Goal: Task Accomplishment & Management: Complete application form

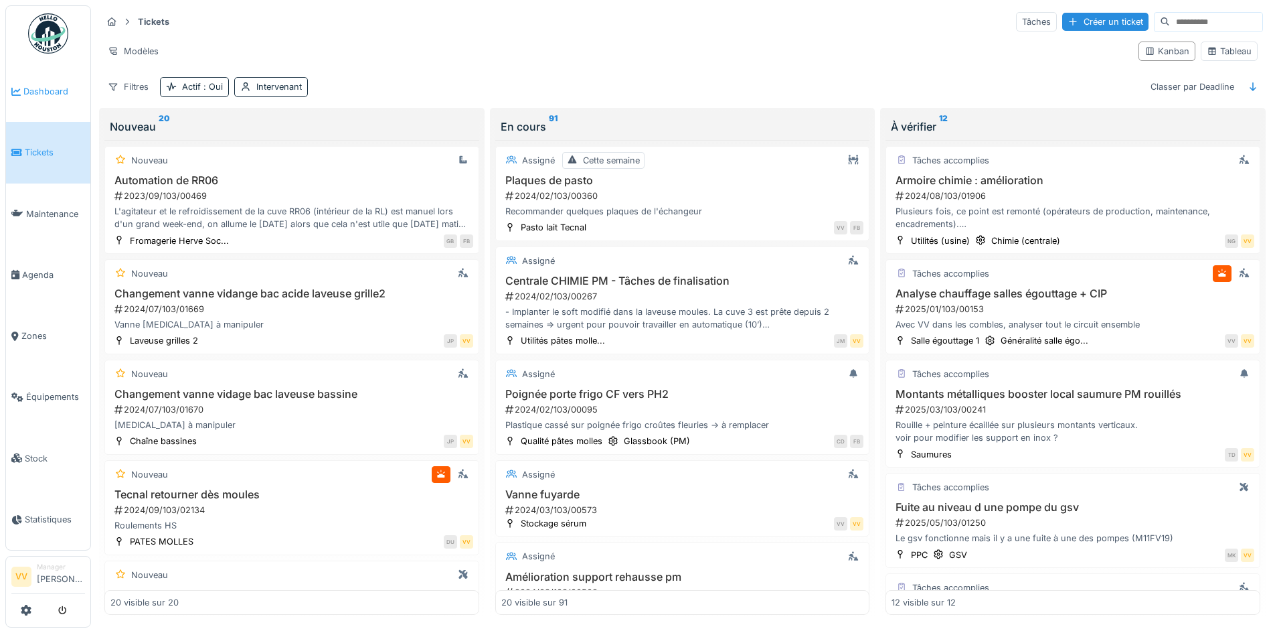
scroll to position [749, 0]
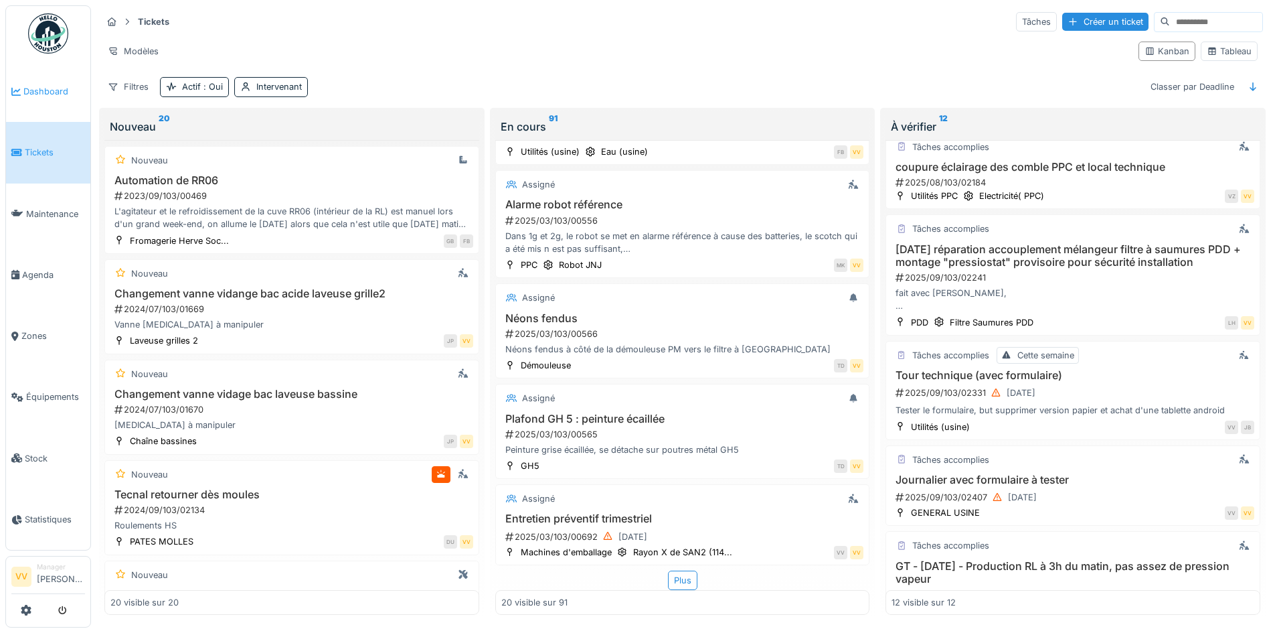
click at [39, 88] on span "Dashboard" at bounding box center [54, 91] width 62 height 13
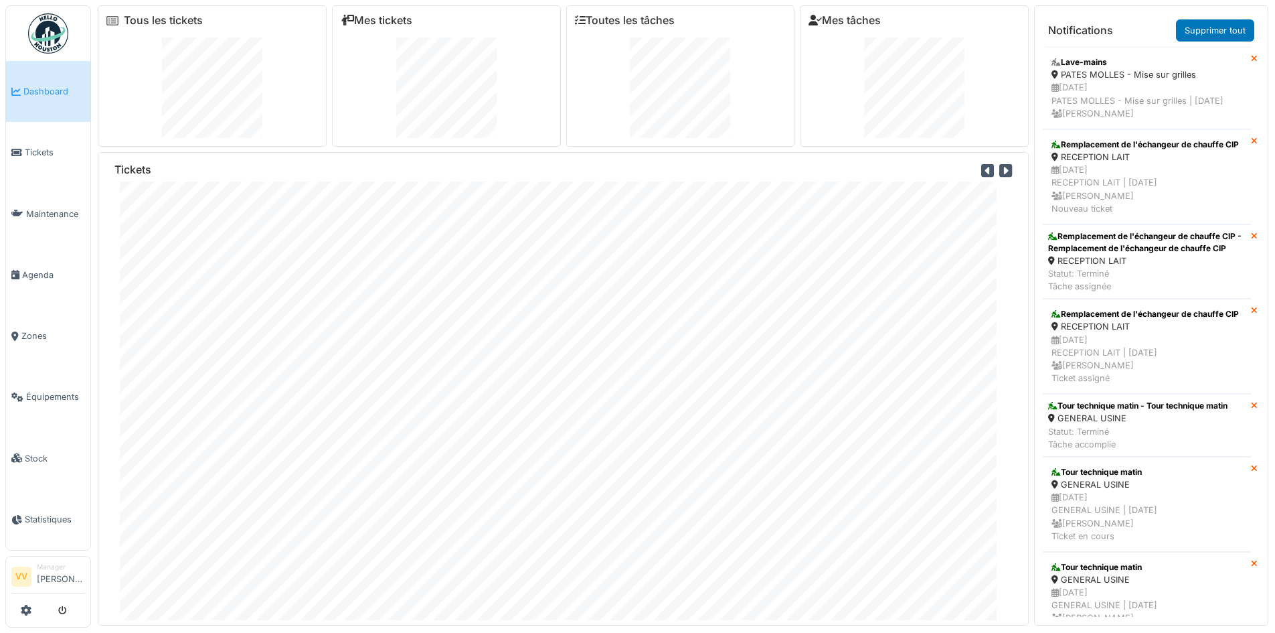
click at [37, 92] on span "Dashboard" at bounding box center [54, 91] width 62 height 13
click at [43, 85] on span "Dashboard" at bounding box center [54, 91] width 62 height 13
click at [44, 150] on span "Tickets" at bounding box center [55, 152] width 60 height 13
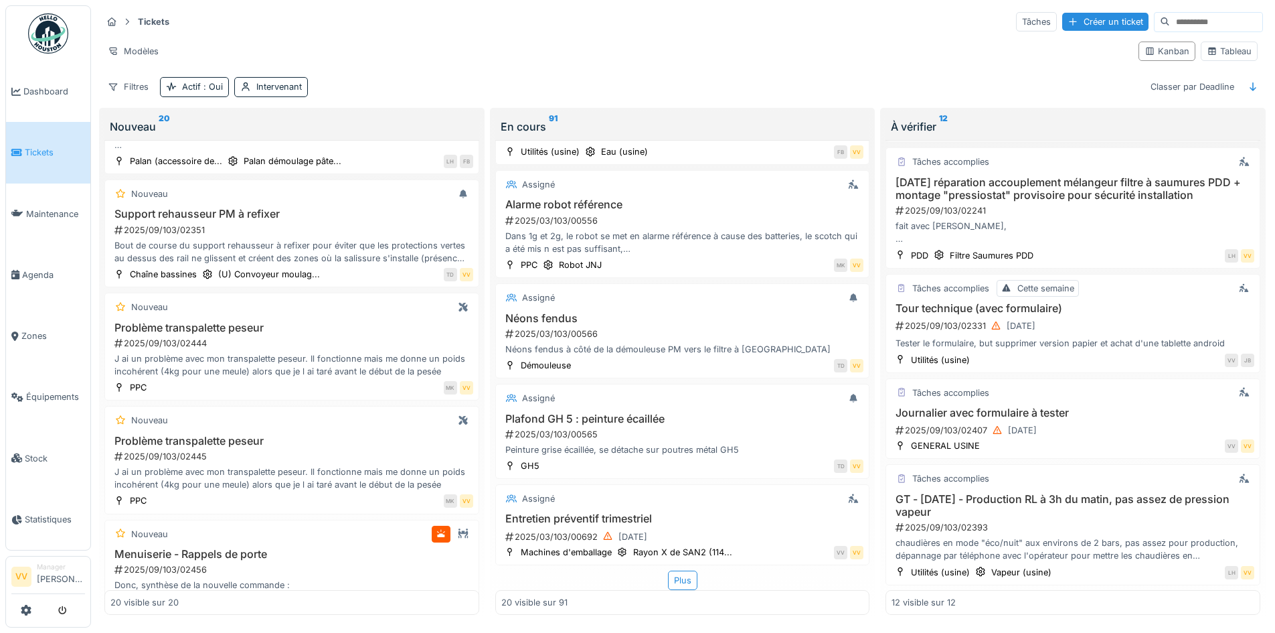
scroll to position [1166, 0]
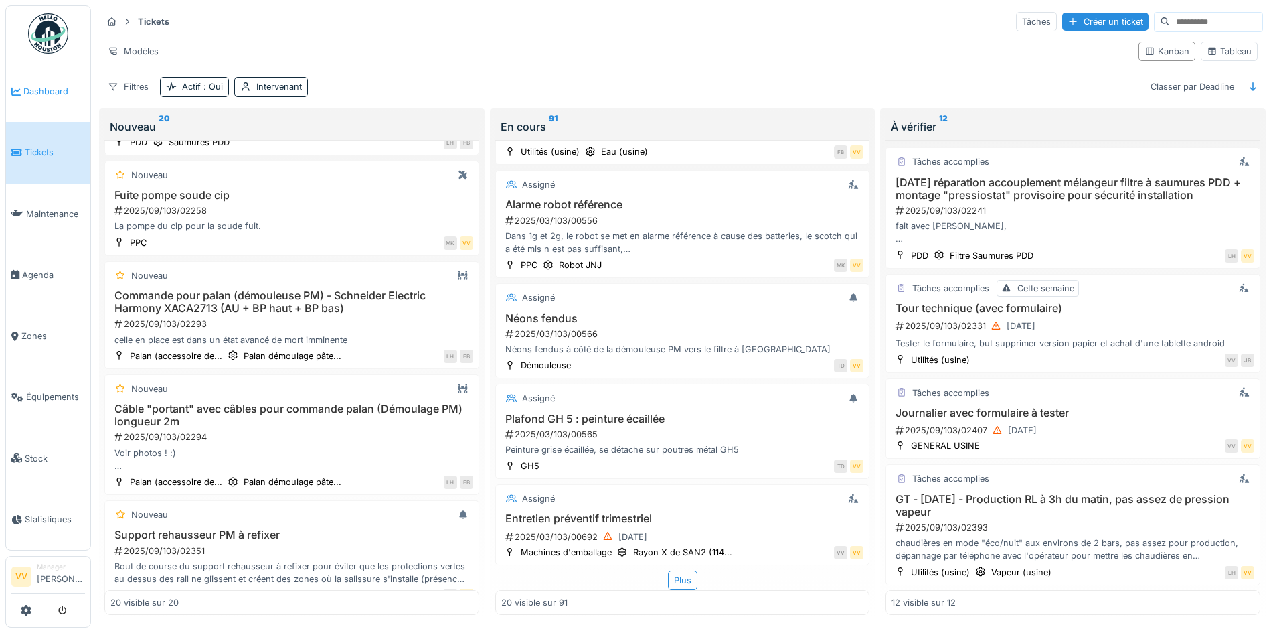
click at [34, 94] on span "Dashboard" at bounding box center [54, 91] width 62 height 13
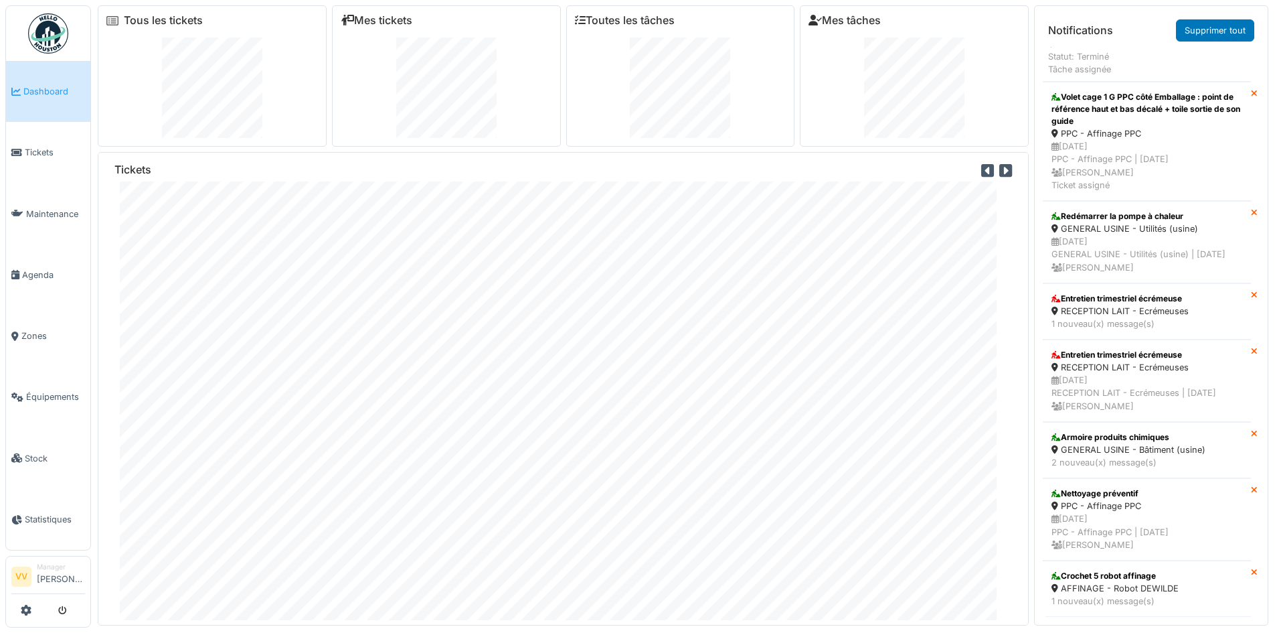
scroll to position [2956, 0]
click at [17, 153] on icon at bounding box center [16, 152] width 11 height 9
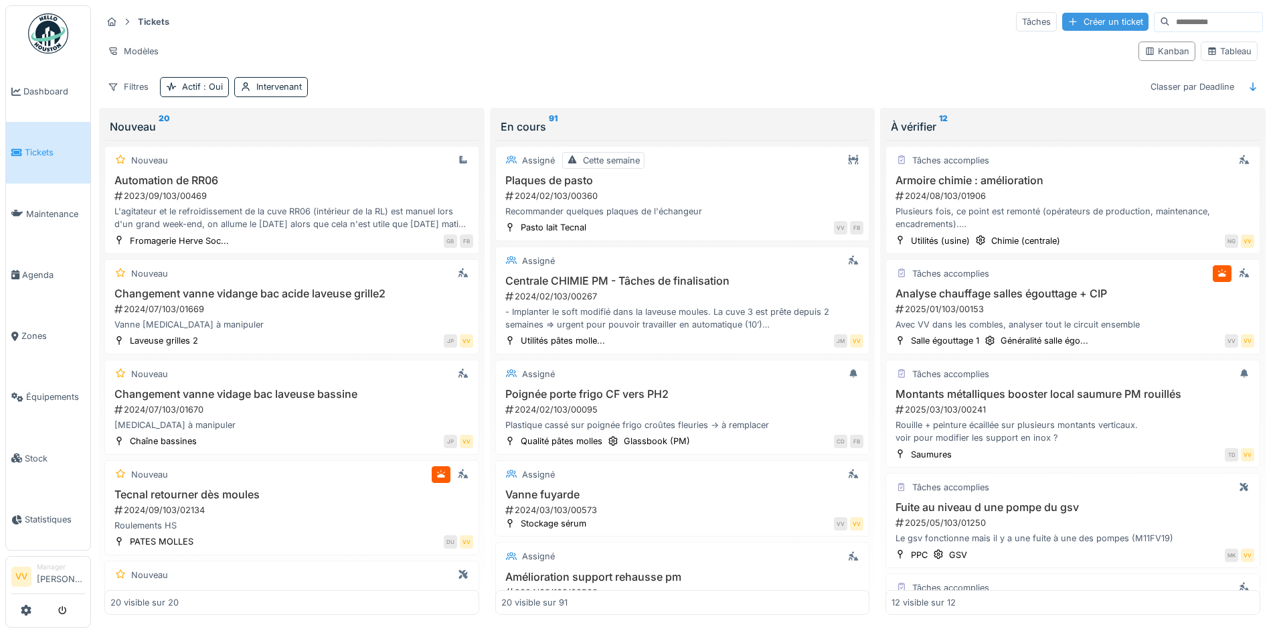
click at [1068, 22] on div at bounding box center [1073, 21] width 11 height 13
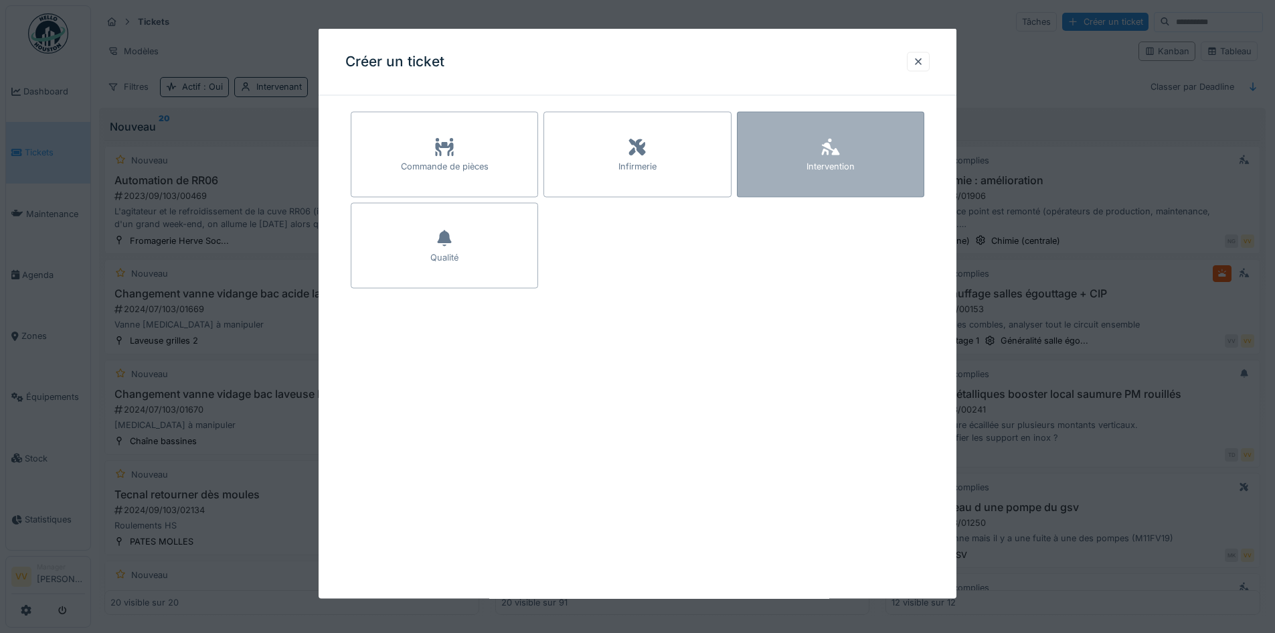
click at [813, 160] on div "Intervention" at bounding box center [831, 166] width 48 height 13
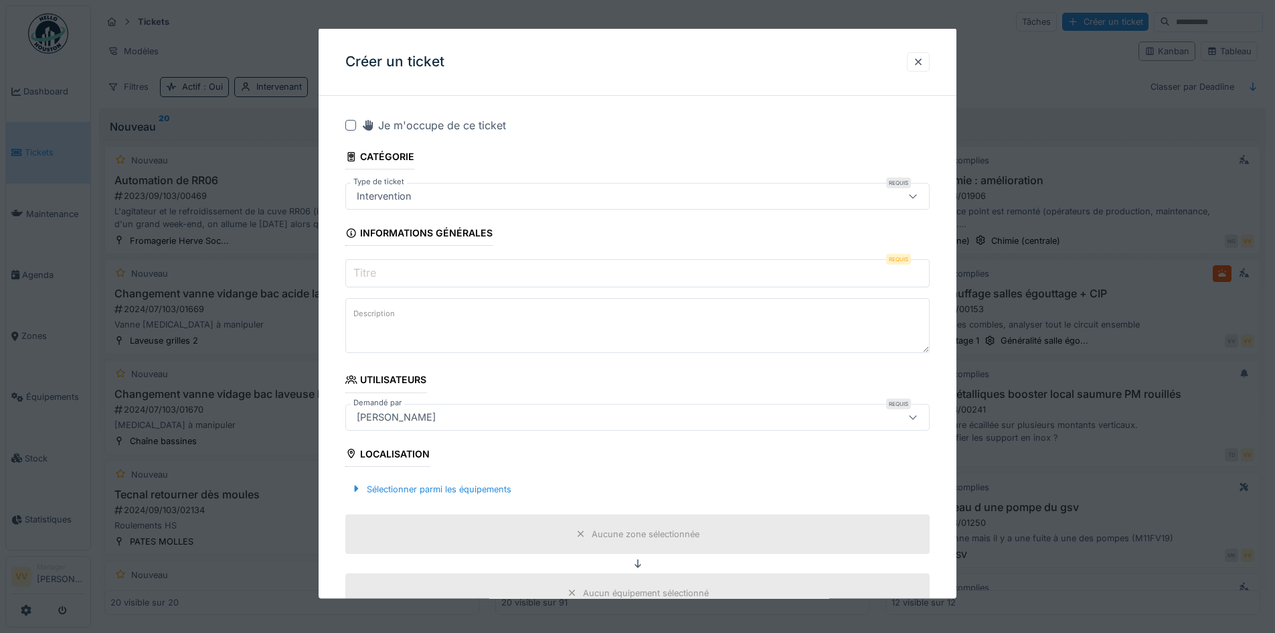
click at [580, 284] on input "Titre" at bounding box center [637, 273] width 584 height 28
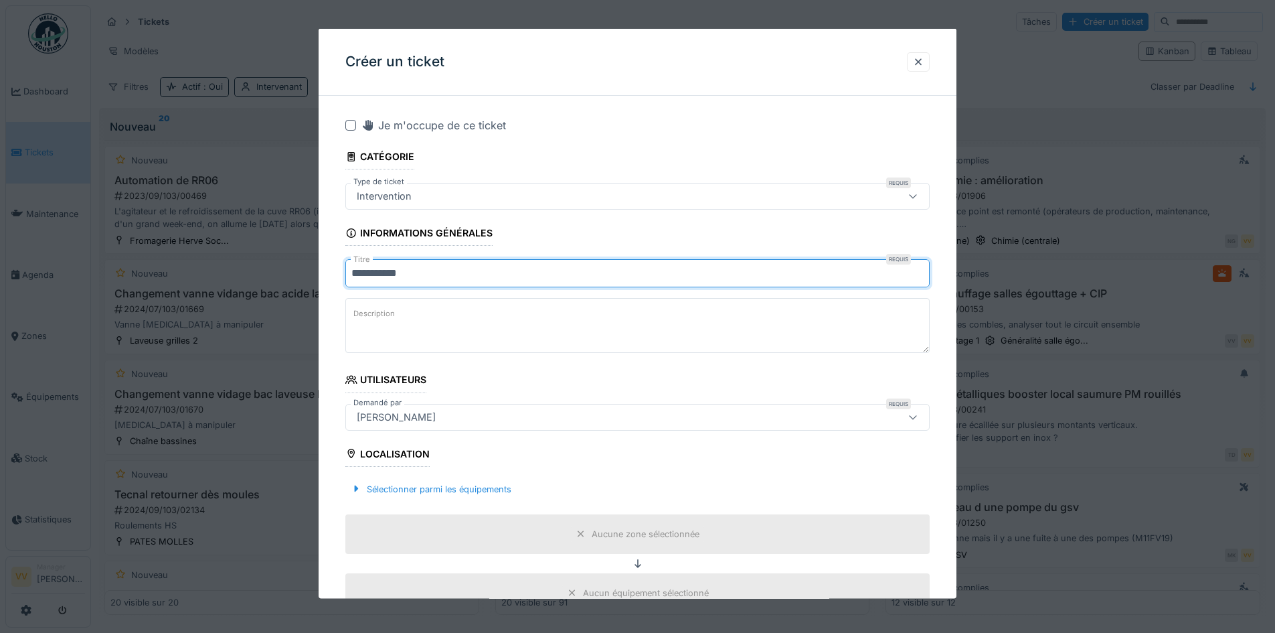
type input "**********"
click at [598, 309] on textarea "Description" at bounding box center [637, 325] width 584 height 55
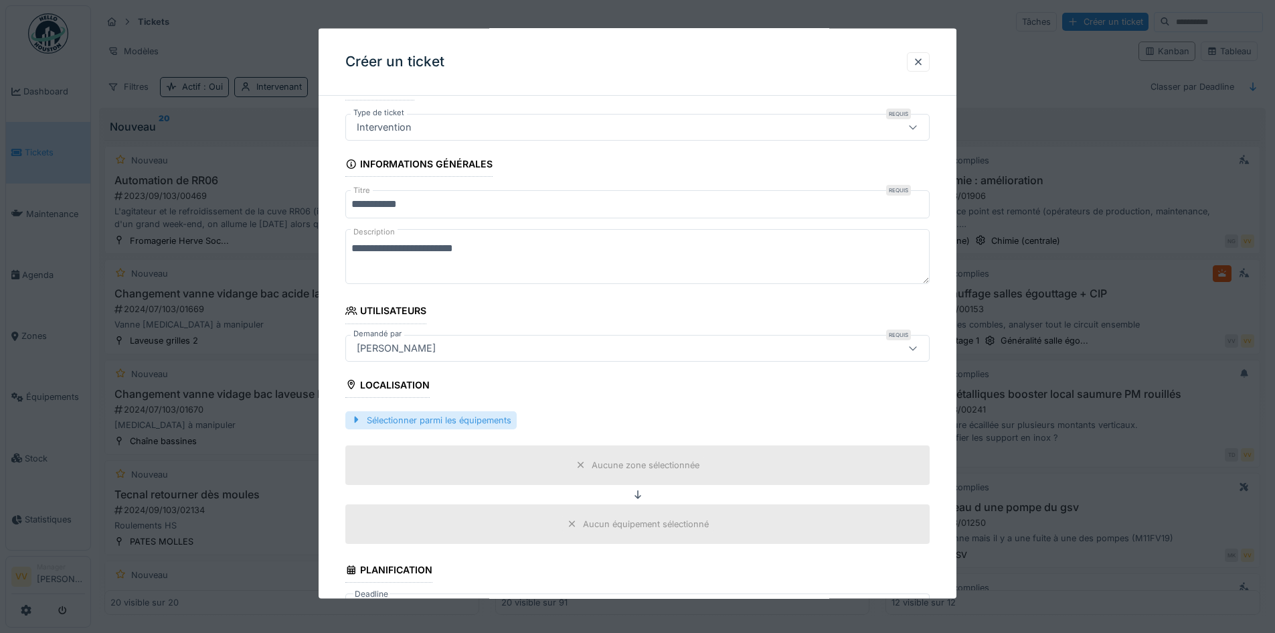
scroll to position [134, 0]
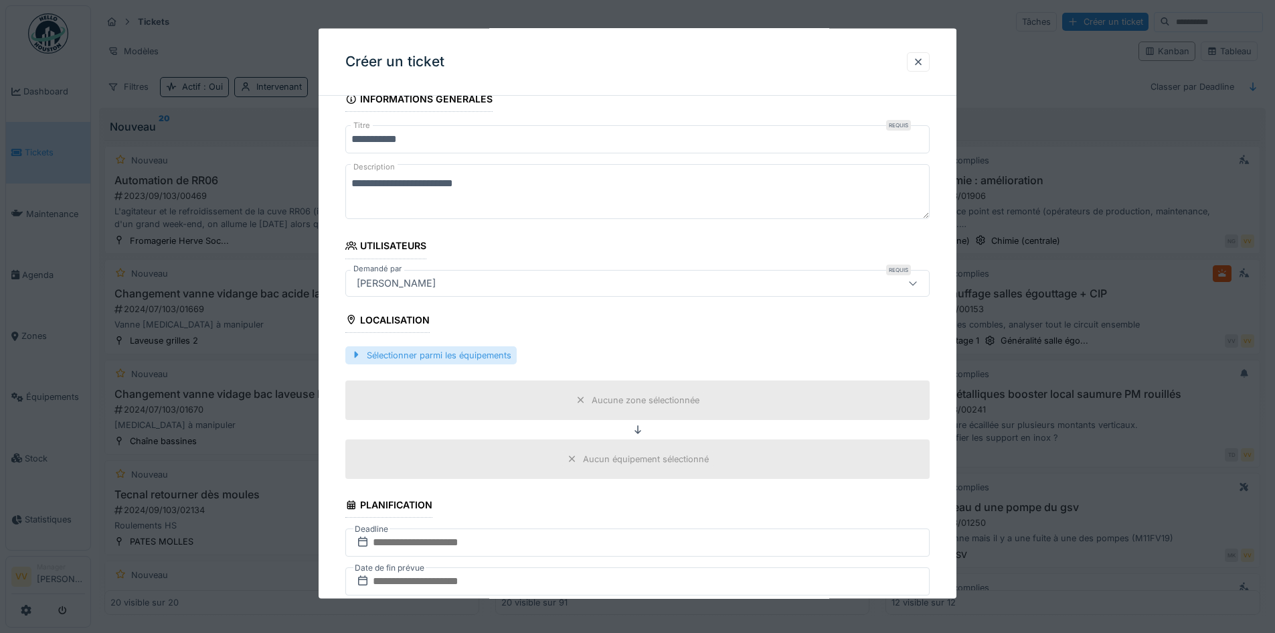
type textarea "**********"
click at [495, 352] on div "Sélectionner parmi les équipements" at bounding box center [430, 354] width 171 height 18
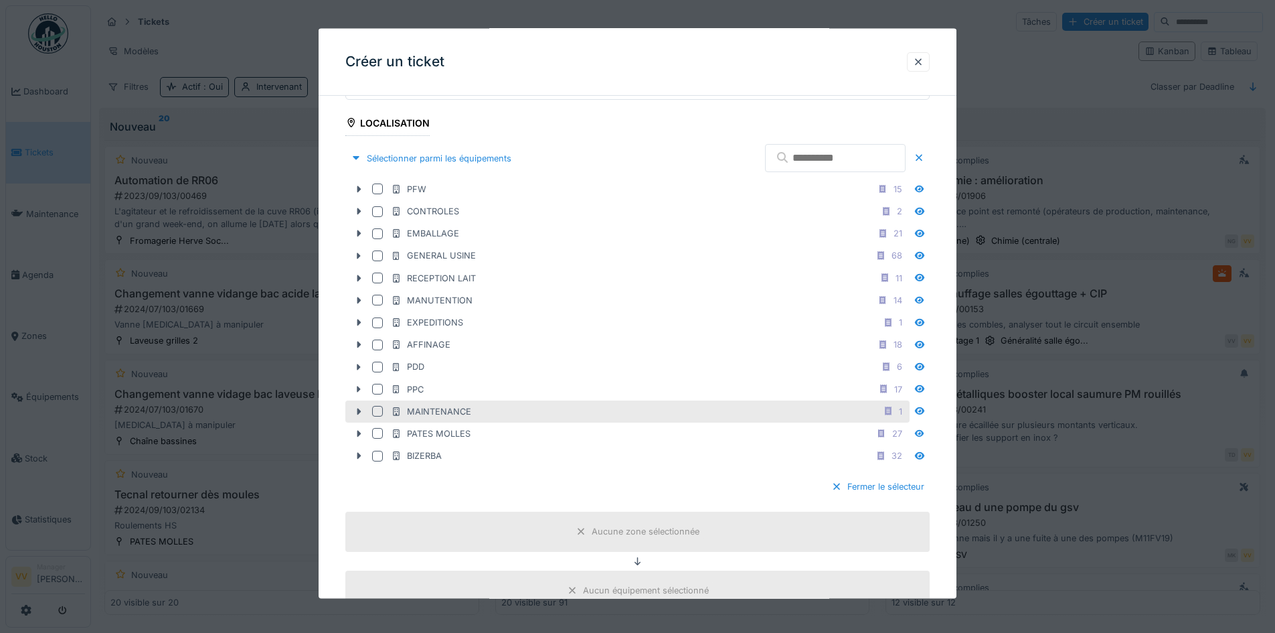
scroll to position [335, 0]
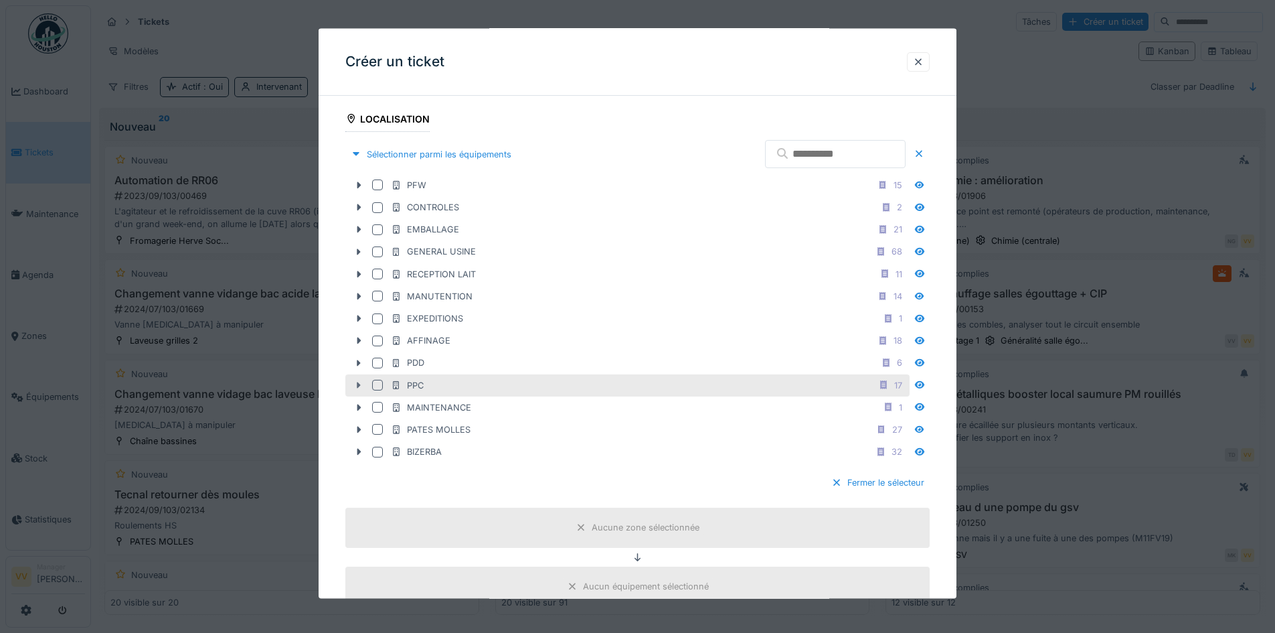
click at [357, 382] on icon at bounding box center [358, 384] width 11 height 9
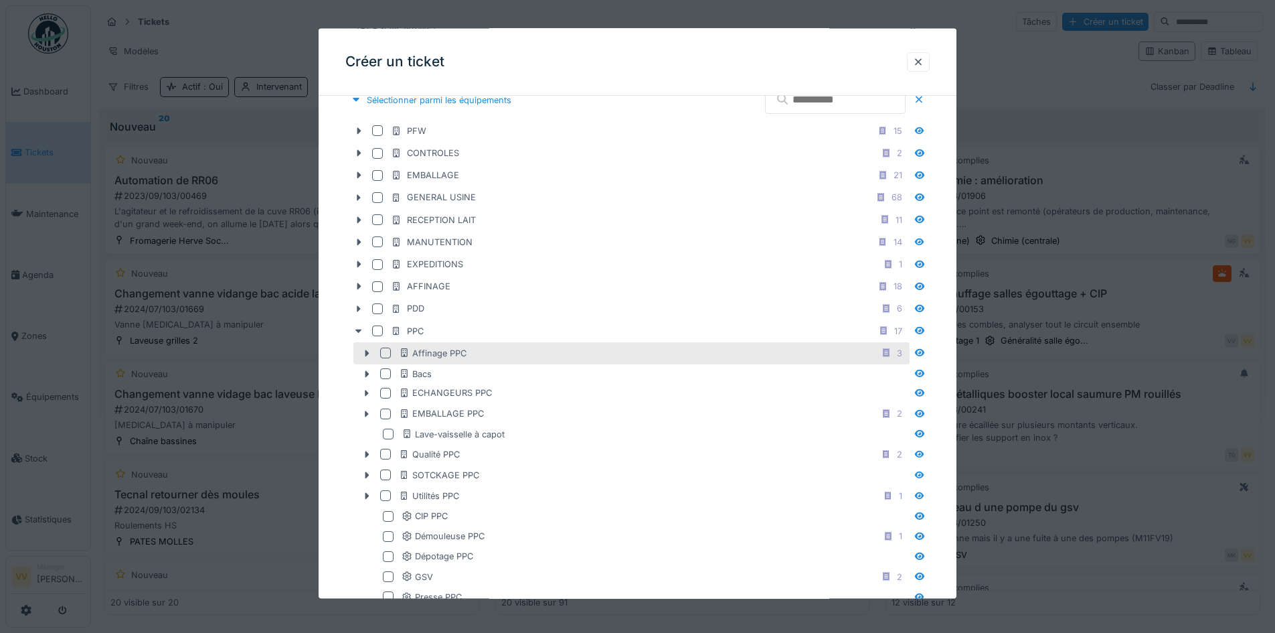
scroll to position [469, 0]
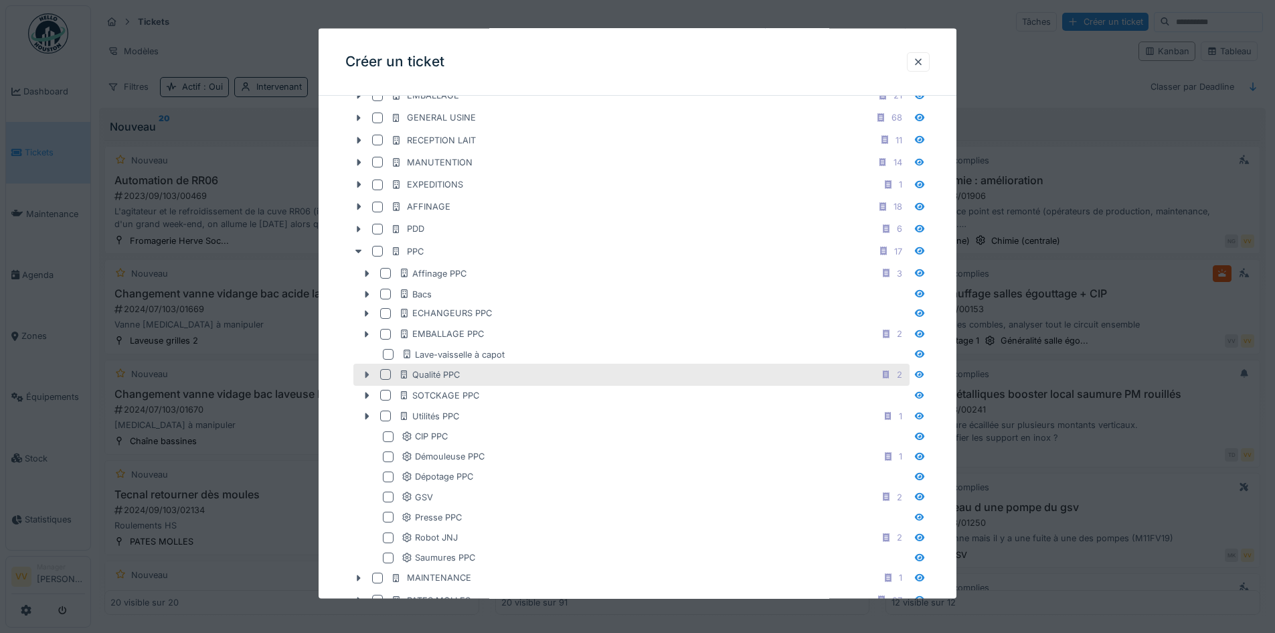
click at [361, 379] on div at bounding box center [366, 374] width 21 height 14
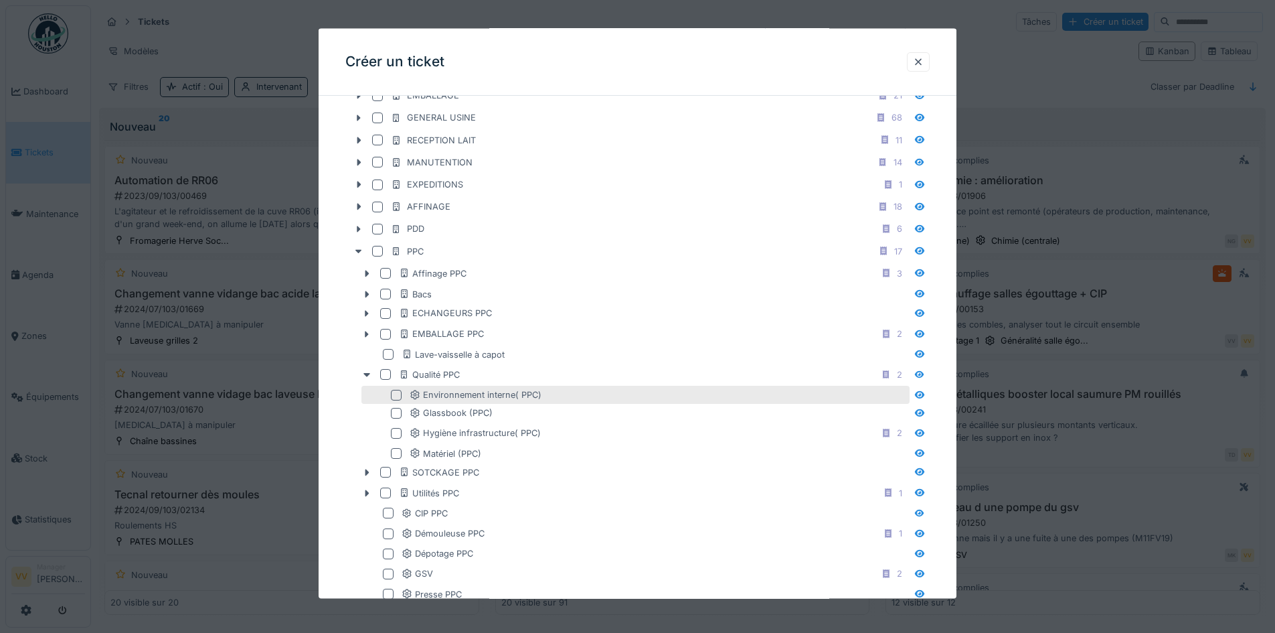
click at [399, 398] on div at bounding box center [396, 394] width 11 height 11
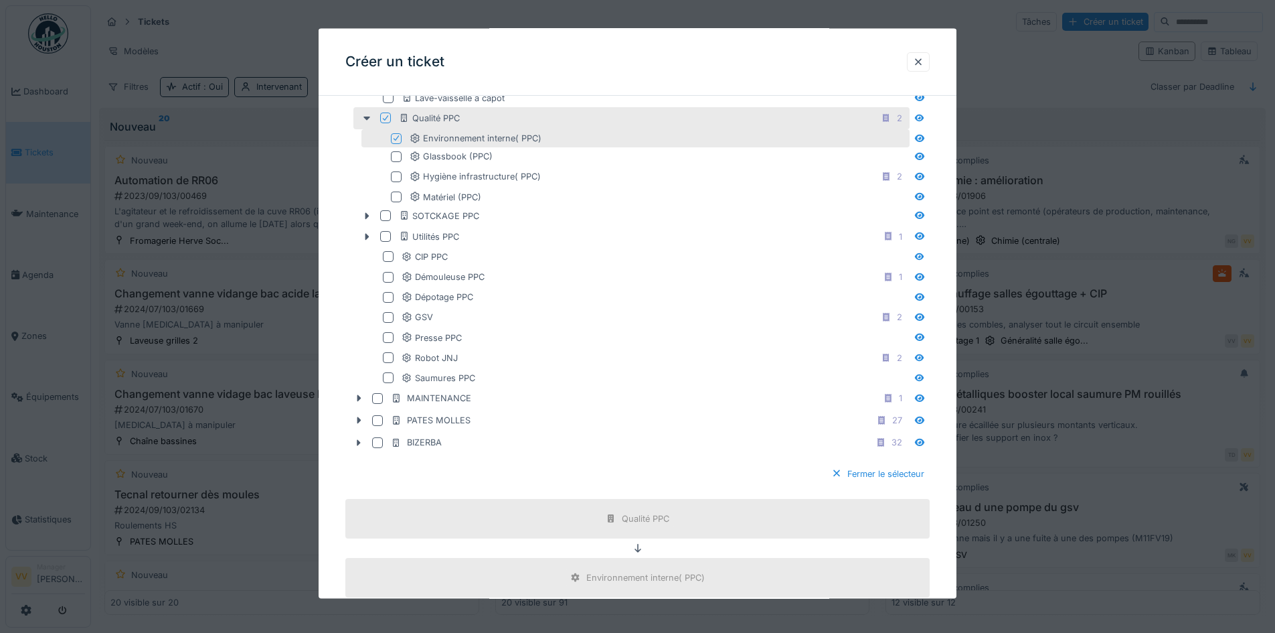
scroll to position [1004, 0]
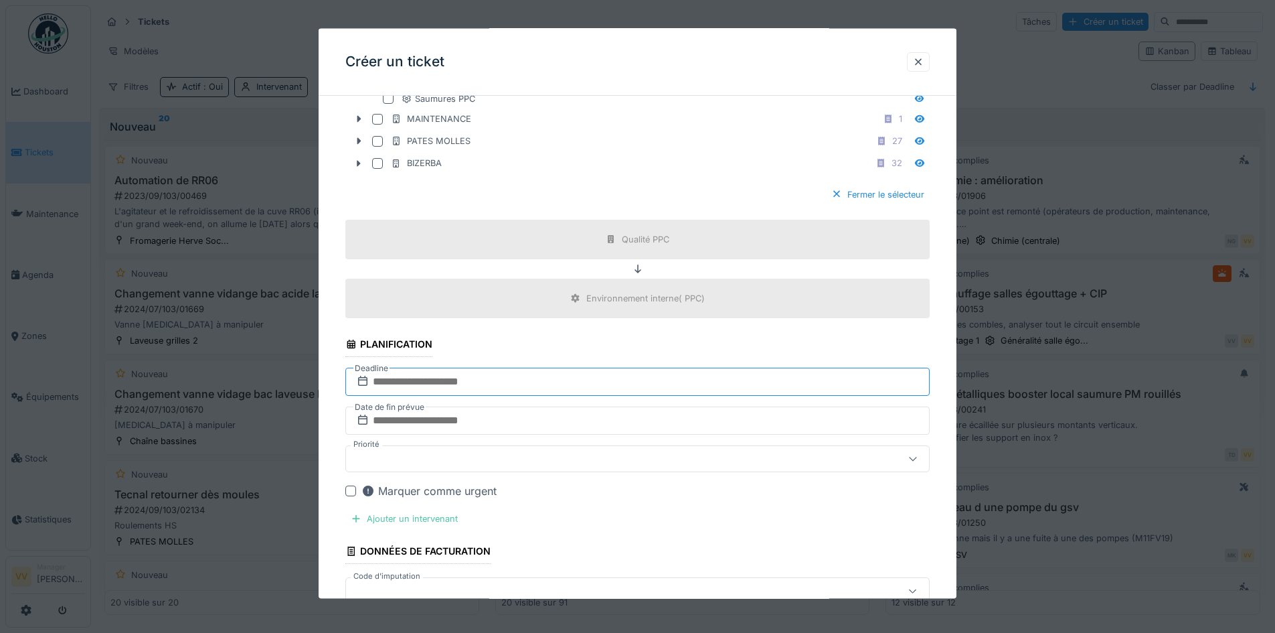
click at [471, 377] on input "text" at bounding box center [637, 381] width 584 height 28
click at [639, 511] on div "18" at bounding box center [640, 512] width 18 height 19
click at [542, 429] on input "text" at bounding box center [637, 420] width 584 height 28
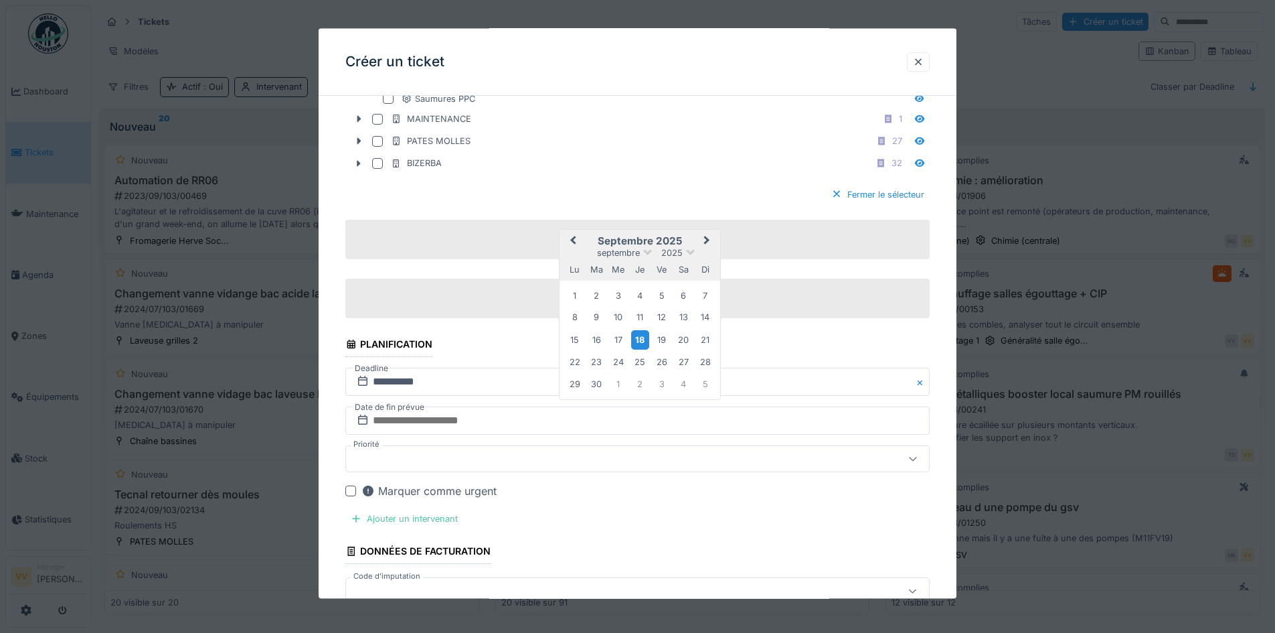
click at [640, 342] on div "18" at bounding box center [640, 338] width 18 height 19
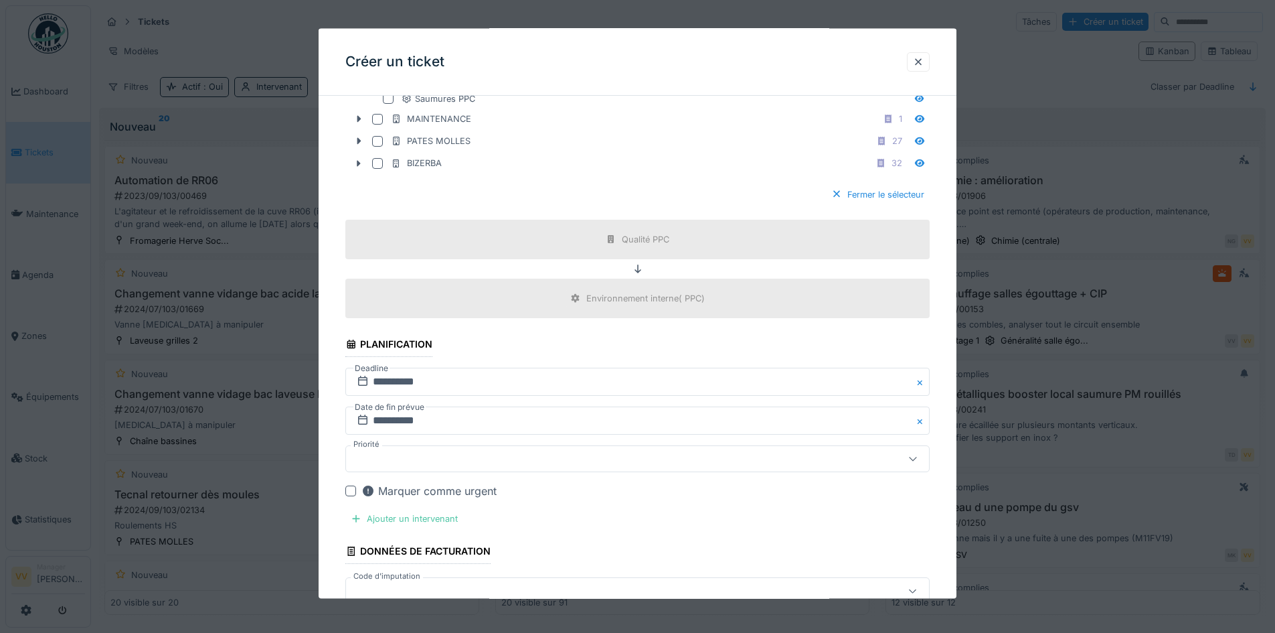
click at [459, 489] on div "Marquer comme urgent" at bounding box center [428, 491] width 135 height 16
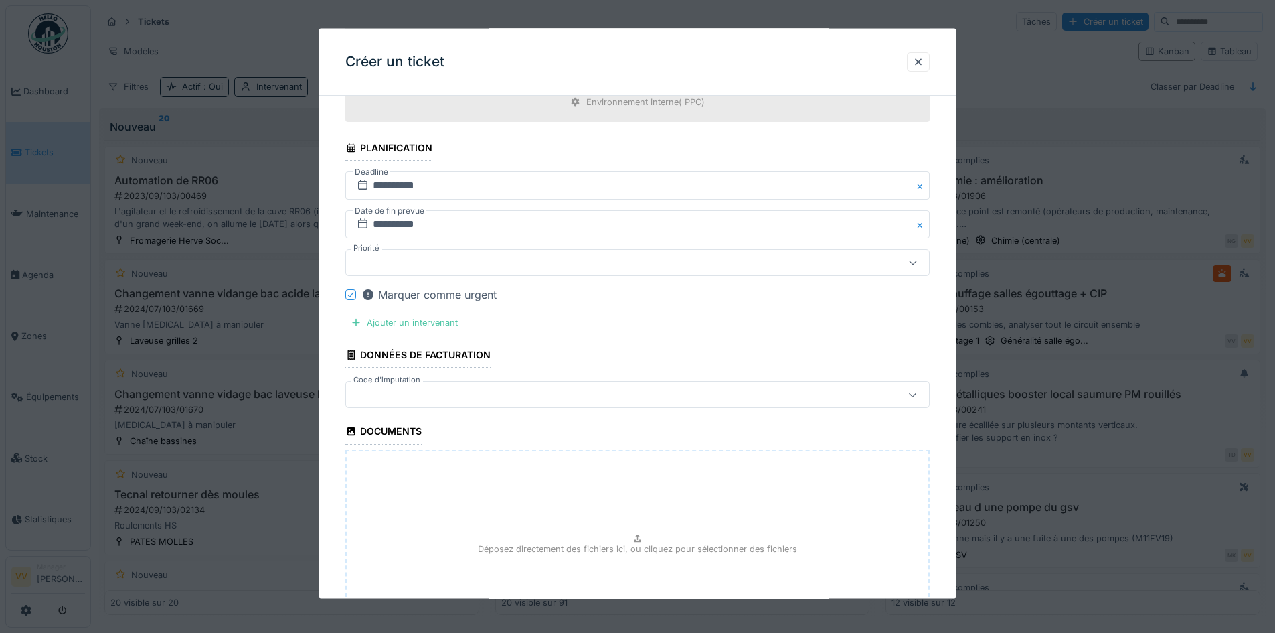
scroll to position [1205, 0]
click at [424, 321] on div "Ajouter un intervenant" at bounding box center [404, 318] width 118 height 18
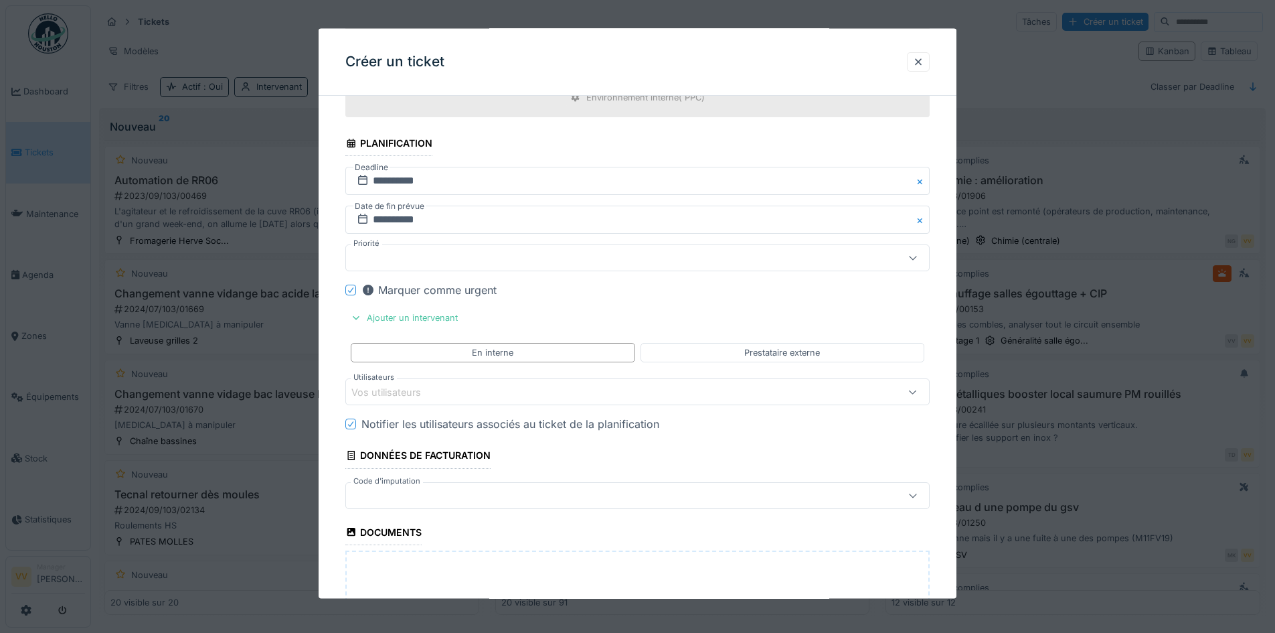
click at [507, 398] on div "Vos utilisateurs" at bounding box center [603, 391] width 504 height 15
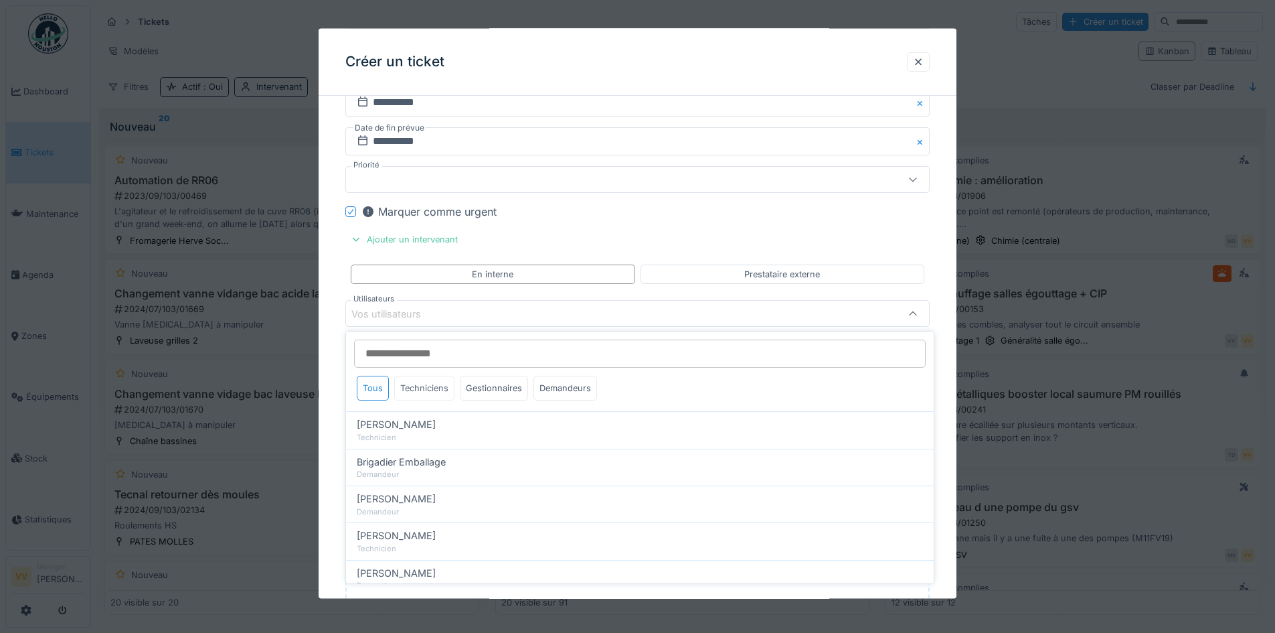
click at [428, 387] on div "Techniciens" at bounding box center [424, 388] width 60 height 25
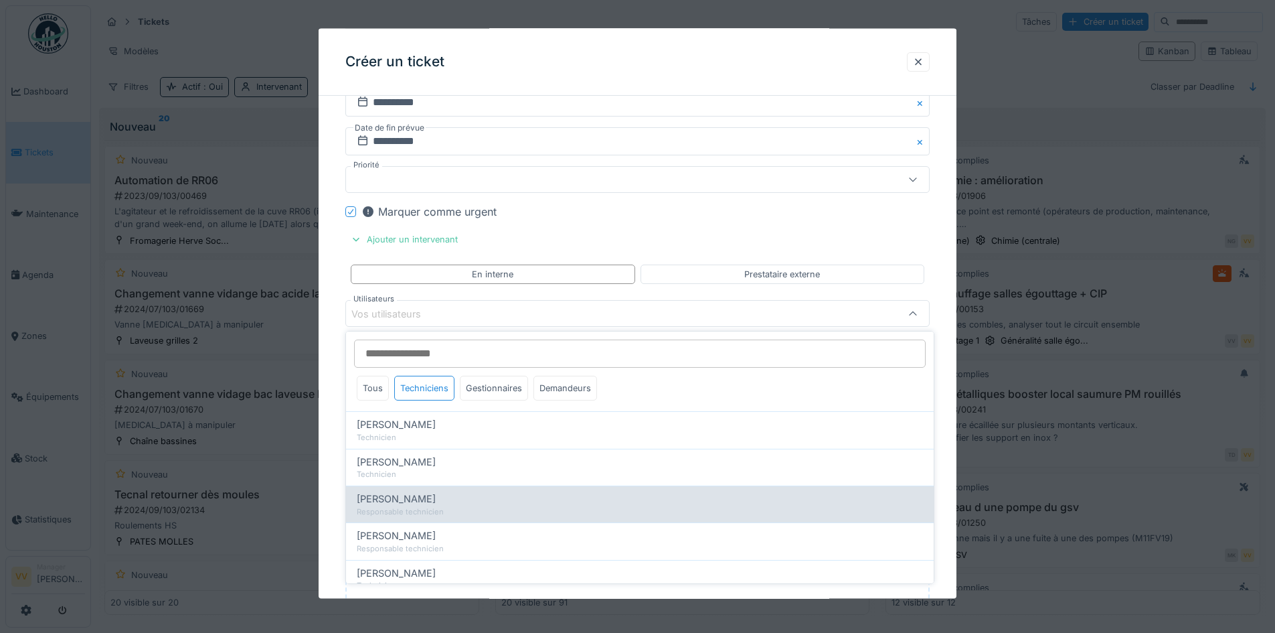
click at [411, 503] on span "Julien Bebronne" at bounding box center [396, 498] width 79 height 15
type input "****"
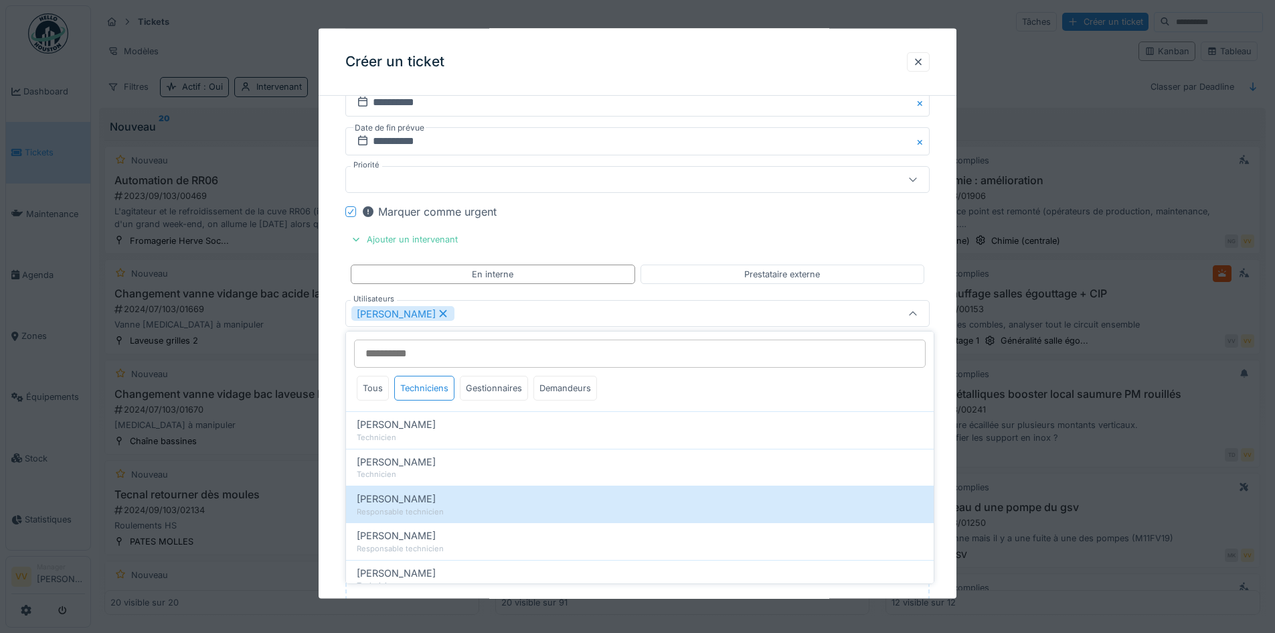
click at [813, 205] on div "Marquer comme urgent" at bounding box center [645, 211] width 568 height 16
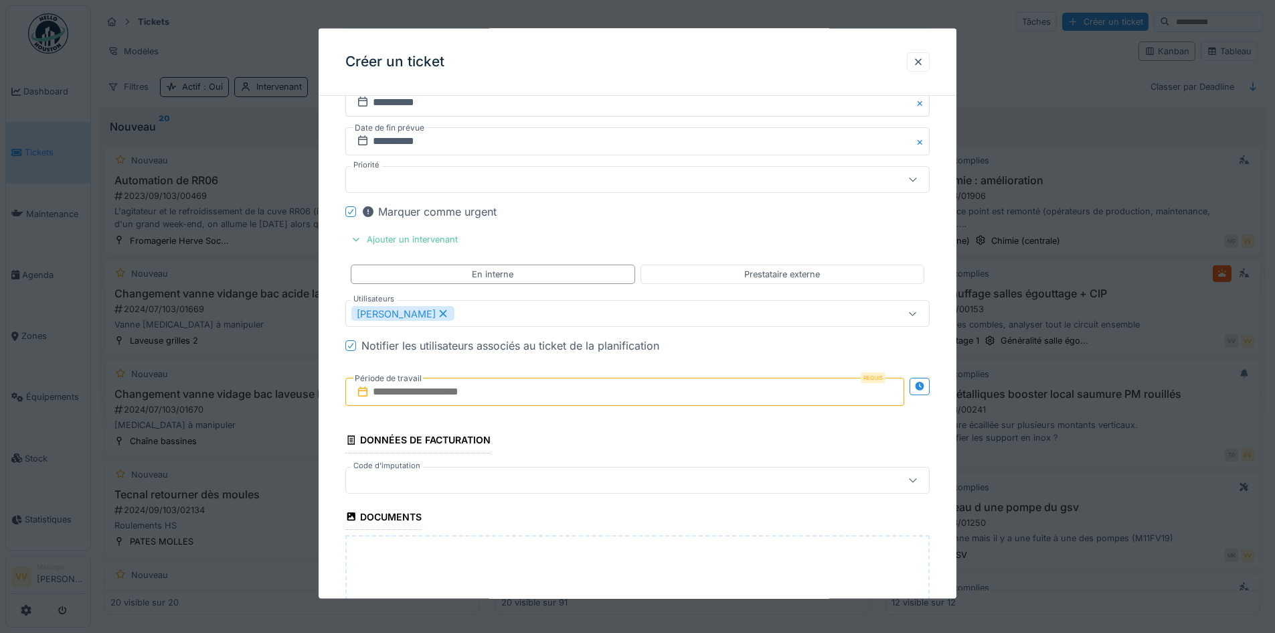
click at [558, 391] on input "text" at bounding box center [624, 392] width 559 height 28
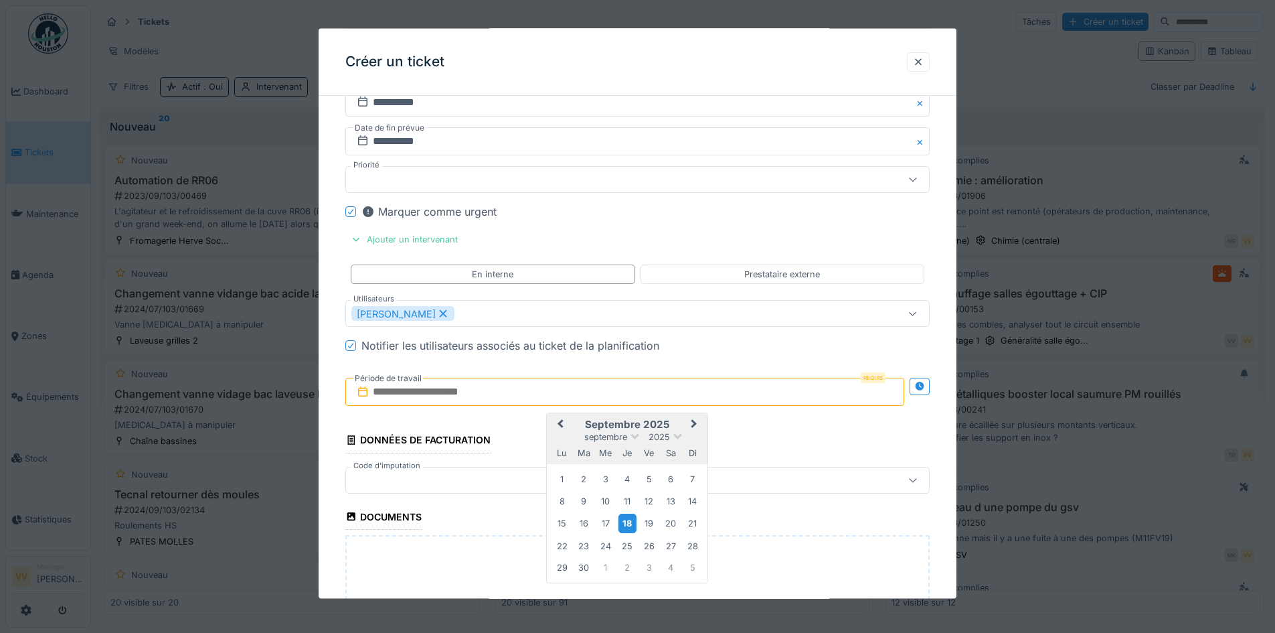
click at [624, 516] on div "18" at bounding box center [627, 522] width 18 height 19
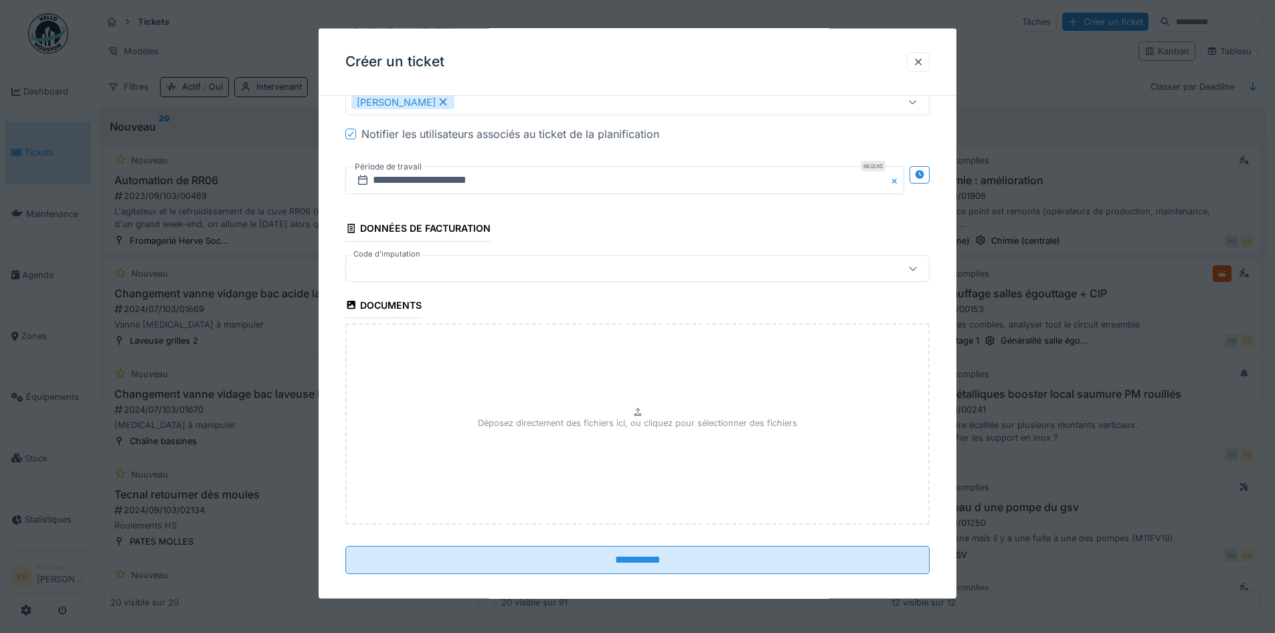
scroll to position [1507, 0]
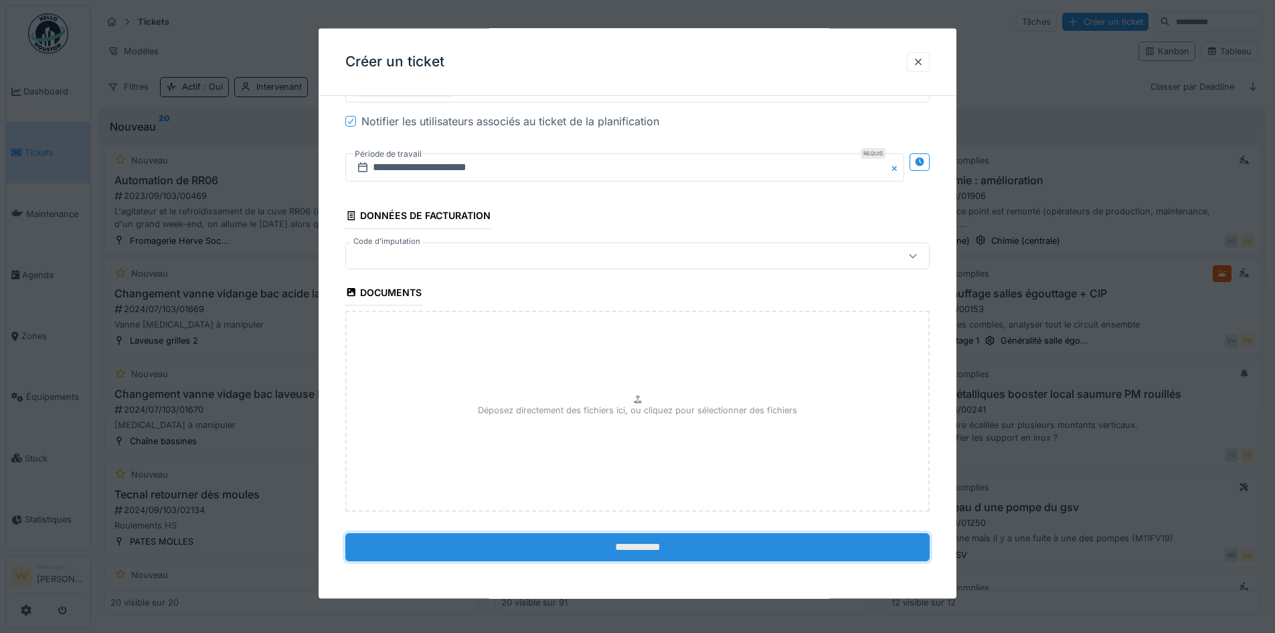
click at [651, 548] on input "**********" at bounding box center [637, 546] width 584 height 28
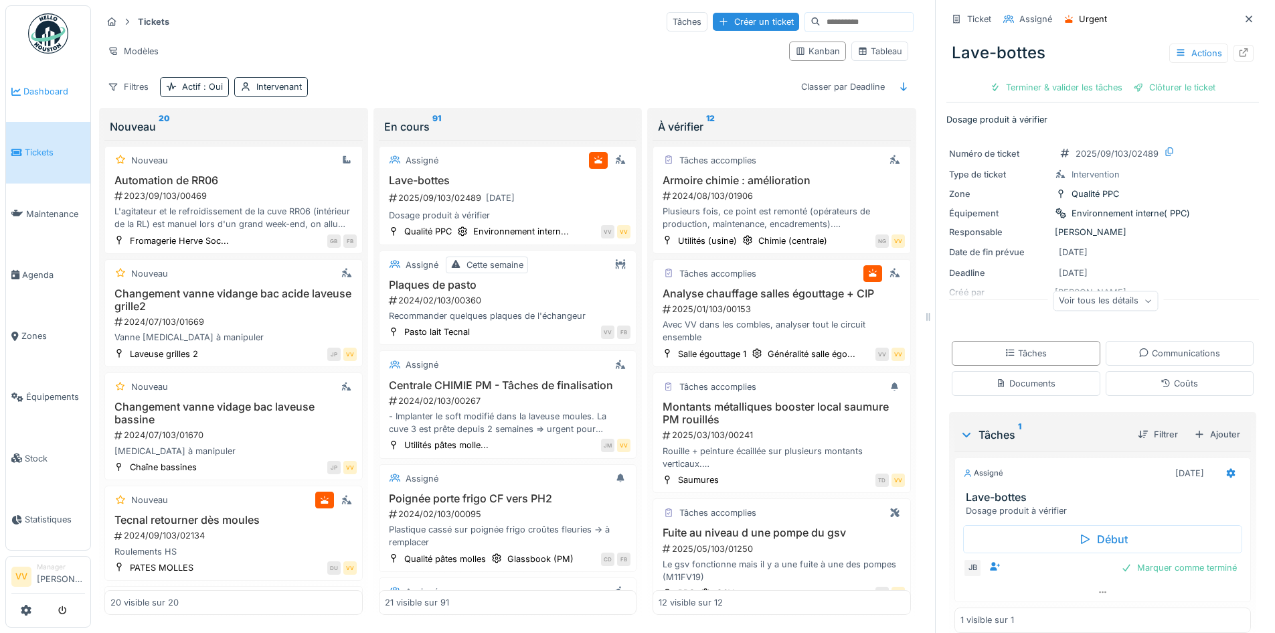
click at [31, 88] on span "Dashboard" at bounding box center [54, 91] width 62 height 13
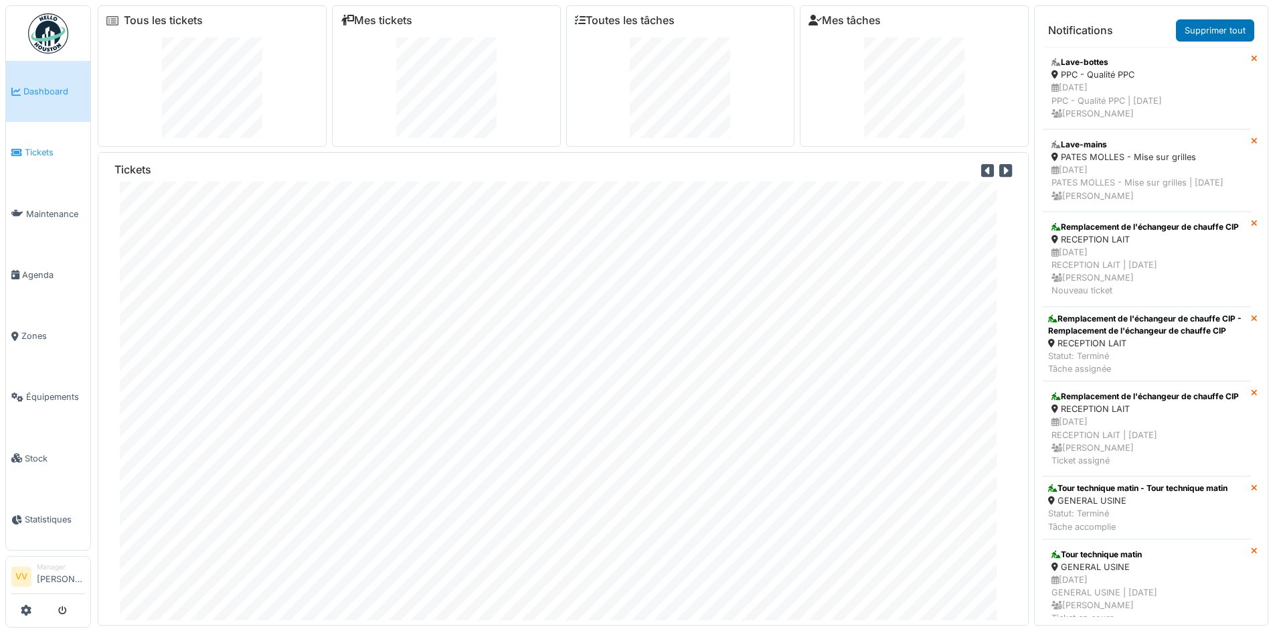
click at [38, 159] on link "Tickets" at bounding box center [48, 152] width 84 height 61
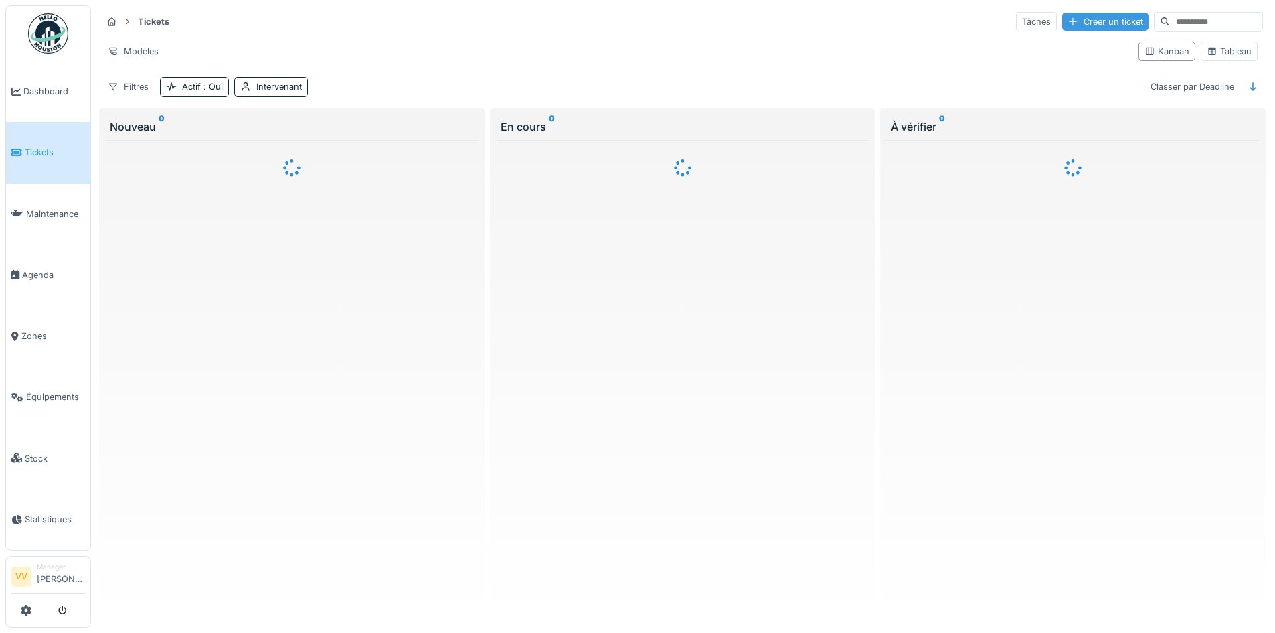
click at [1075, 18] on div "Créer un ticket" at bounding box center [1105, 22] width 86 height 18
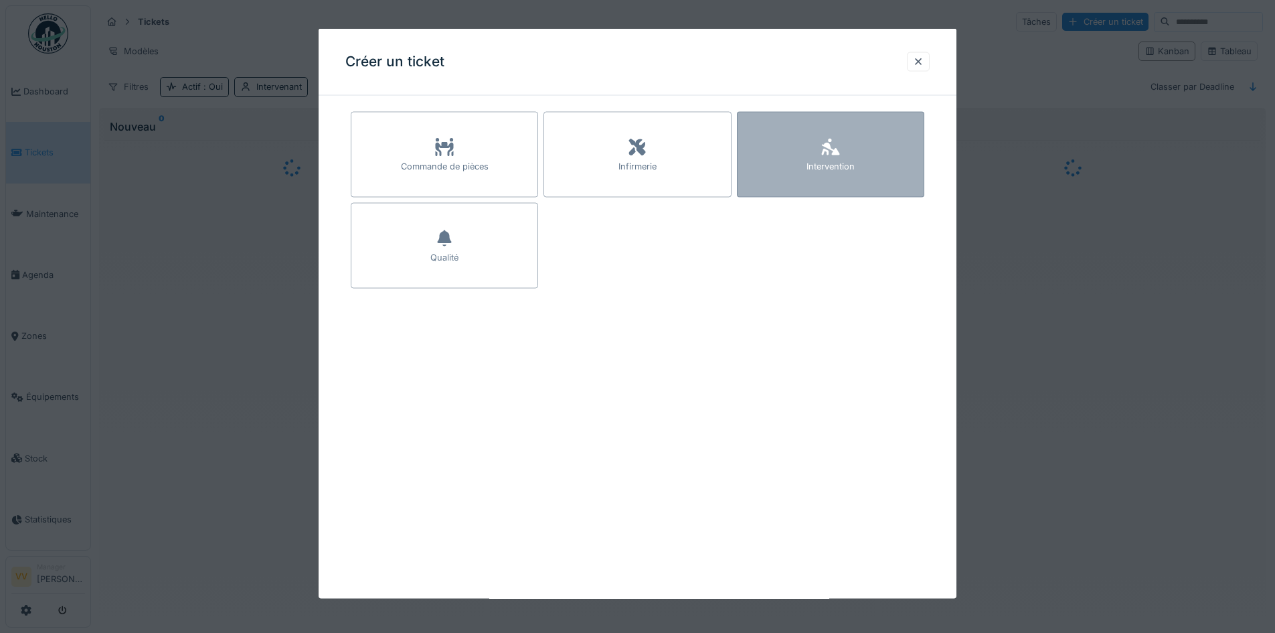
click at [853, 151] on div "Intervention" at bounding box center [830, 155] width 187 height 86
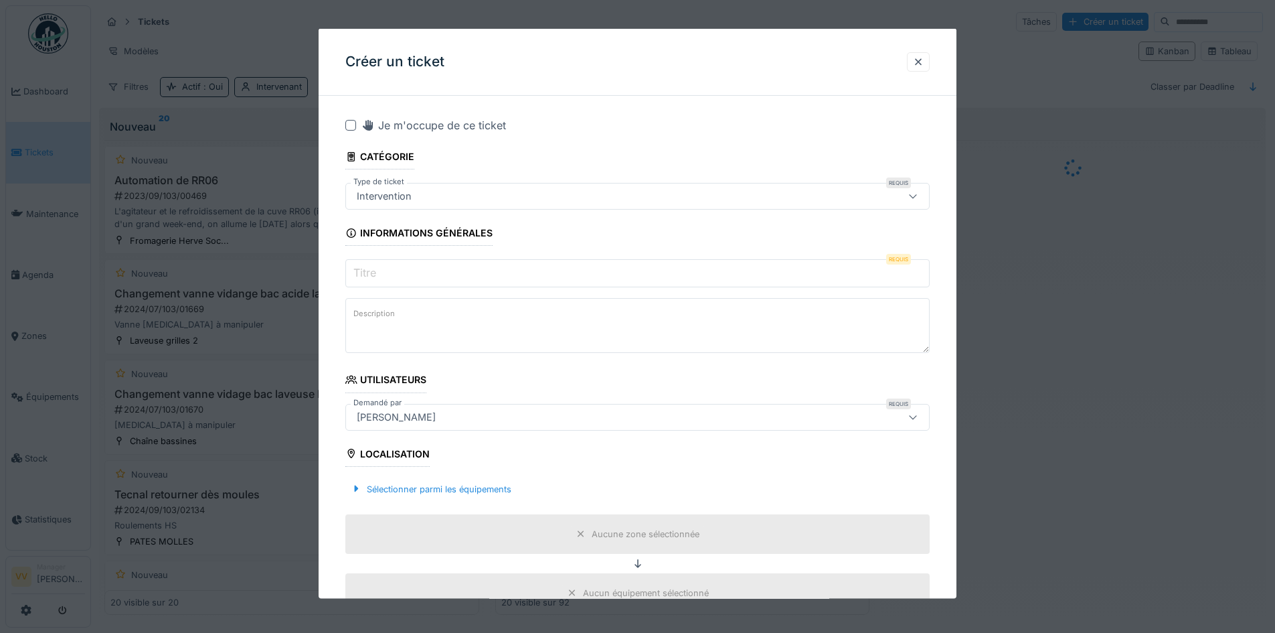
click at [436, 266] on input "Titre" at bounding box center [637, 273] width 584 height 28
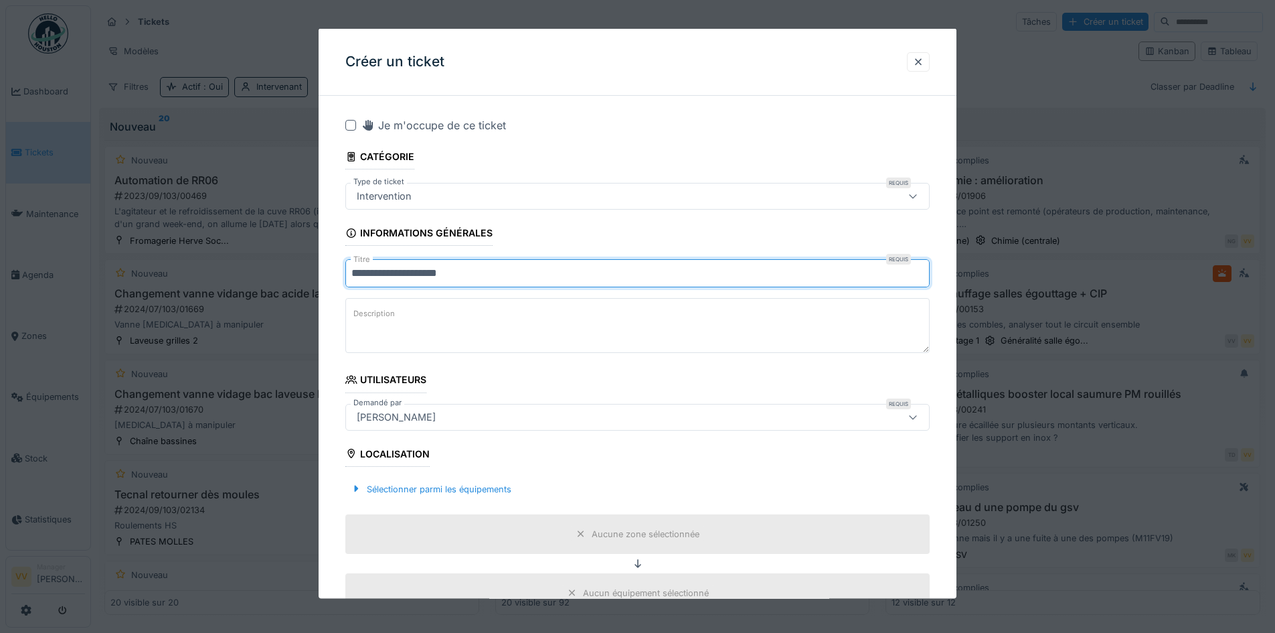
type input "**********"
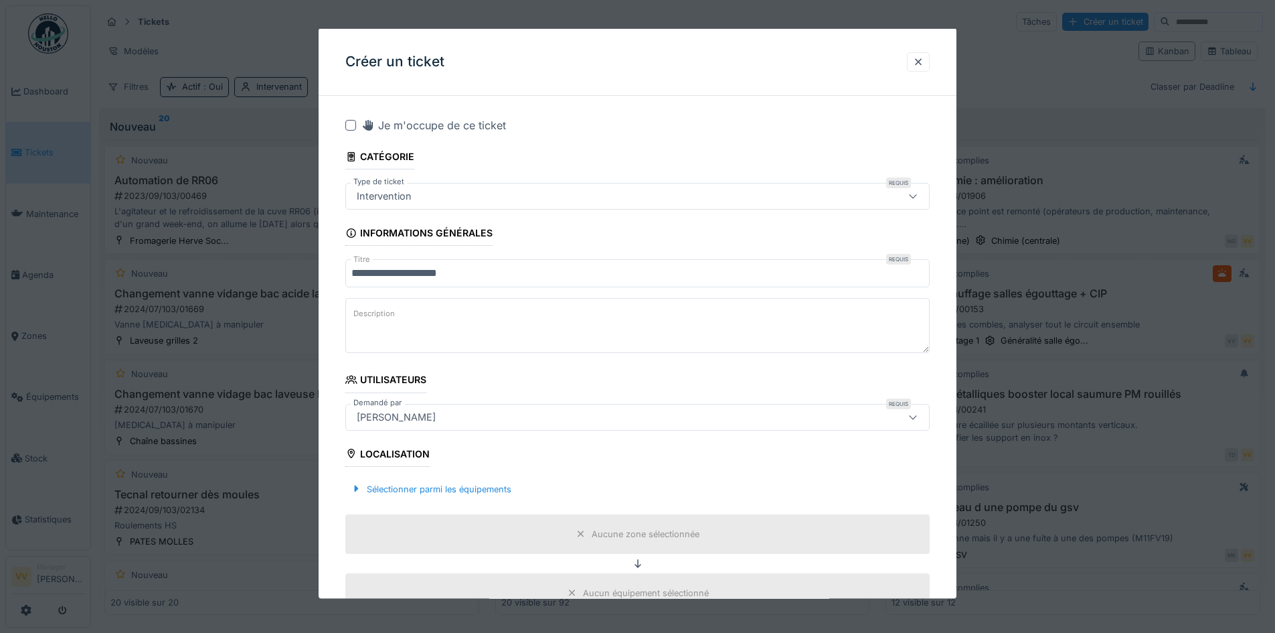
click at [549, 326] on textarea "Description" at bounding box center [637, 325] width 584 height 55
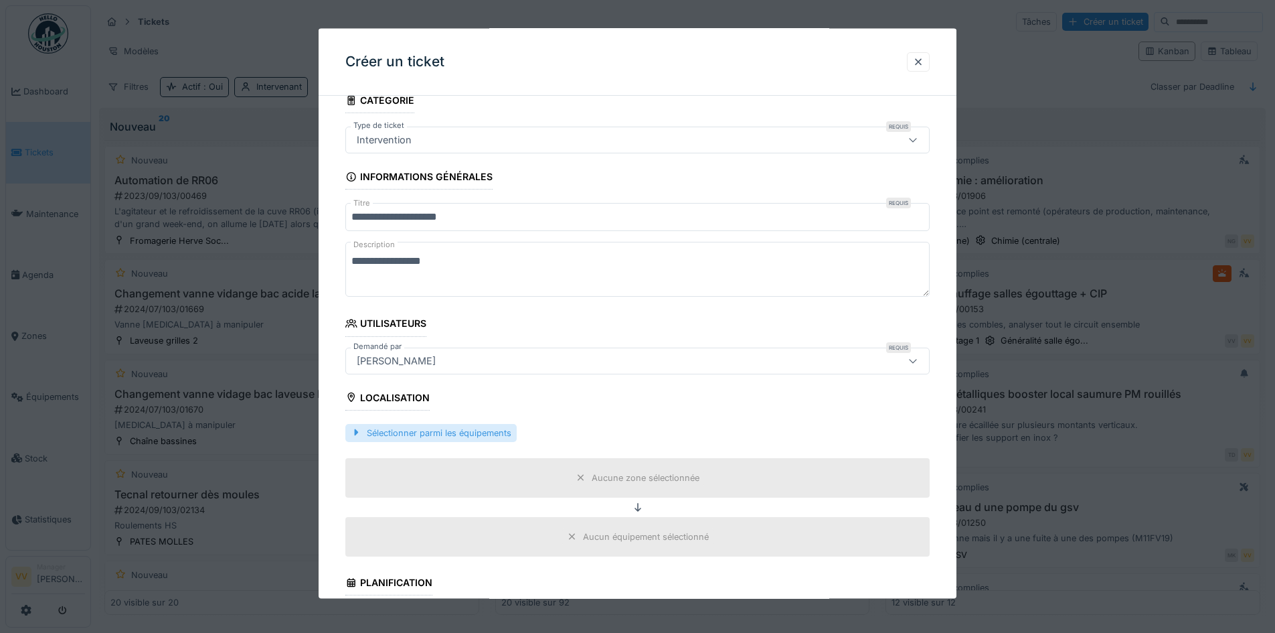
scroll to position [134, 0]
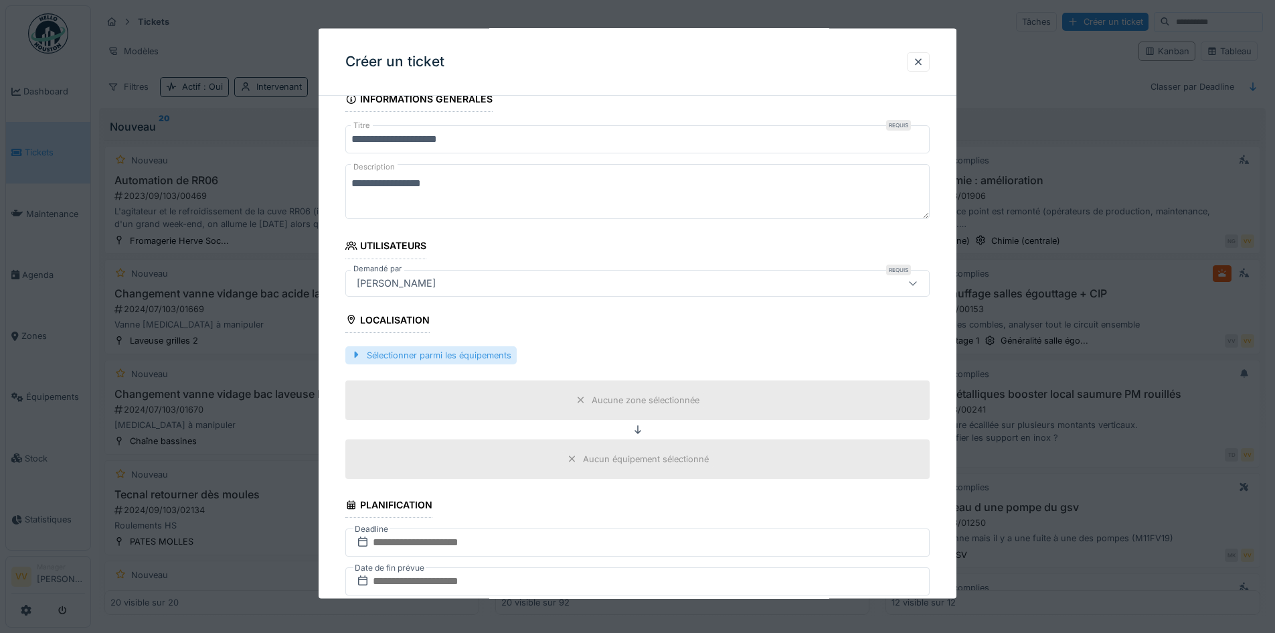
type textarea "**********"
click at [493, 354] on div "Sélectionner parmi les équipements" at bounding box center [430, 354] width 171 height 18
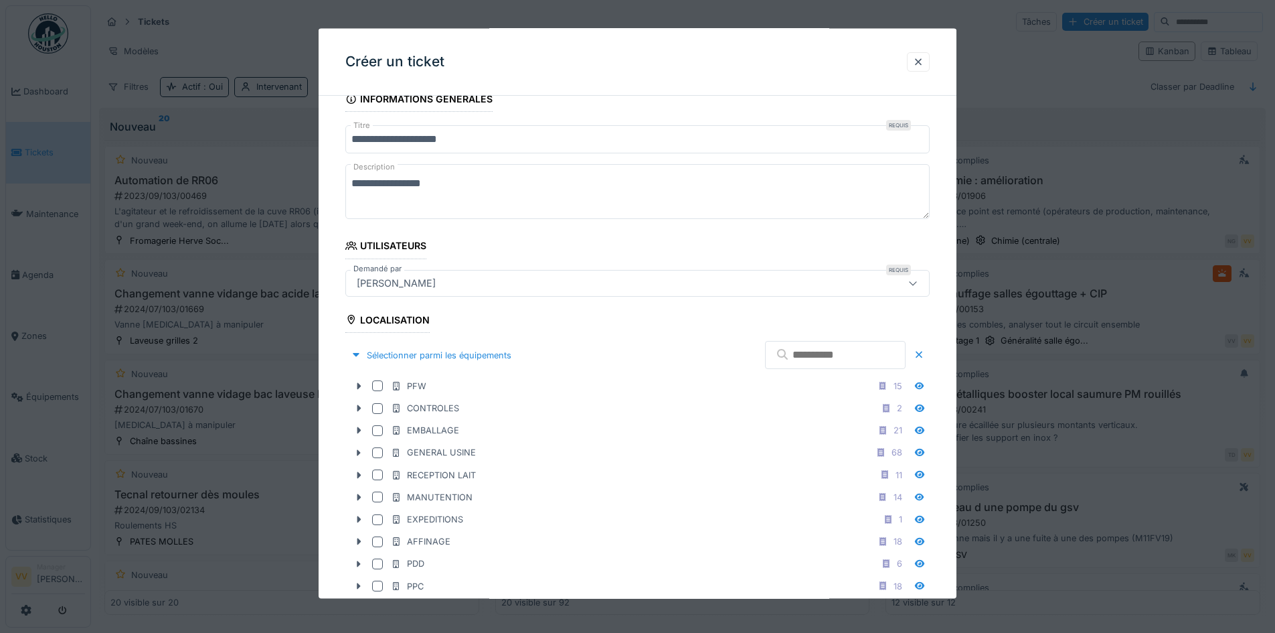
click at [797, 357] on input "text" at bounding box center [835, 355] width 141 height 28
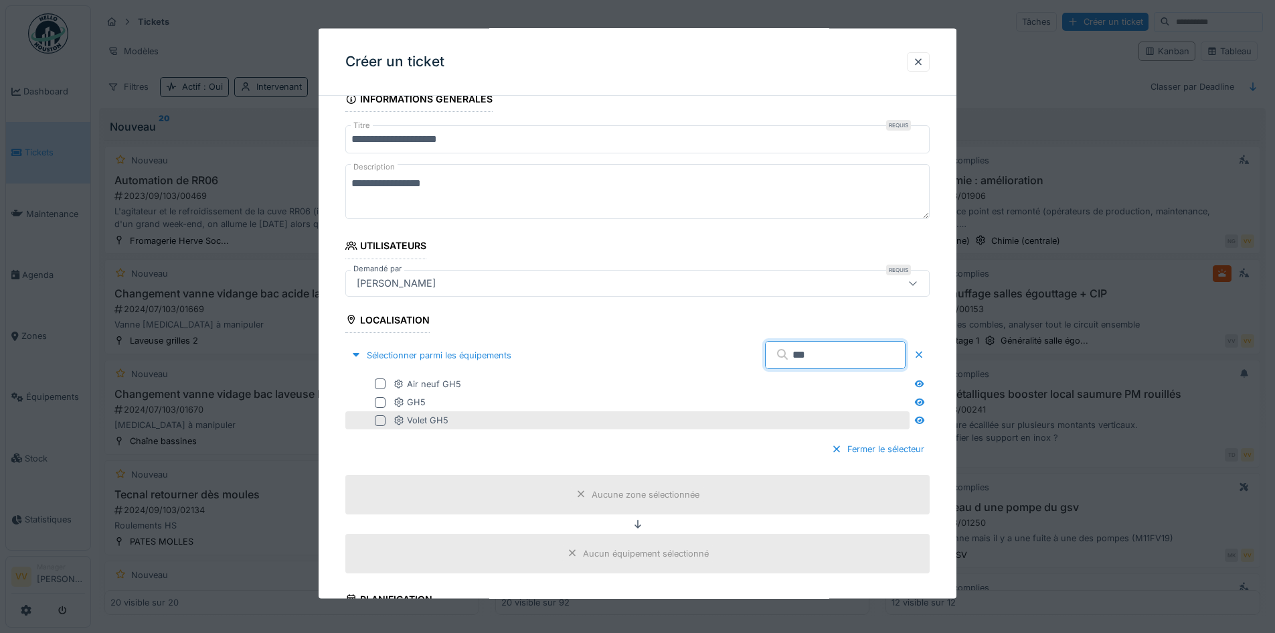
type input "***"
click at [382, 422] on div at bounding box center [380, 419] width 11 height 11
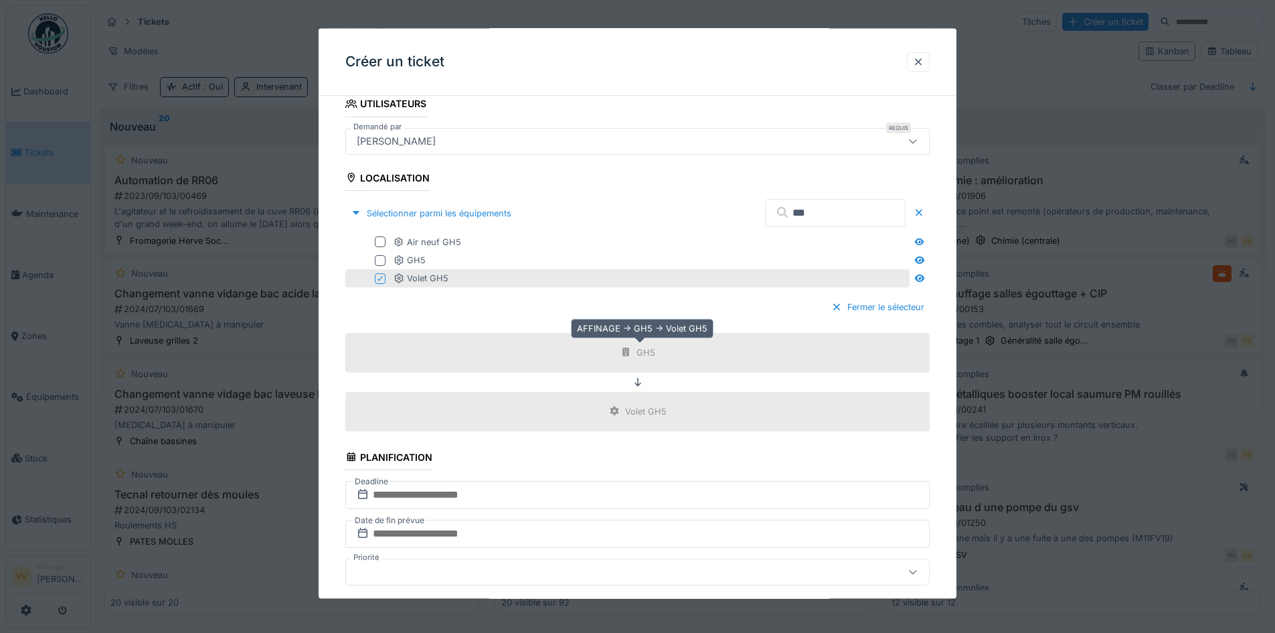
scroll to position [469, 0]
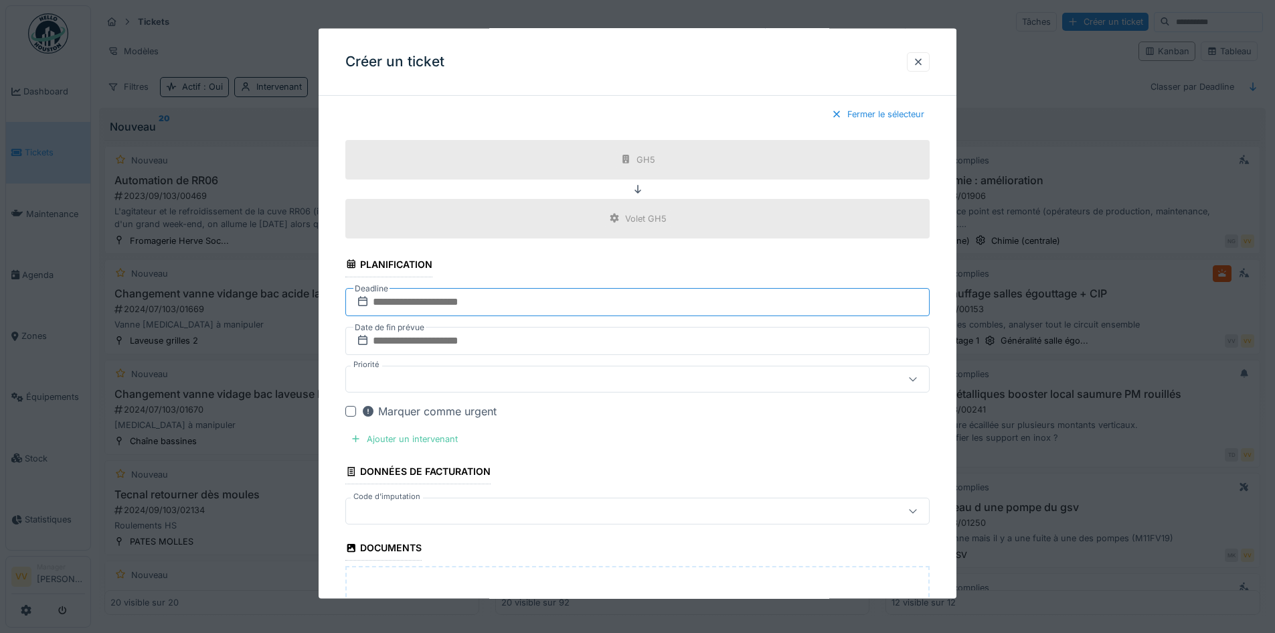
click at [457, 301] on input "text" at bounding box center [637, 301] width 584 height 28
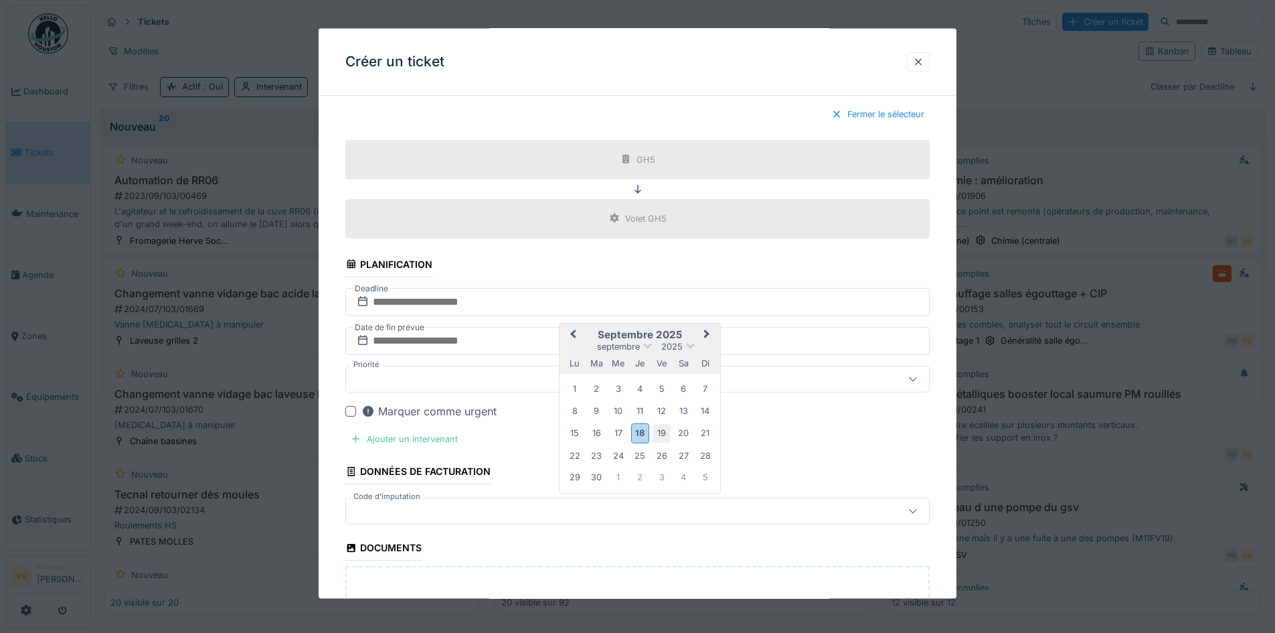
click at [663, 432] on div "19" at bounding box center [662, 433] width 18 height 18
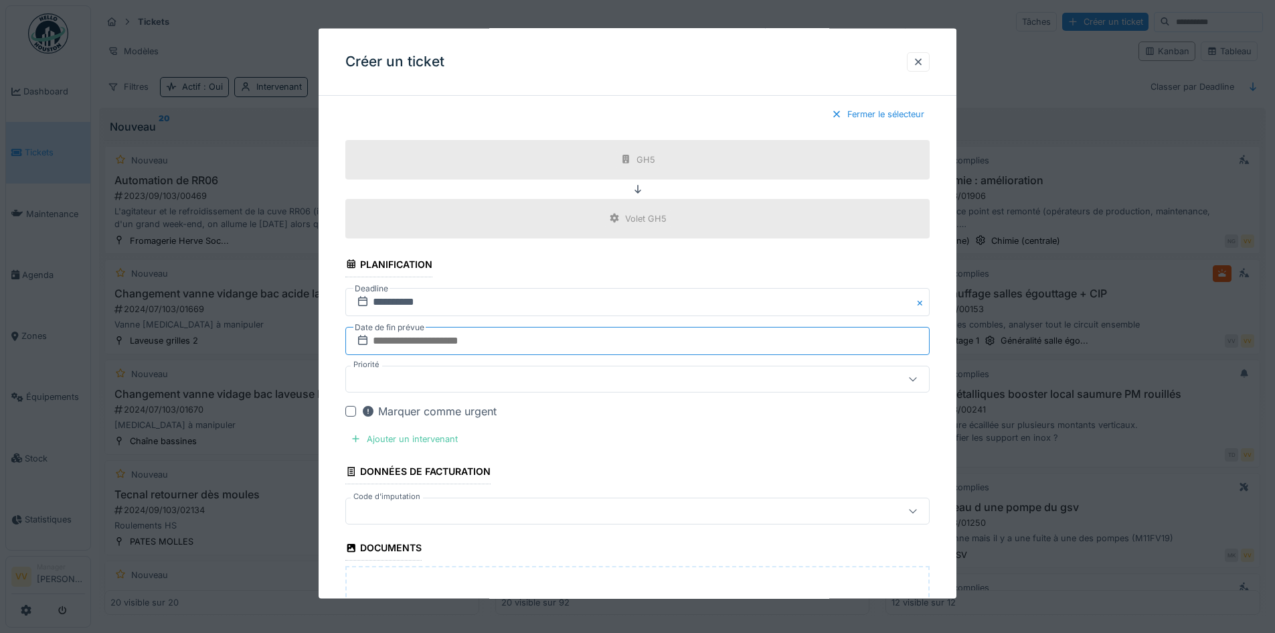
click at [527, 342] on input "text" at bounding box center [637, 340] width 584 height 28
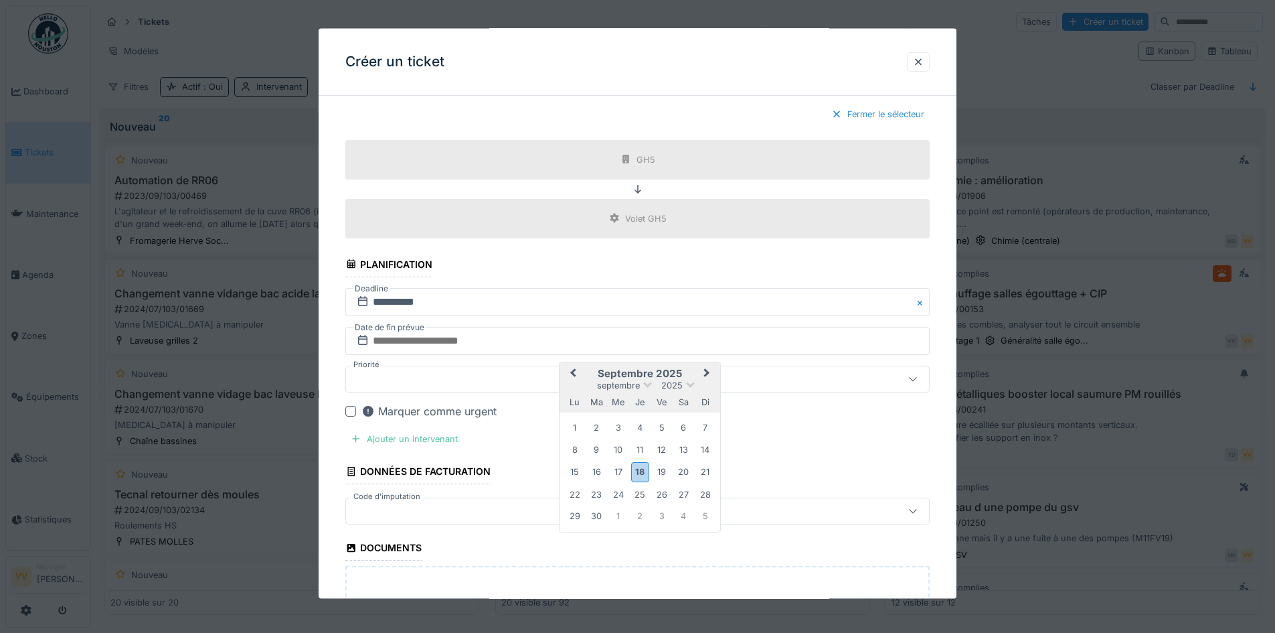
click at [667, 471] on div "19" at bounding box center [662, 472] width 18 height 18
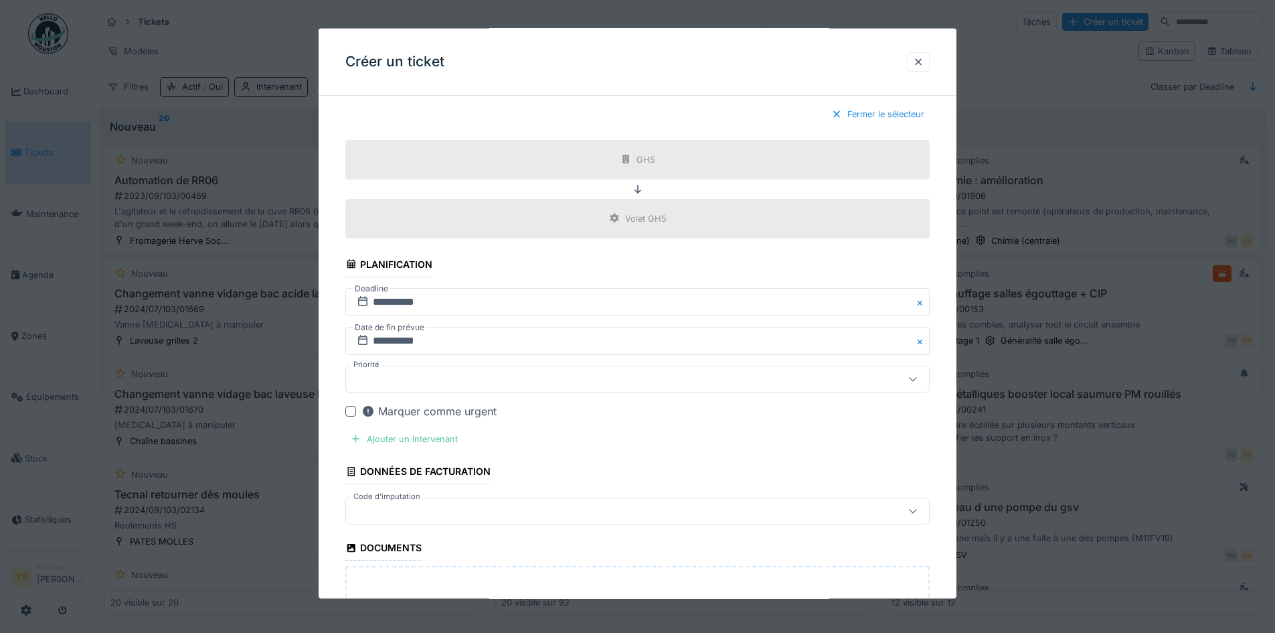
click at [502, 382] on div at bounding box center [603, 378] width 504 height 15
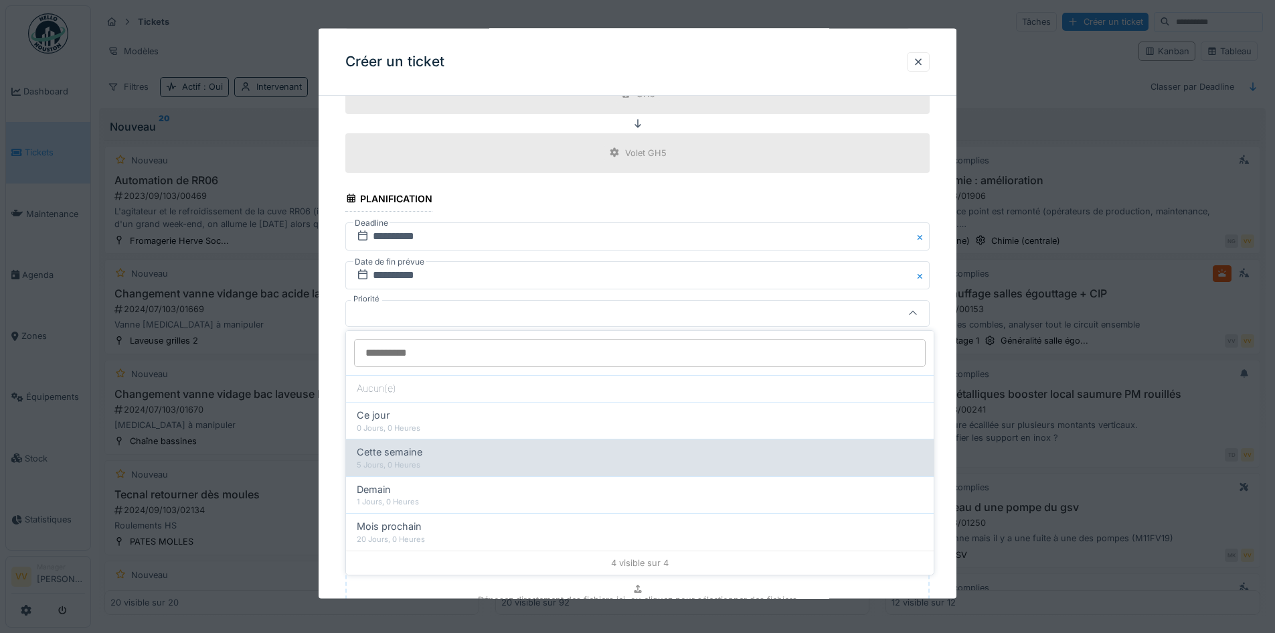
click at [507, 450] on div "Cette semaine" at bounding box center [640, 451] width 566 height 15
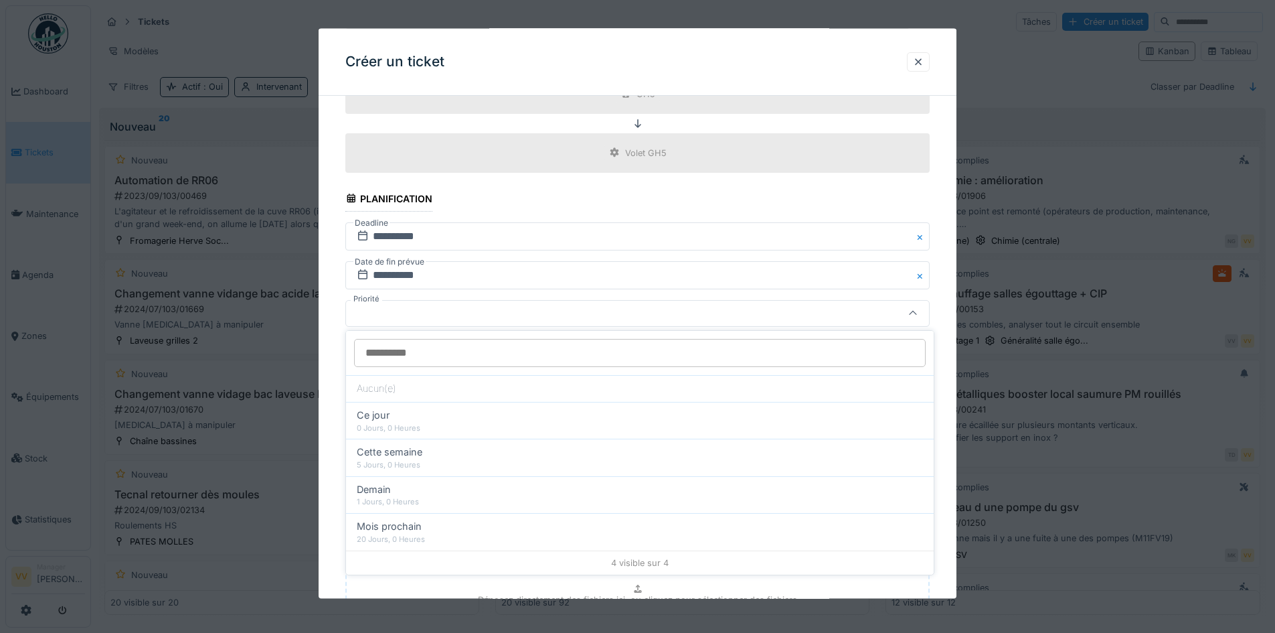
type input "**"
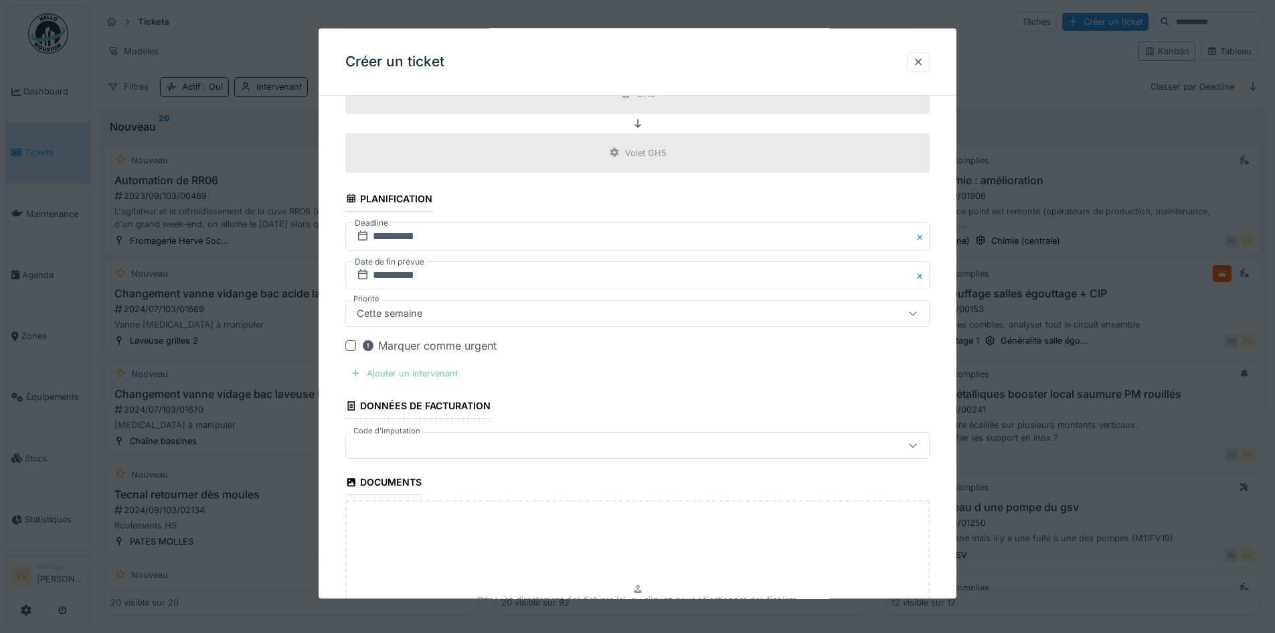
click at [376, 373] on div "Ajouter un intervenant" at bounding box center [404, 372] width 118 height 18
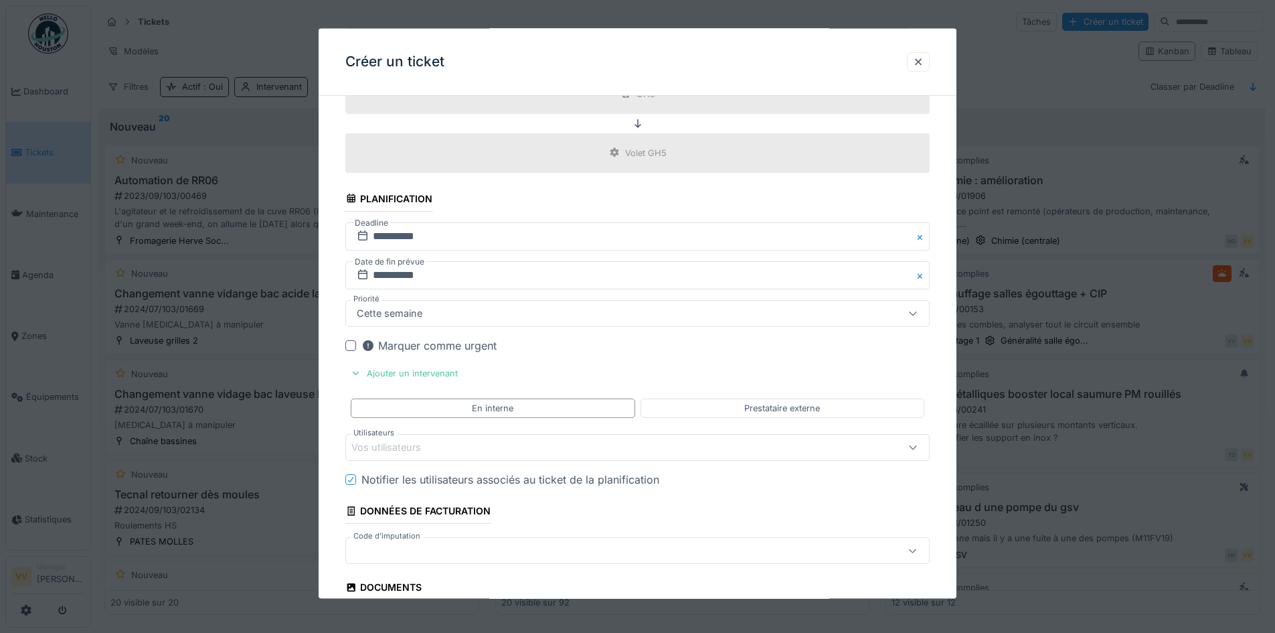
click at [393, 447] on div "Vos utilisateurs" at bounding box center [395, 447] width 88 height 15
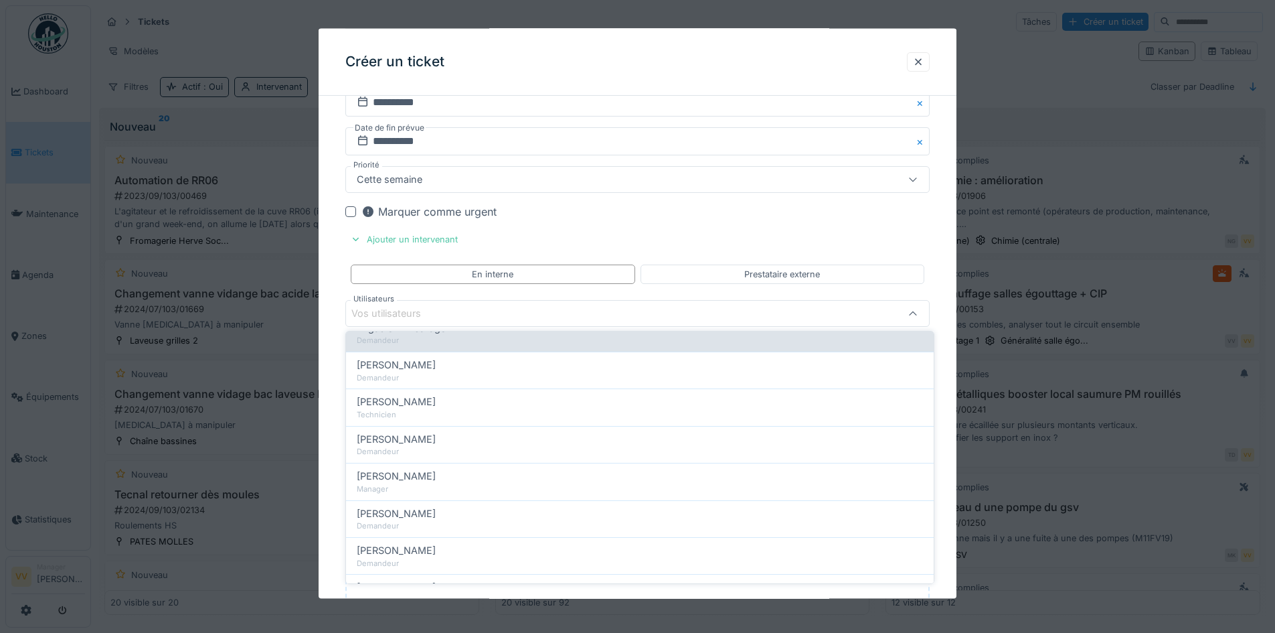
scroll to position [0, 0]
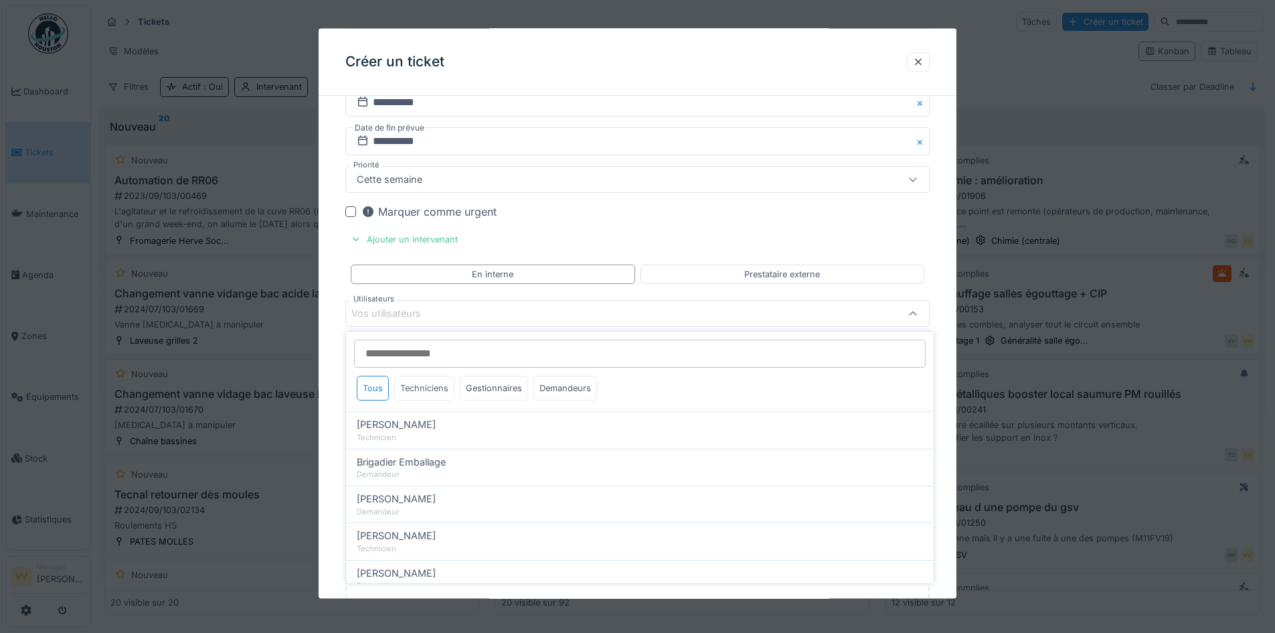
click at [419, 385] on div "Techniciens" at bounding box center [424, 388] width 60 height 25
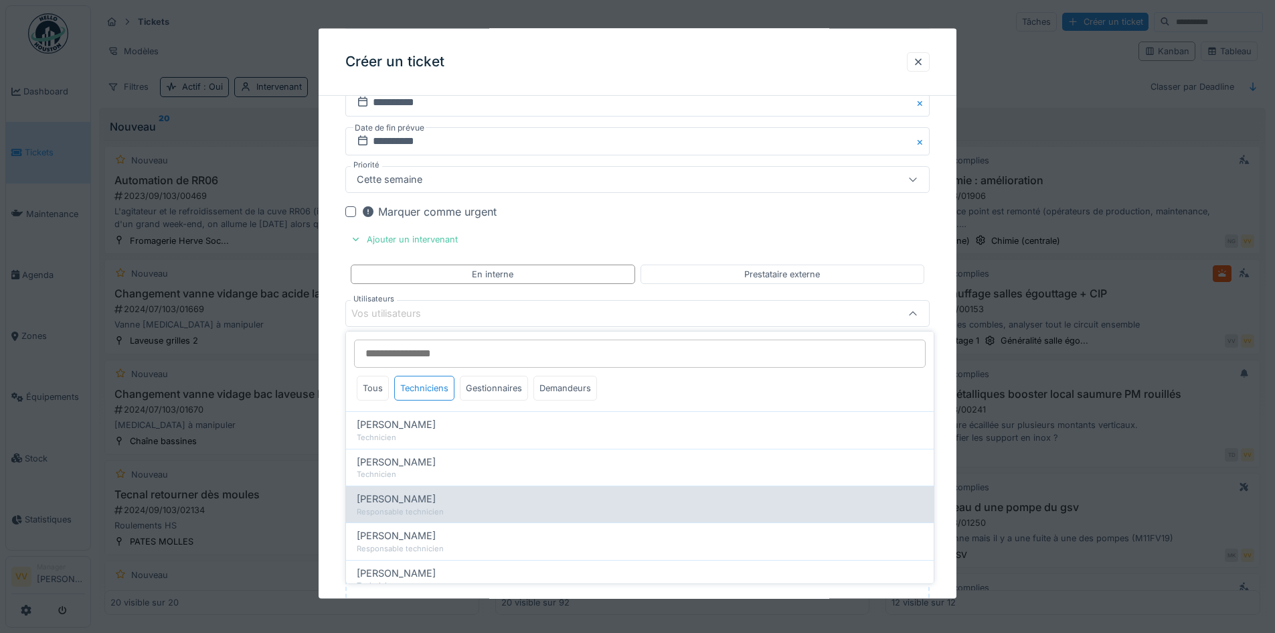
click at [450, 507] on div "Responsable technicien" at bounding box center [640, 511] width 566 height 11
type input "****"
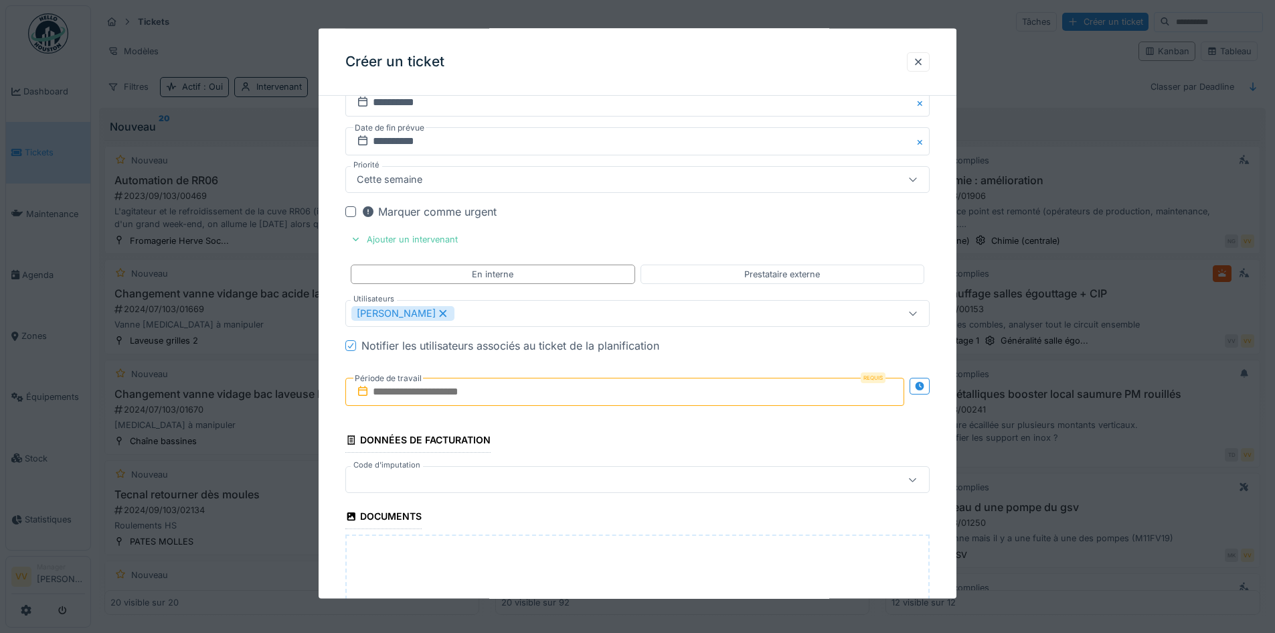
click at [752, 214] on div "Marquer comme urgent" at bounding box center [645, 211] width 568 height 16
click at [463, 385] on input "text" at bounding box center [624, 392] width 559 height 28
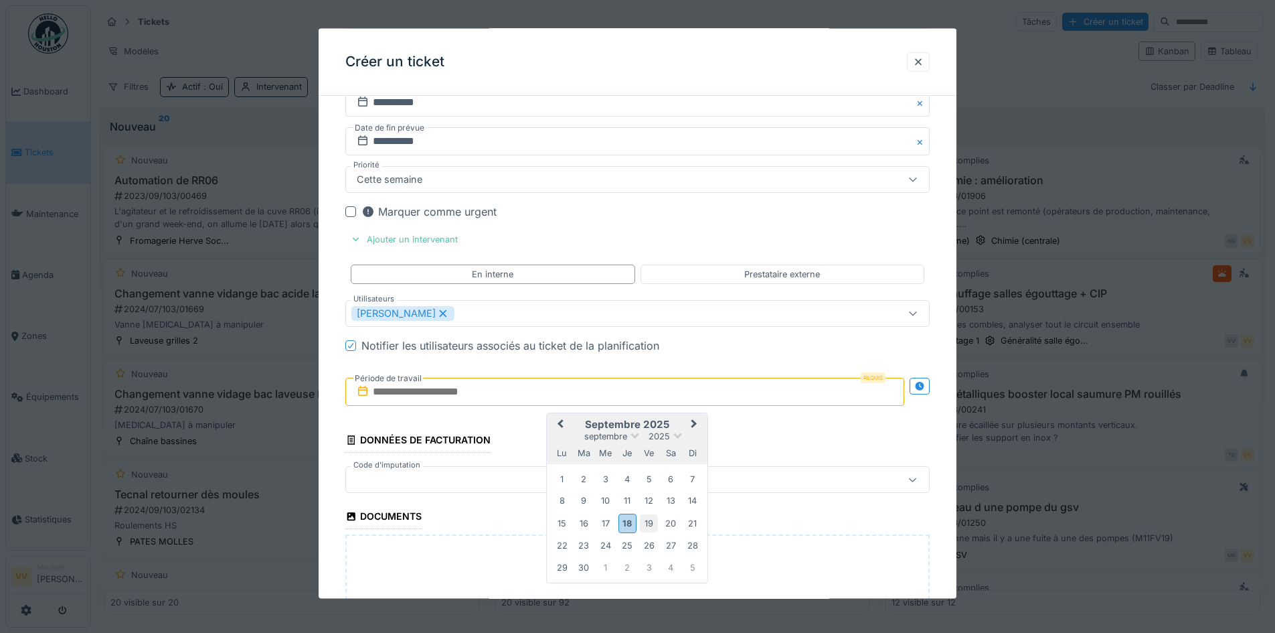
click at [648, 521] on div "19" at bounding box center [649, 522] width 18 height 18
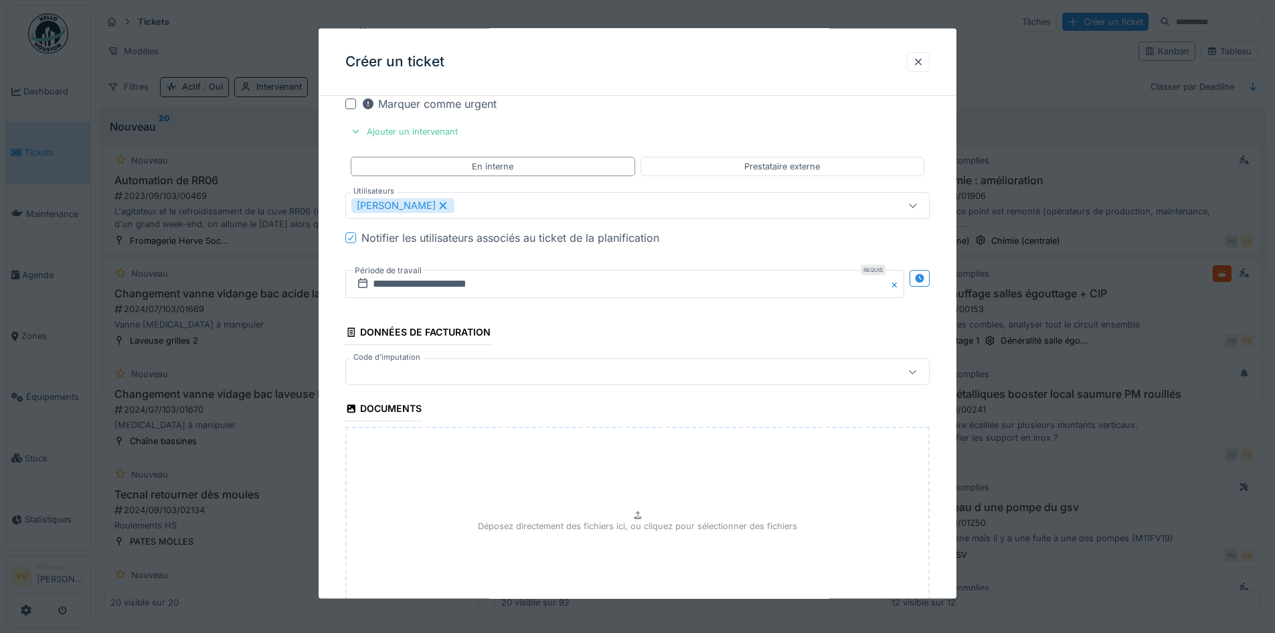
scroll to position [892, 0]
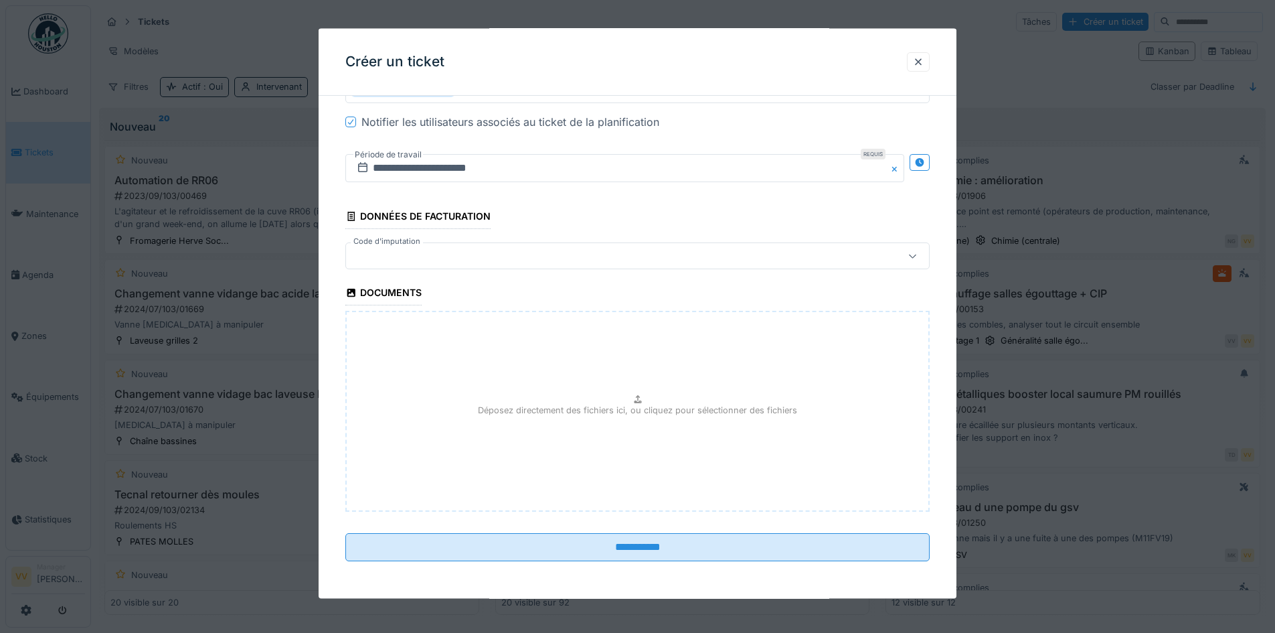
click at [587, 420] on div "Déposez directement des fichiers ici, ou cliquez pour sélectionner des fichiers" at bounding box center [637, 411] width 584 height 201
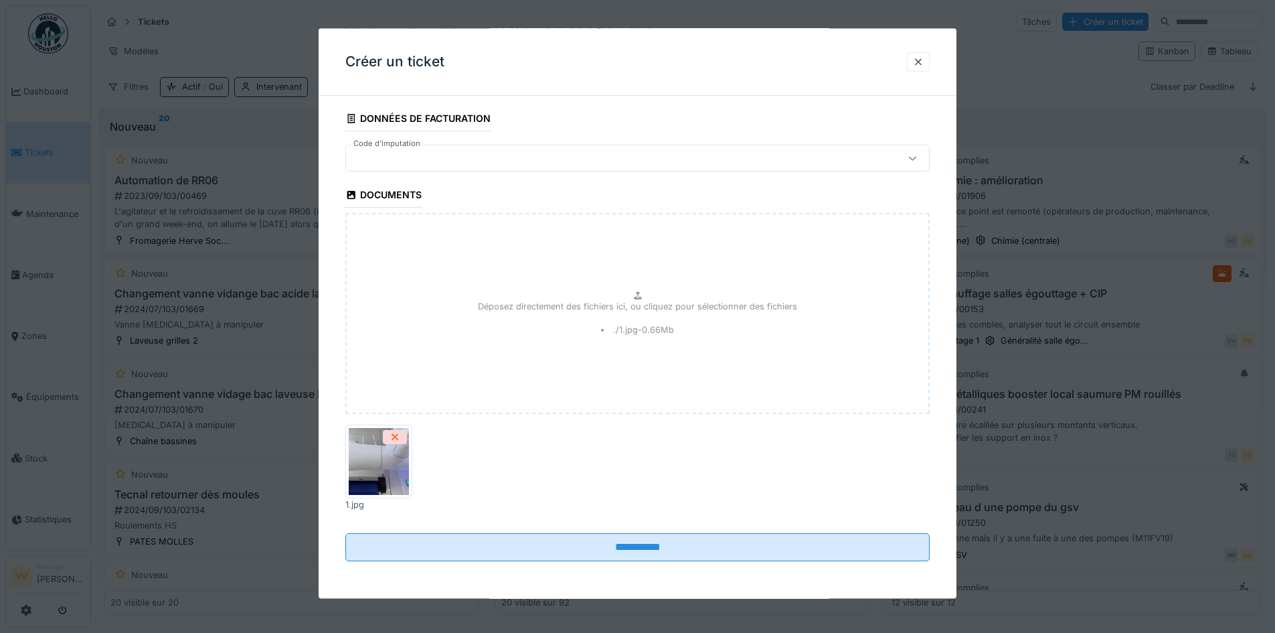
scroll to position [8, 0]
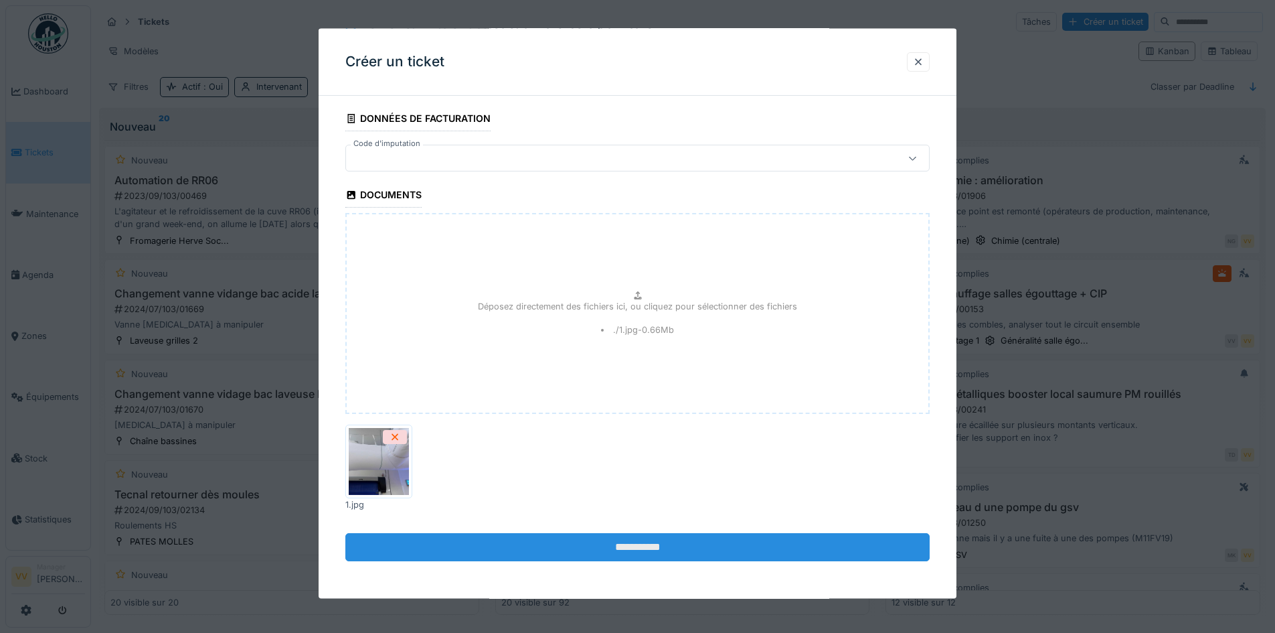
click at [738, 548] on input "**********" at bounding box center [637, 546] width 584 height 28
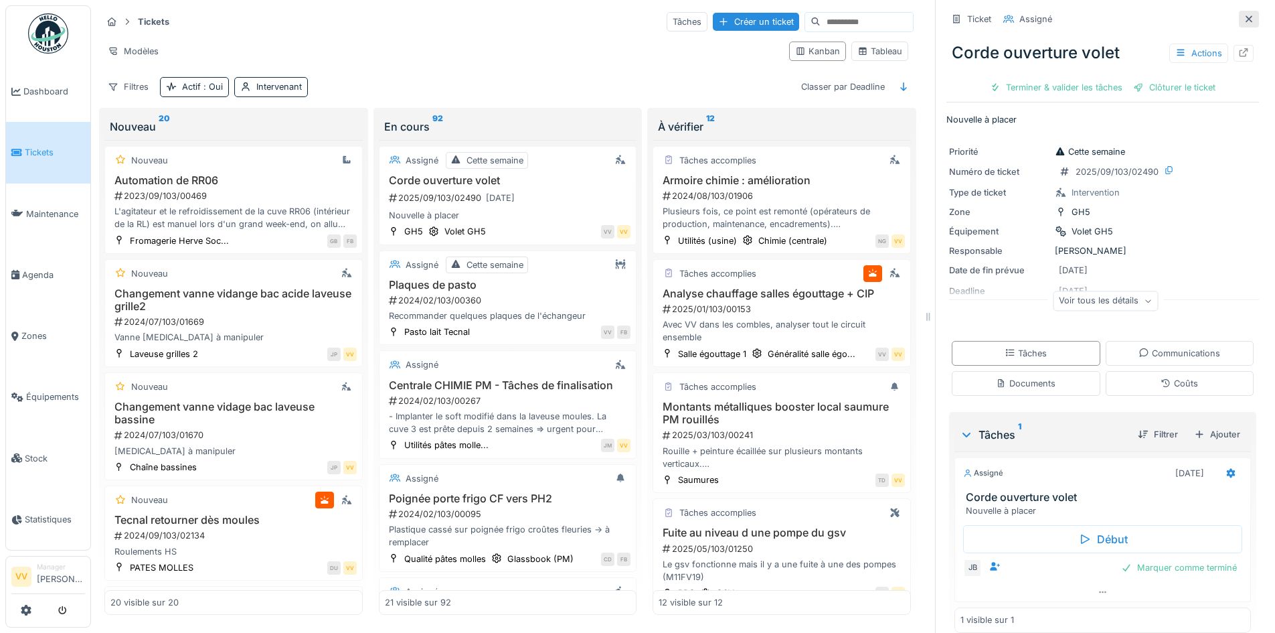
click at [1246, 15] on icon at bounding box center [1249, 18] width 7 height 7
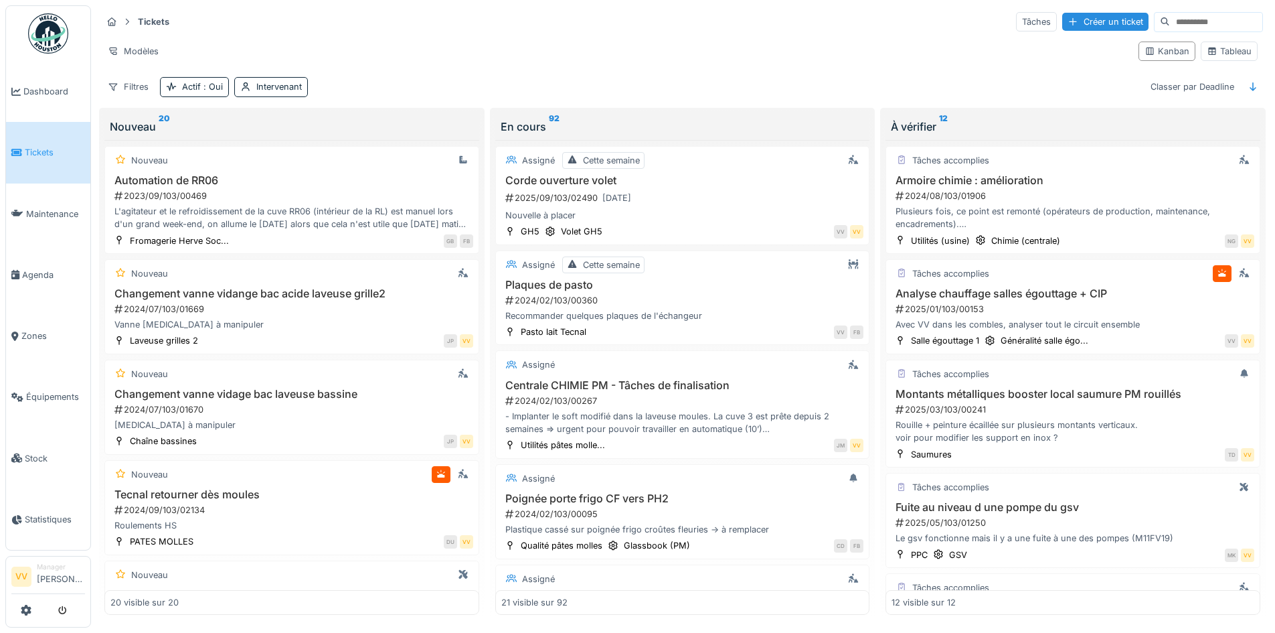
click at [1076, 17] on div "Créer un ticket" at bounding box center [1105, 22] width 86 height 18
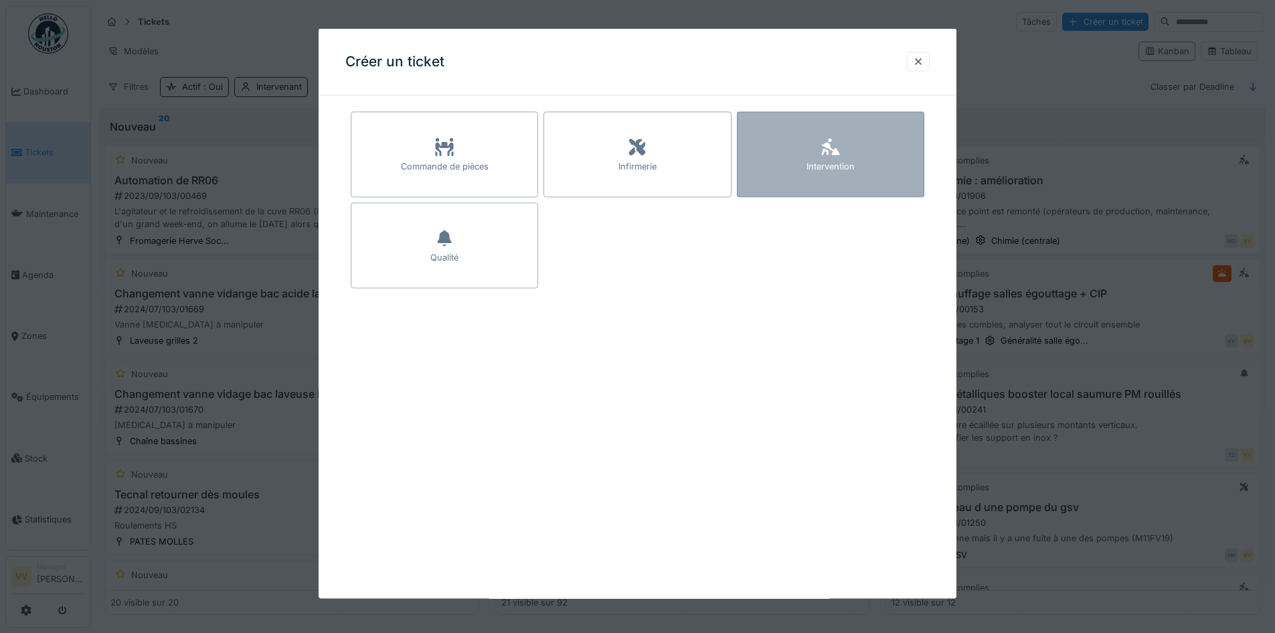
click at [898, 151] on div "Intervention" at bounding box center [830, 155] width 187 height 86
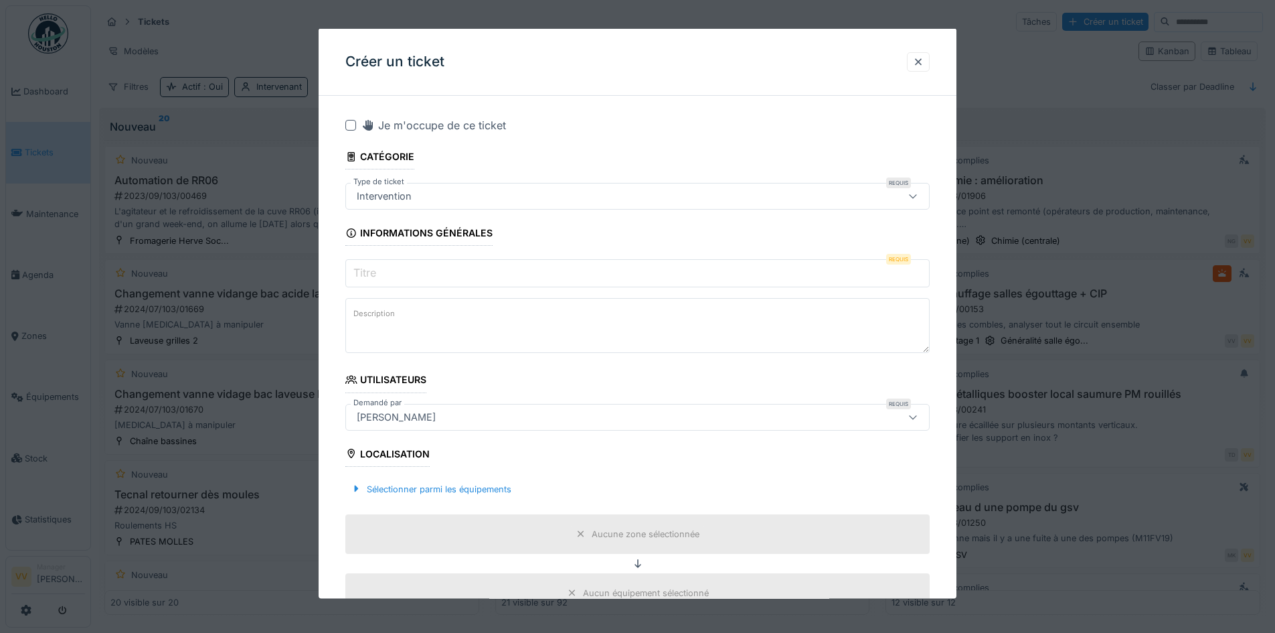
click at [487, 278] on input "Titre" at bounding box center [637, 273] width 584 height 28
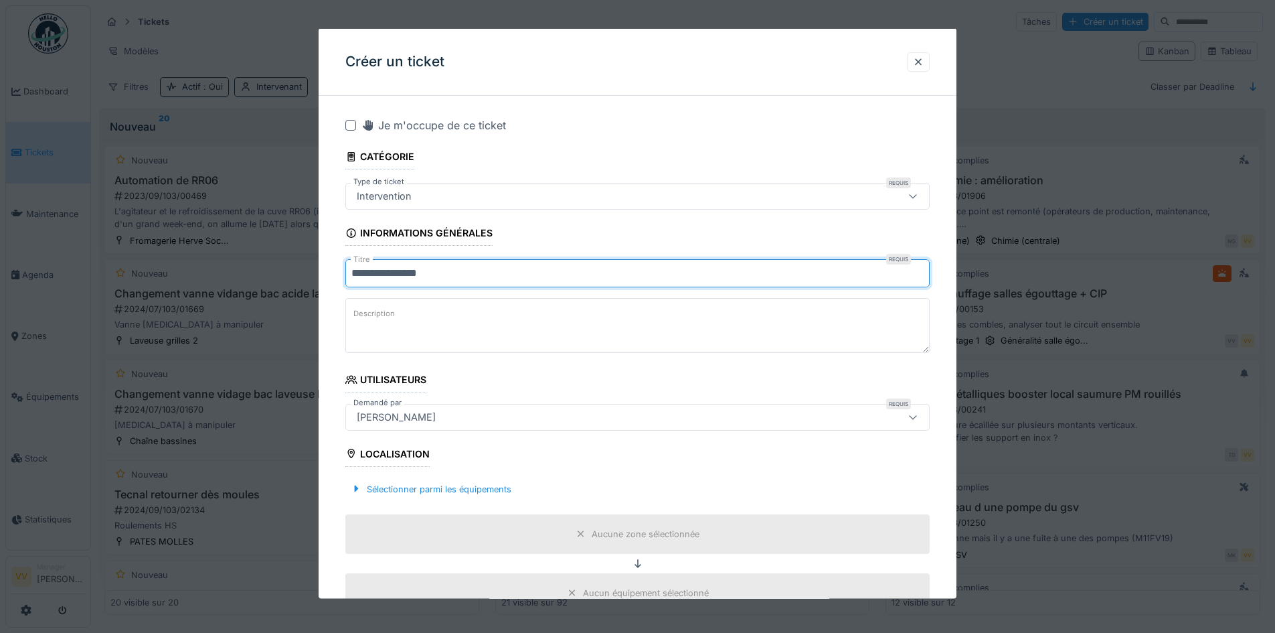
type input "**********"
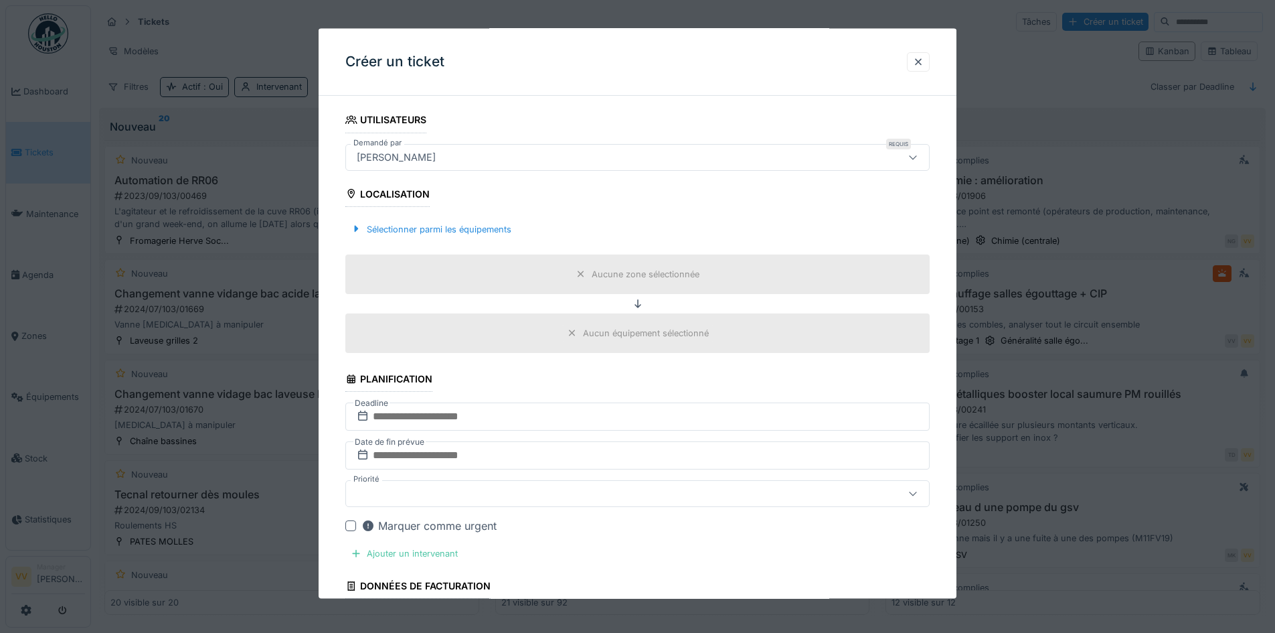
scroll to position [268, 0]
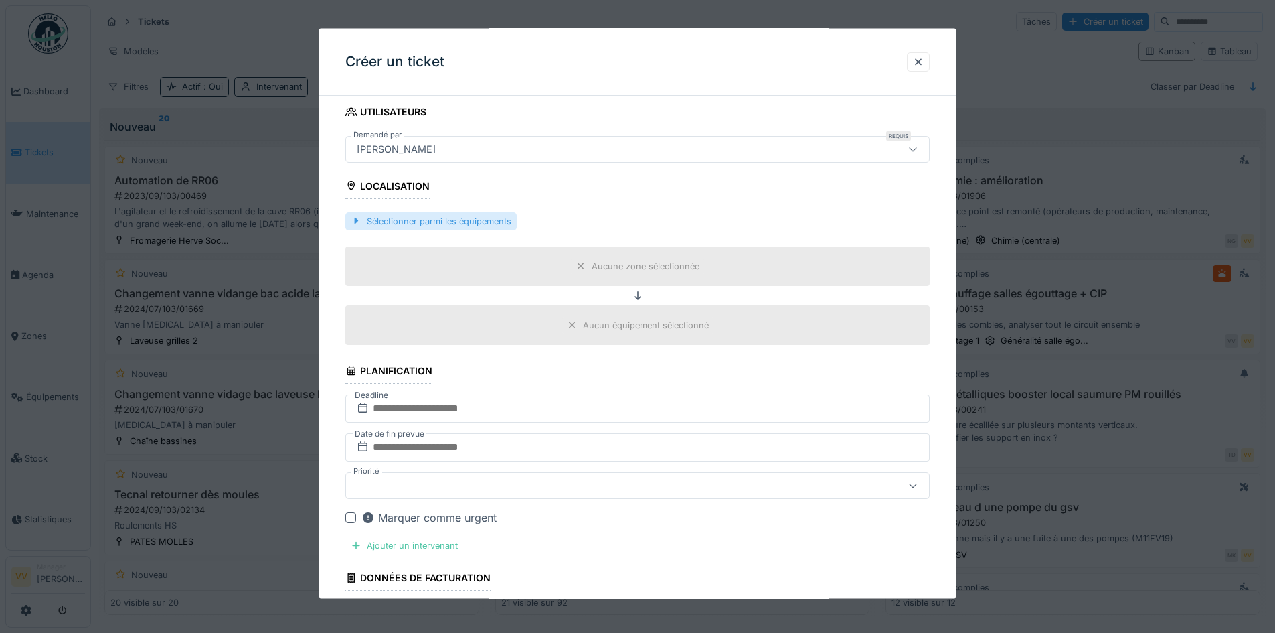
type textarea "**********"
click at [483, 218] on div "Sélectionner parmi les équipements" at bounding box center [430, 221] width 171 height 18
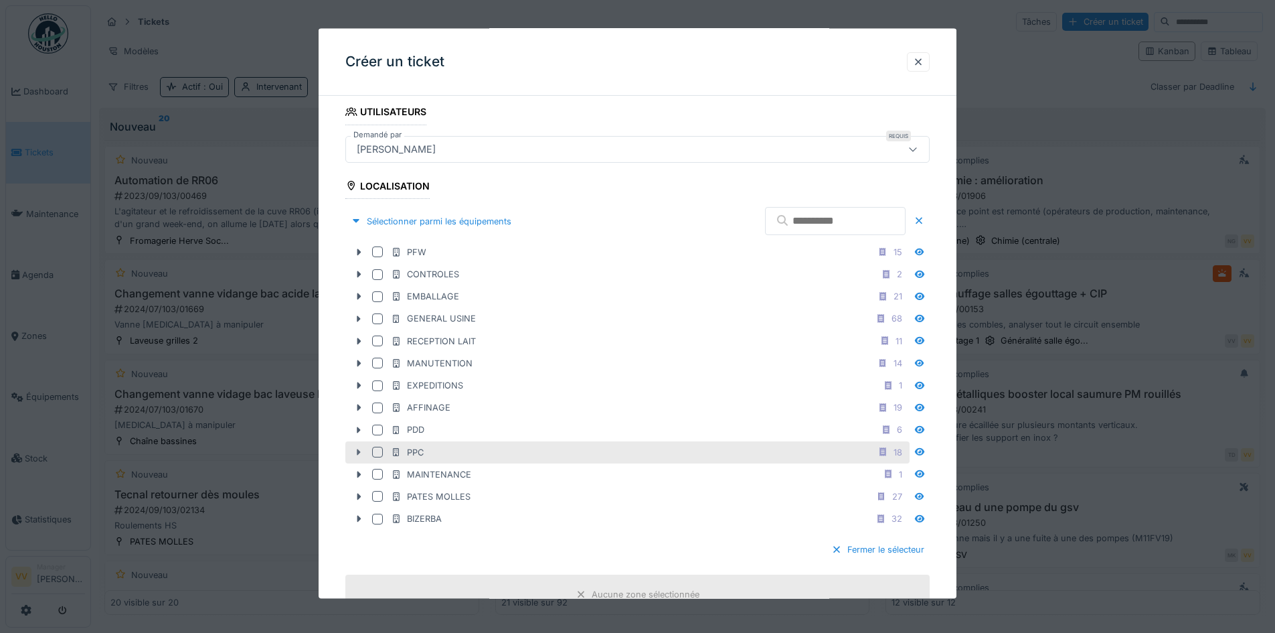
click at [358, 456] on icon at bounding box center [358, 451] width 11 height 9
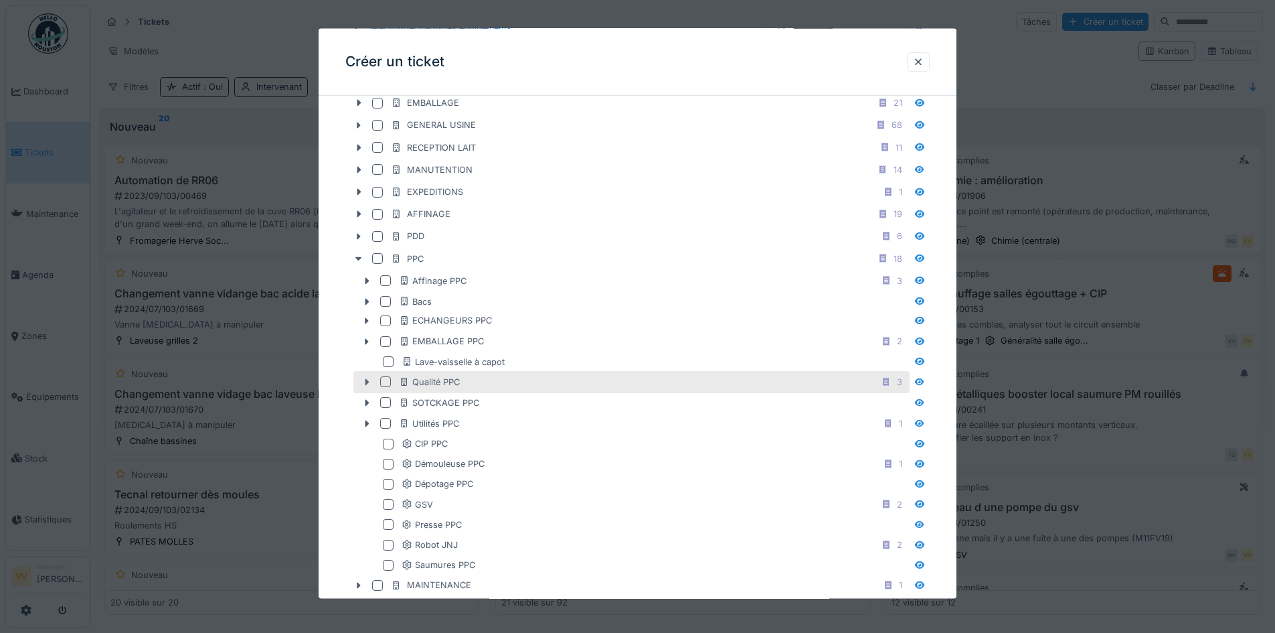
scroll to position [469, 0]
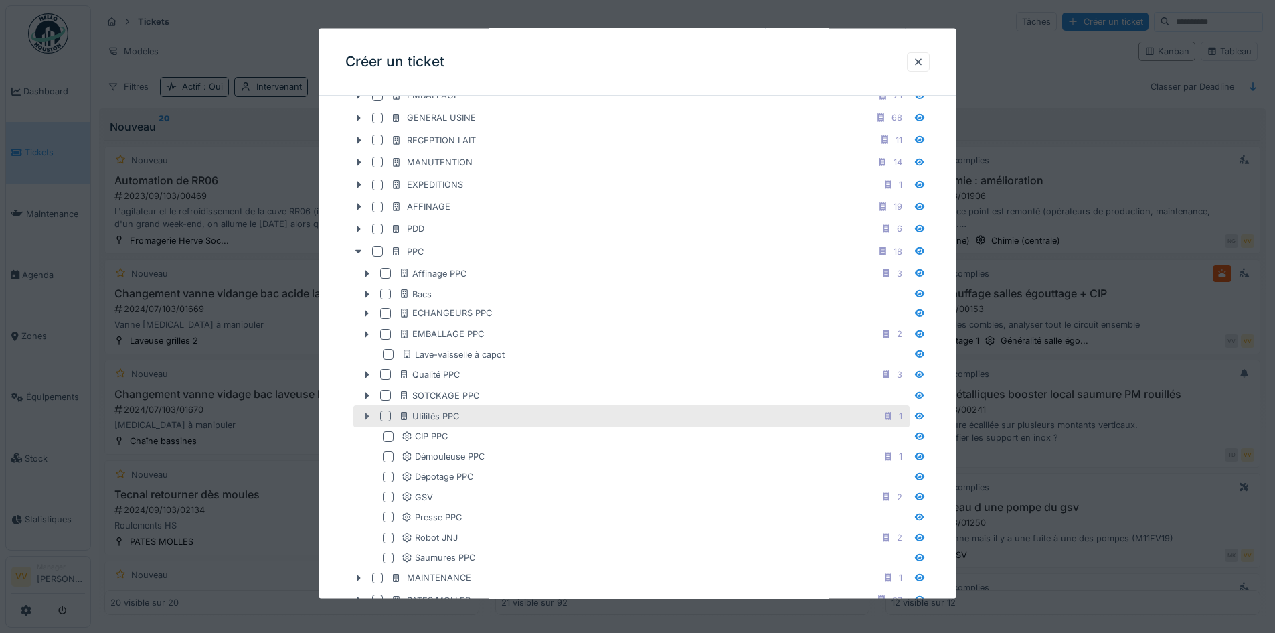
click at [365, 416] on icon at bounding box center [366, 416] width 11 height 9
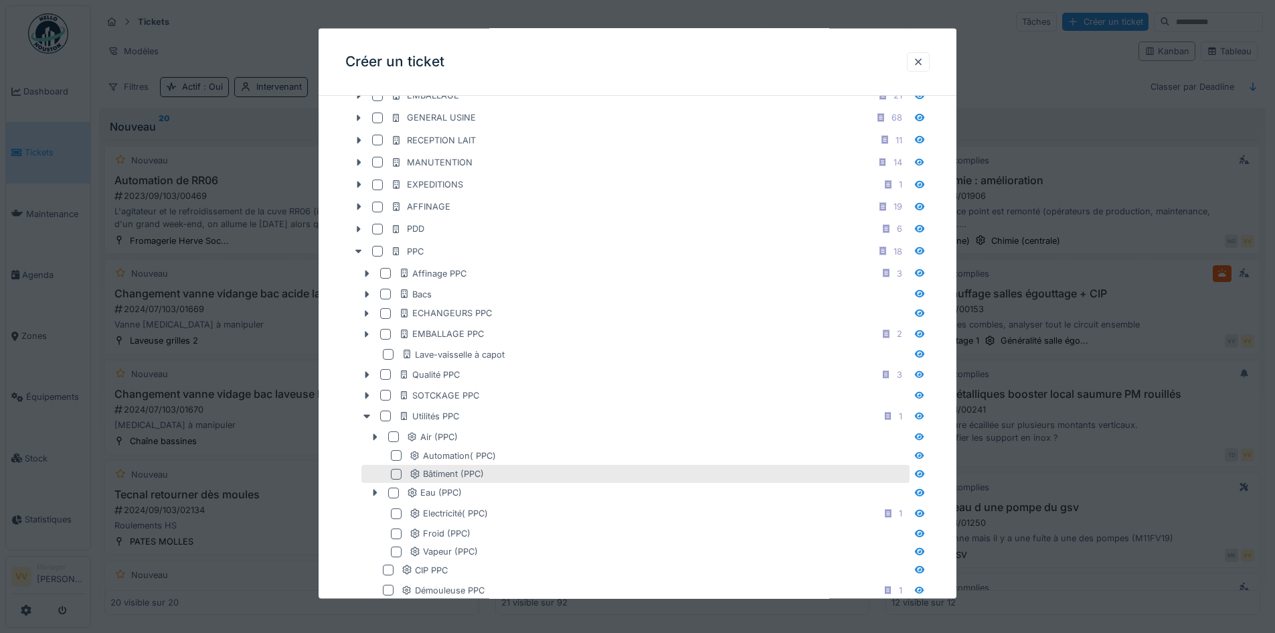
click at [392, 472] on div at bounding box center [396, 473] width 11 height 11
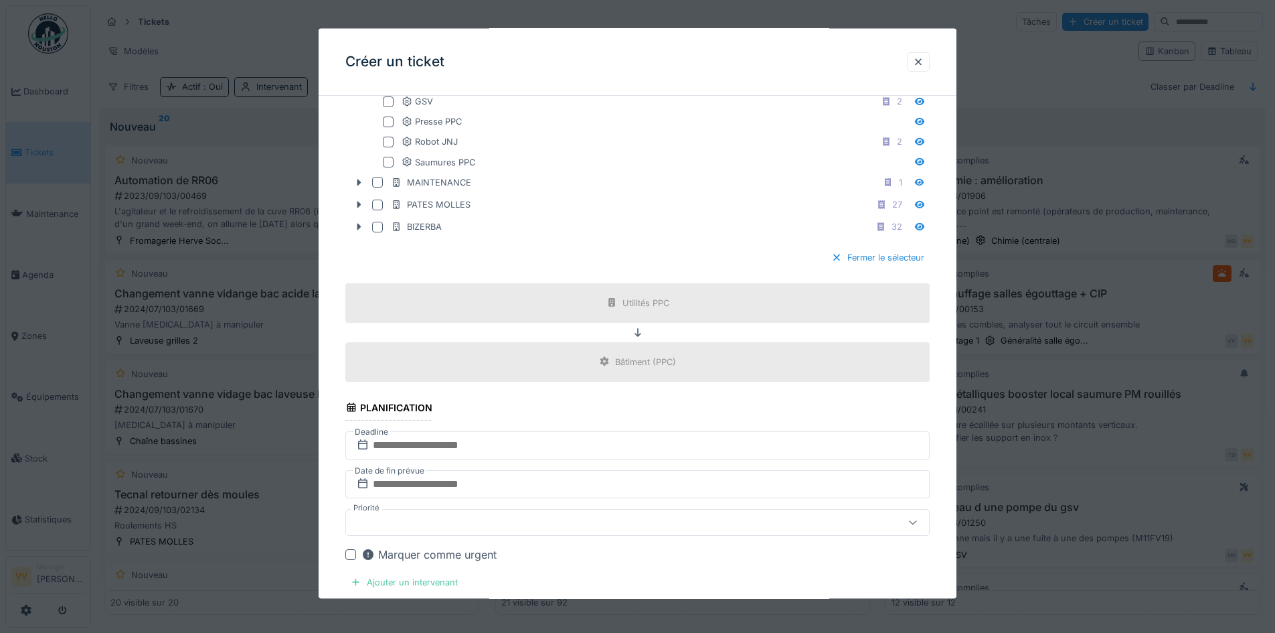
scroll to position [1071, 0]
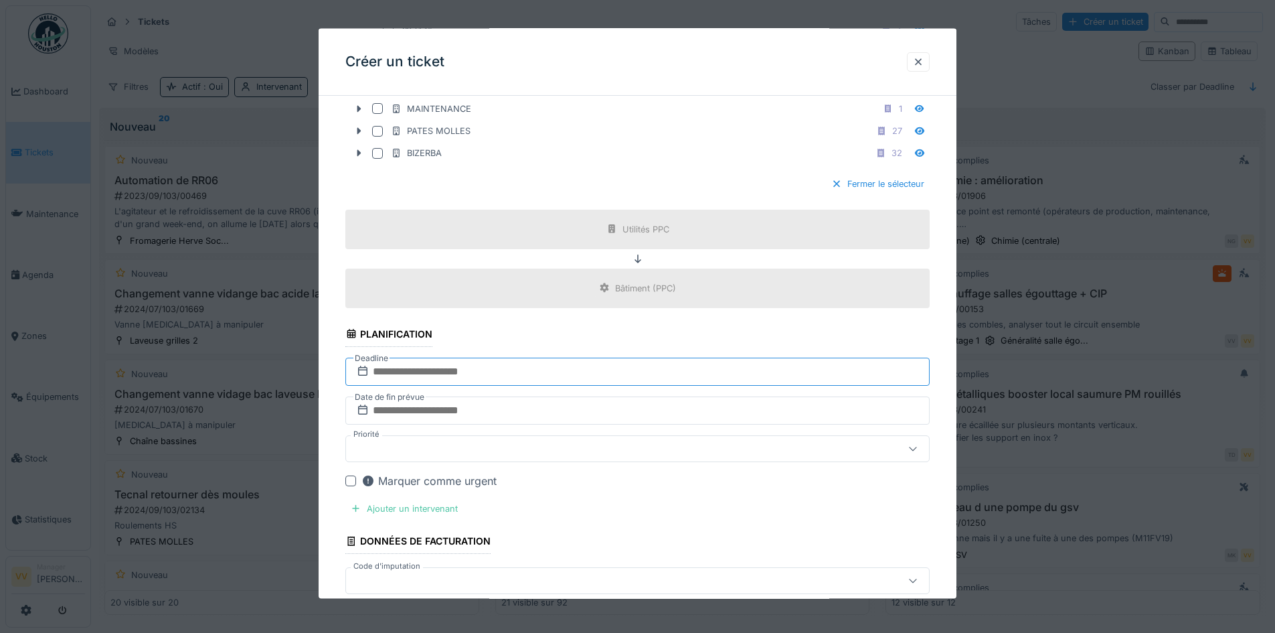
click at [509, 372] on input "text" at bounding box center [637, 371] width 584 height 28
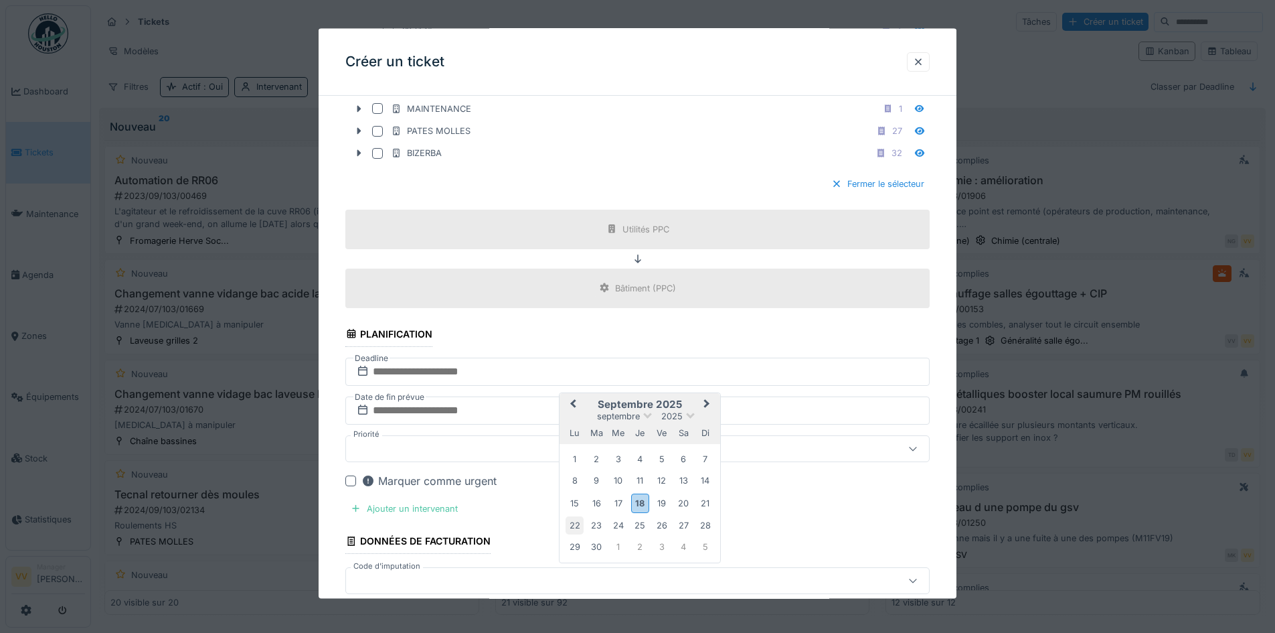
click at [578, 525] on div "22" at bounding box center [575, 525] width 18 height 18
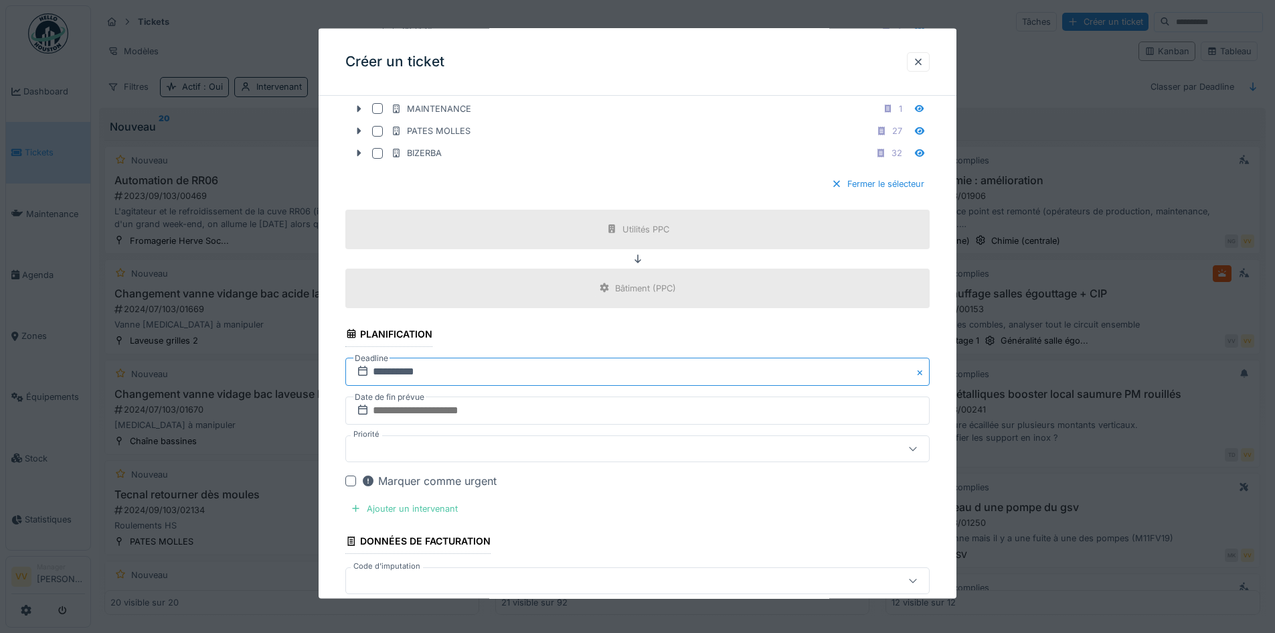
click at [521, 369] on input "**********" at bounding box center [637, 371] width 584 height 28
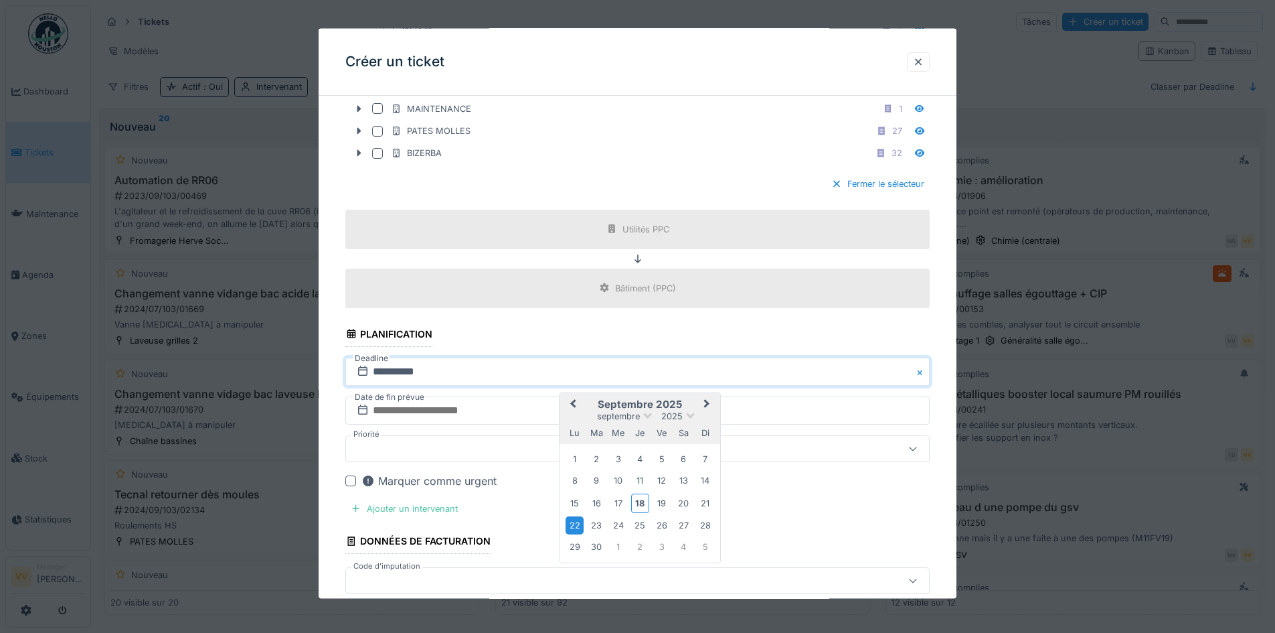
click at [594, 526] on div "23" at bounding box center [597, 525] width 18 height 18
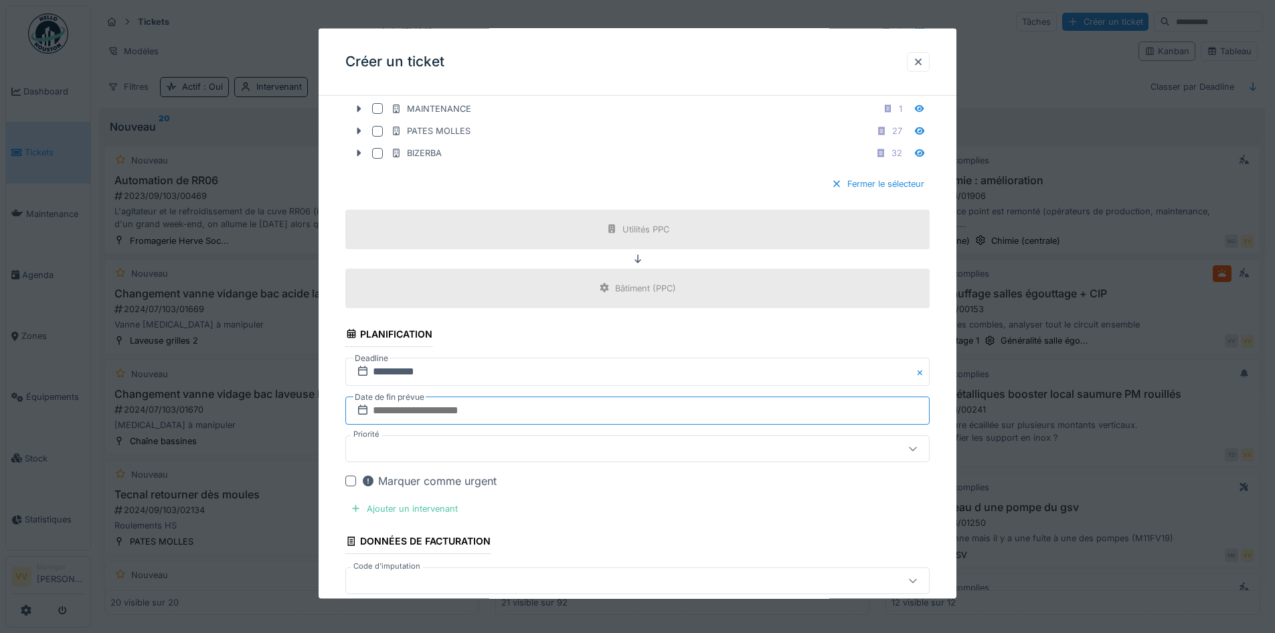
click at [524, 412] on input "text" at bounding box center [637, 410] width 584 height 28
click at [614, 351] on div "24" at bounding box center [618, 352] width 18 height 18
click at [403, 500] on div "Ajouter un intervenant" at bounding box center [404, 508] width 118 height 18
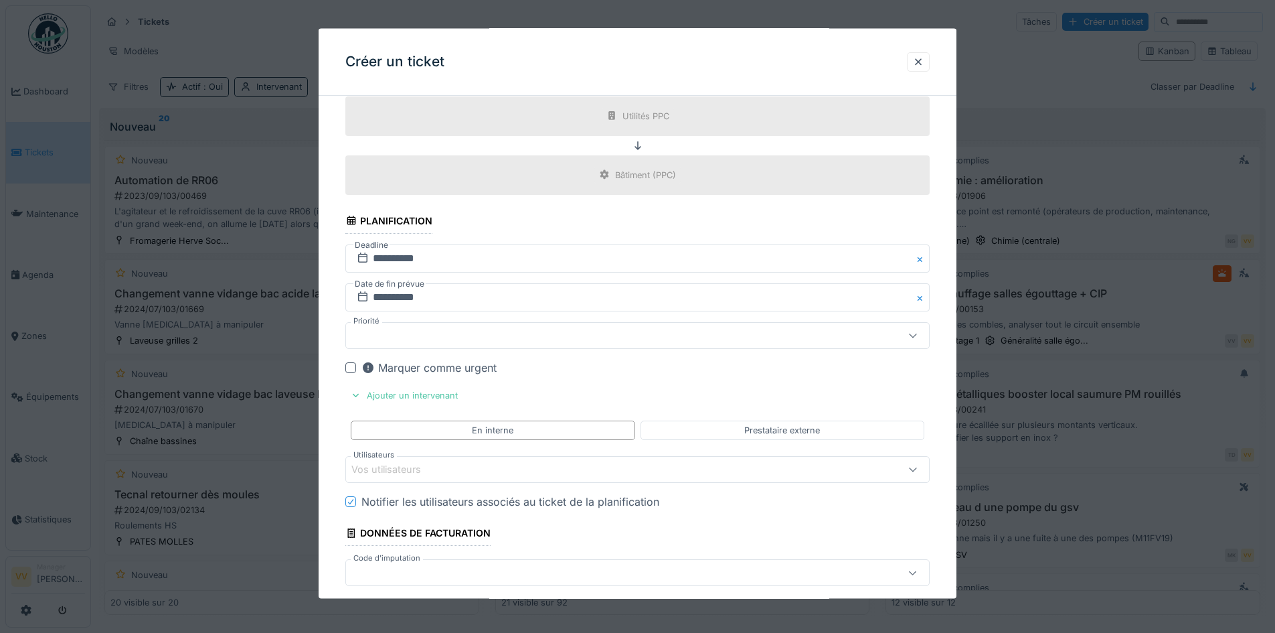
scroll to position [1406, 0]
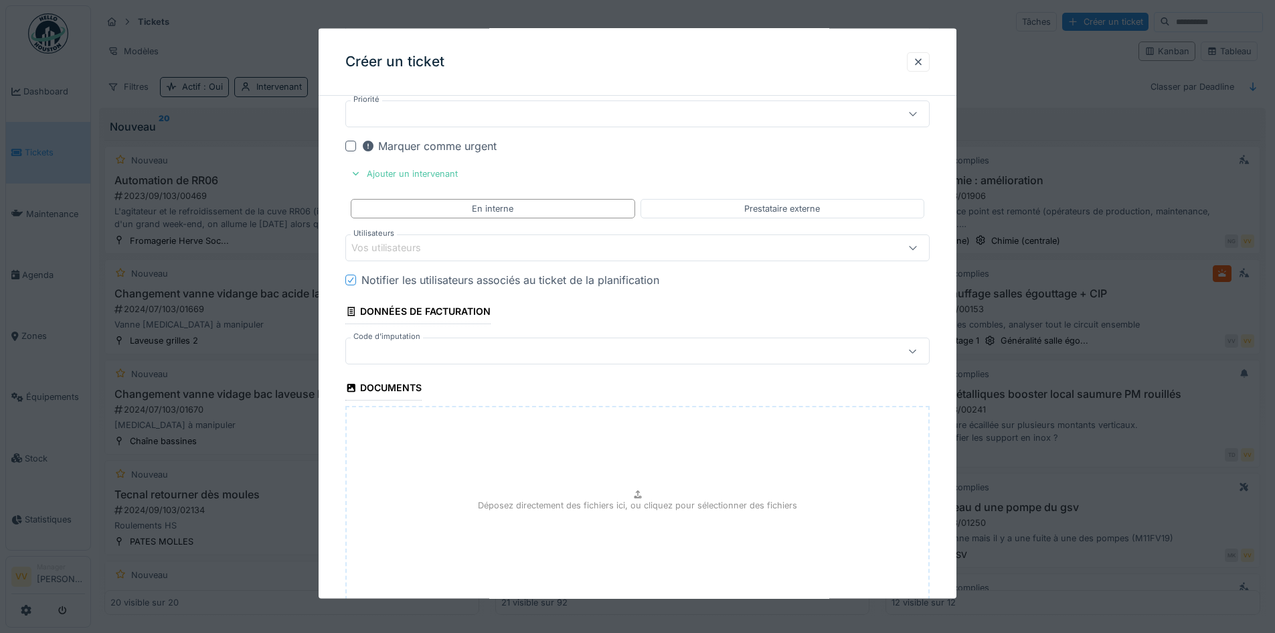
click at [465, 239] on div "Vos utilisateurs" at bounding box center [637, 247] width 584 height 27
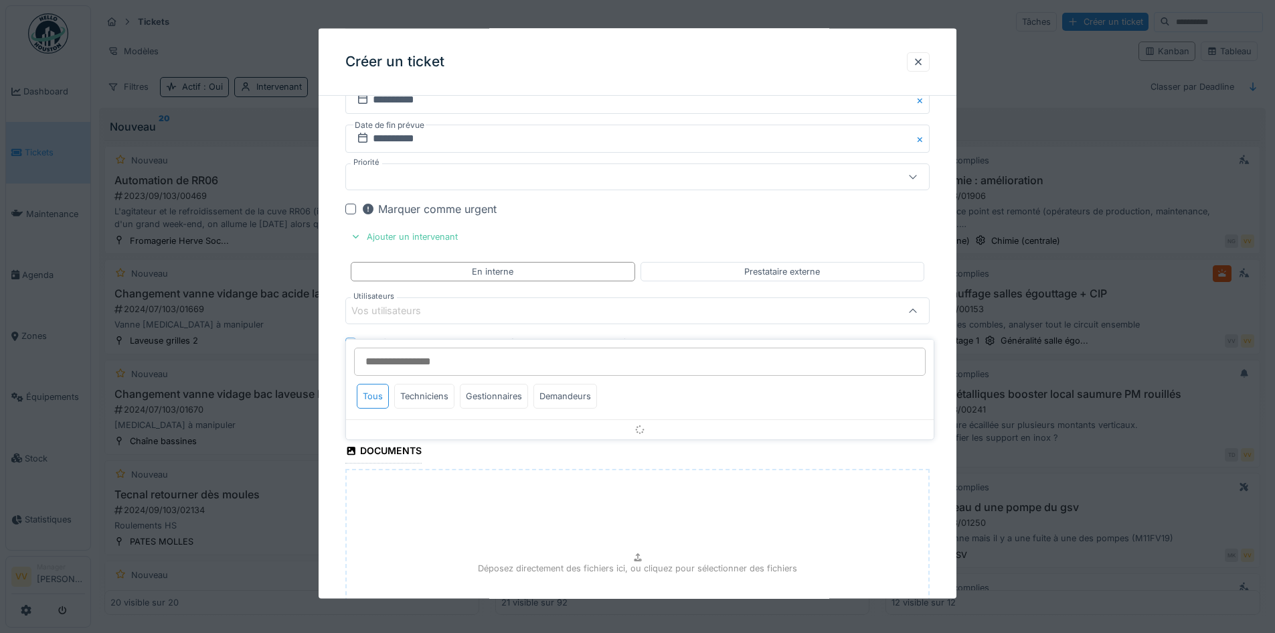
scroll to position [1340, 0]
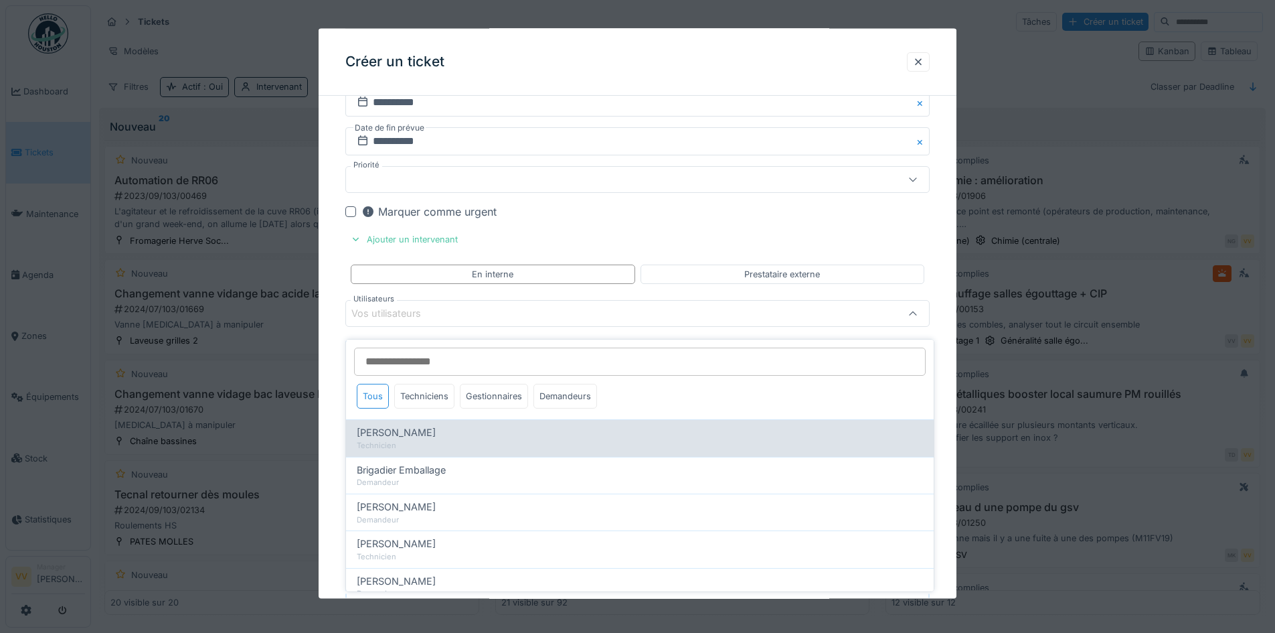
click at [404, 428] on span "Benjamin Bauwens" at bounding box center [396, 432] width 79 height 15
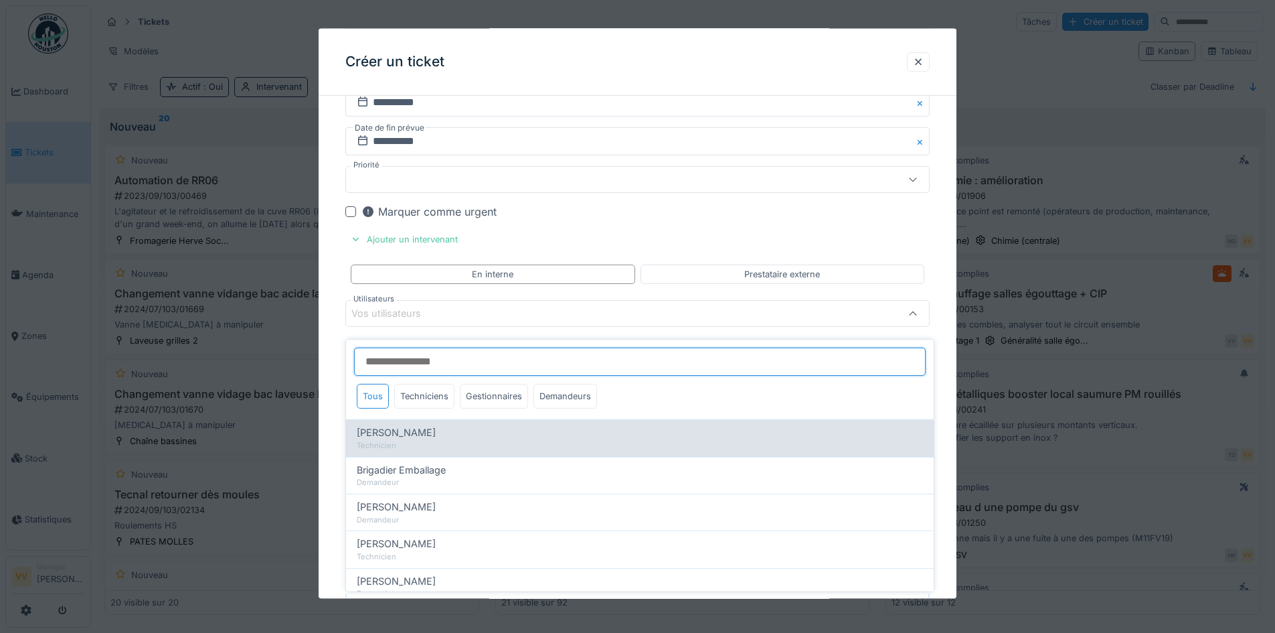
type input "*****"
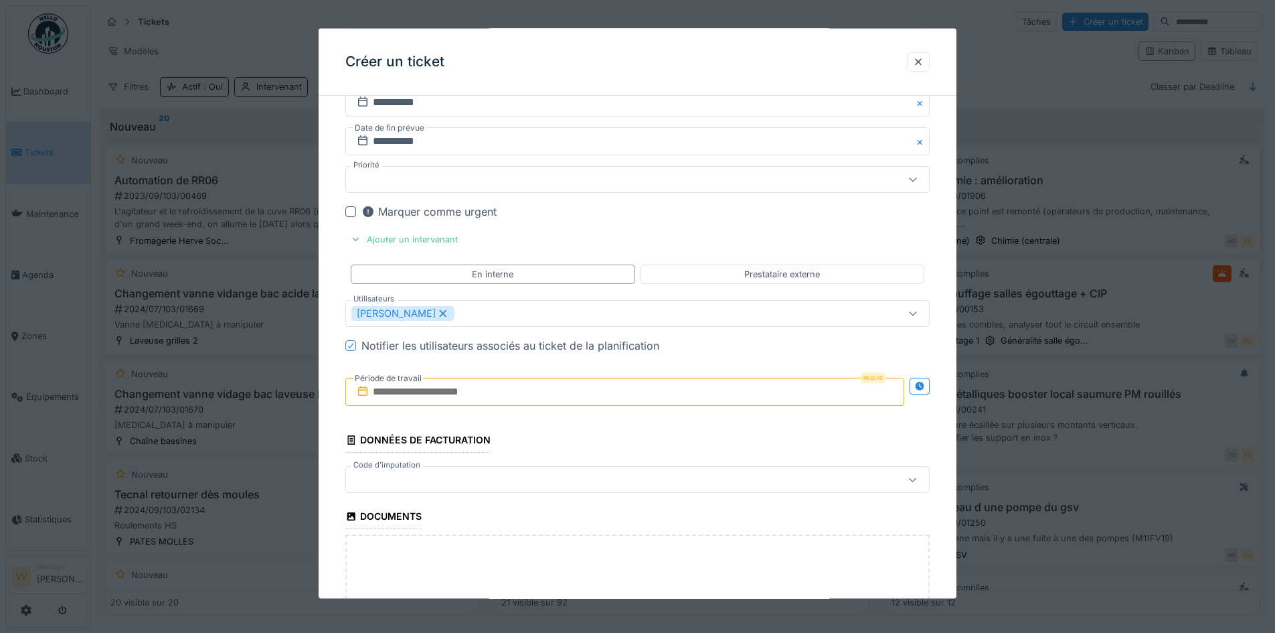
click at [525, 396] on input "text" at bounding box center [624, 392] width 559 height 28
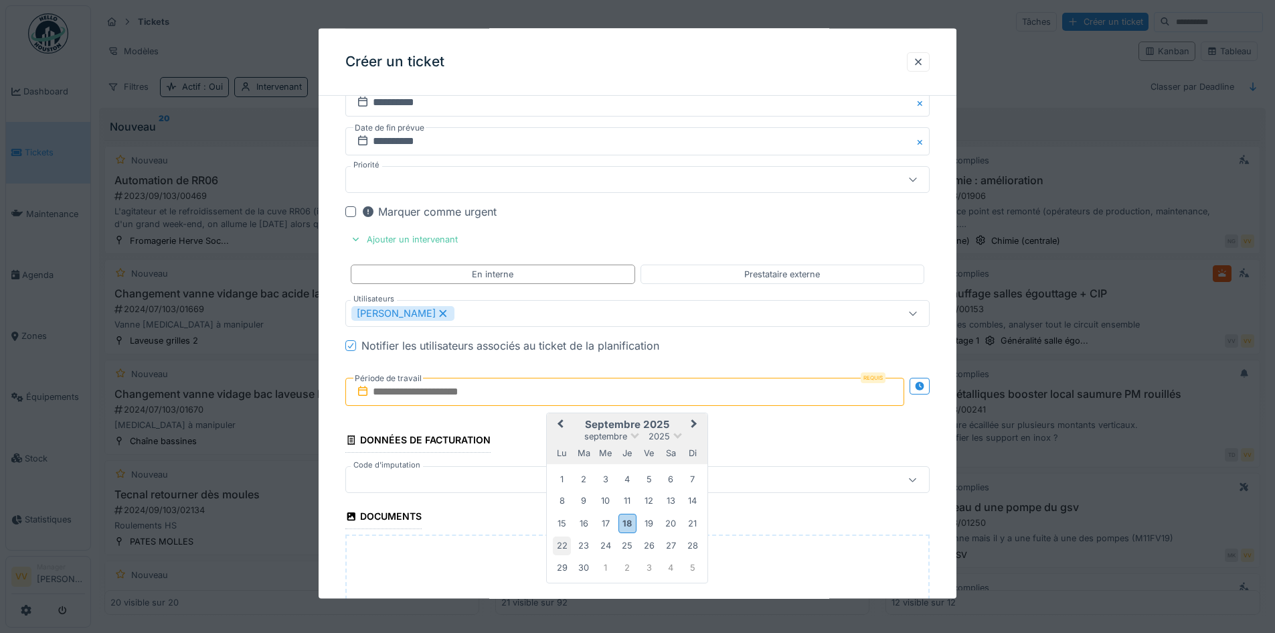
click at [560, 543] on div "22" at bounding box center [562, 545] width 18 height 18
click at [644, 544] on div "26" at bounding box center [649, 545] width 18 height 18
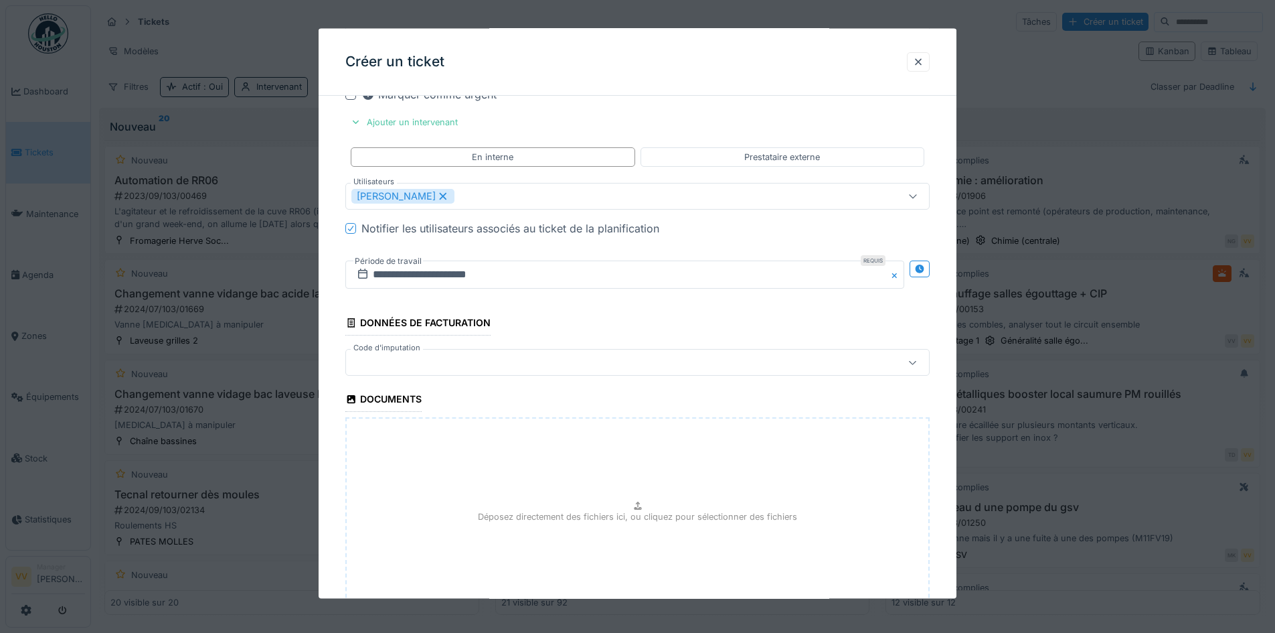
scroll to position [1564, 0]
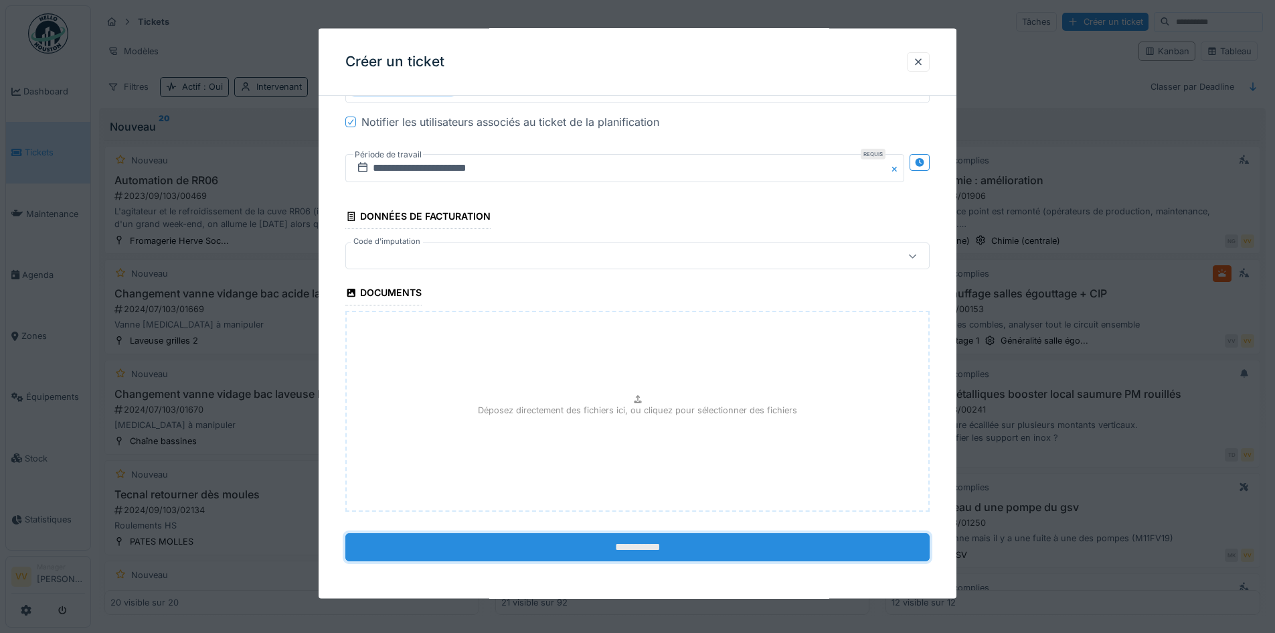
click at [574, 539] on input "**********" at bounding box center [637, 547] width 584 height 28
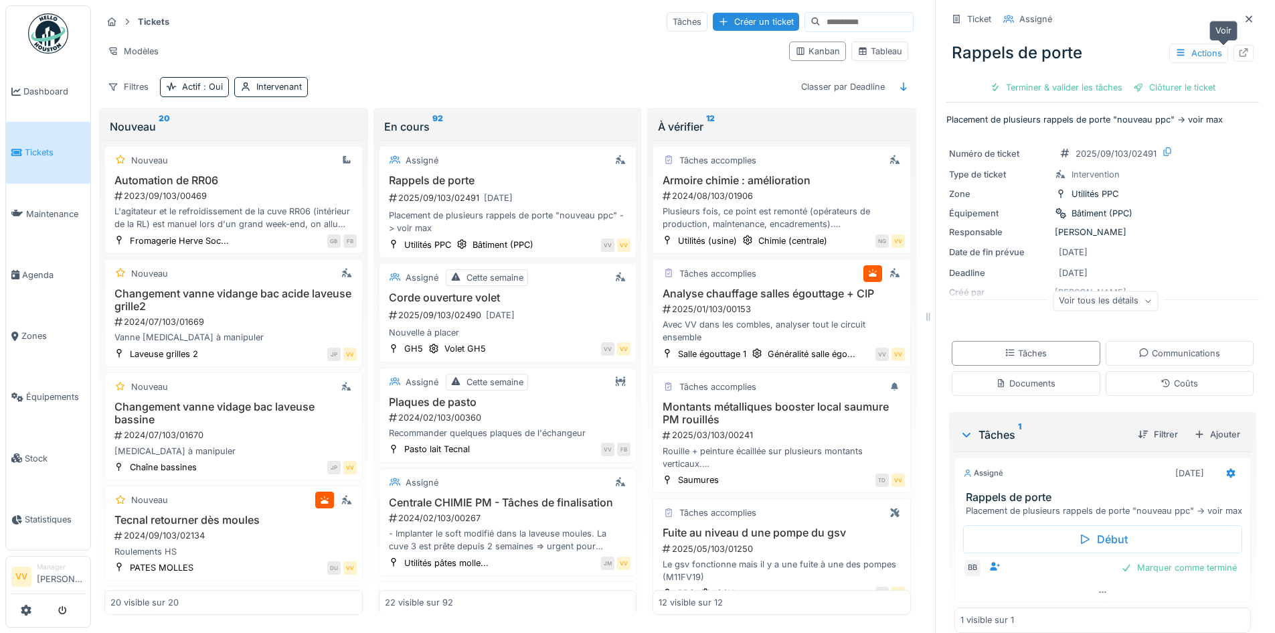
click at [1238, 49] on icon at bounding box center [1243, 52] width 11 height 9
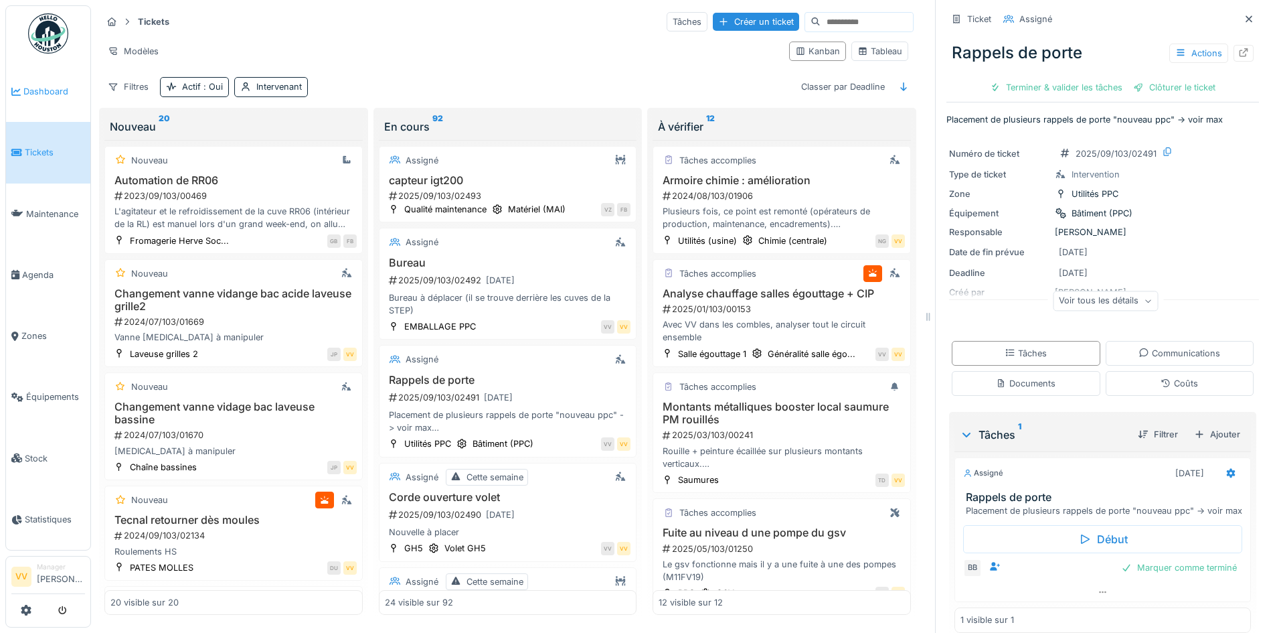
click at [29, 85] on span "Dashboard" at bounding box center [54, 91] width 62 height 13
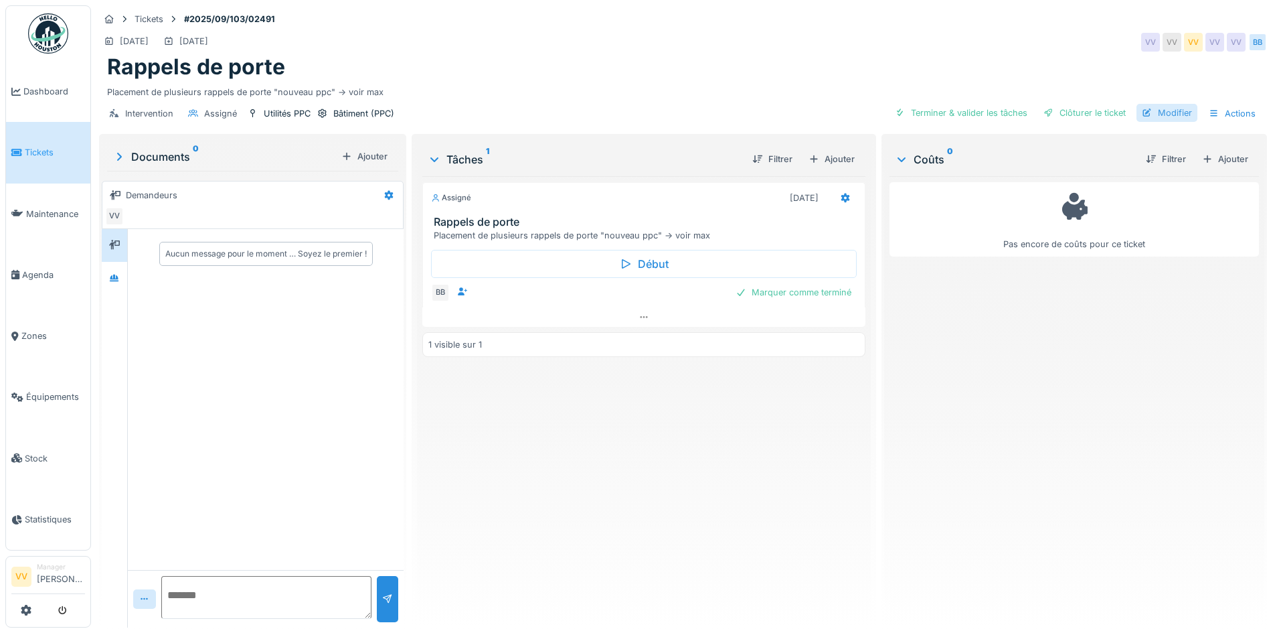
click at [1164, 113] on div "Modifier" at bounding box center [1167, 113] width 61 height 18
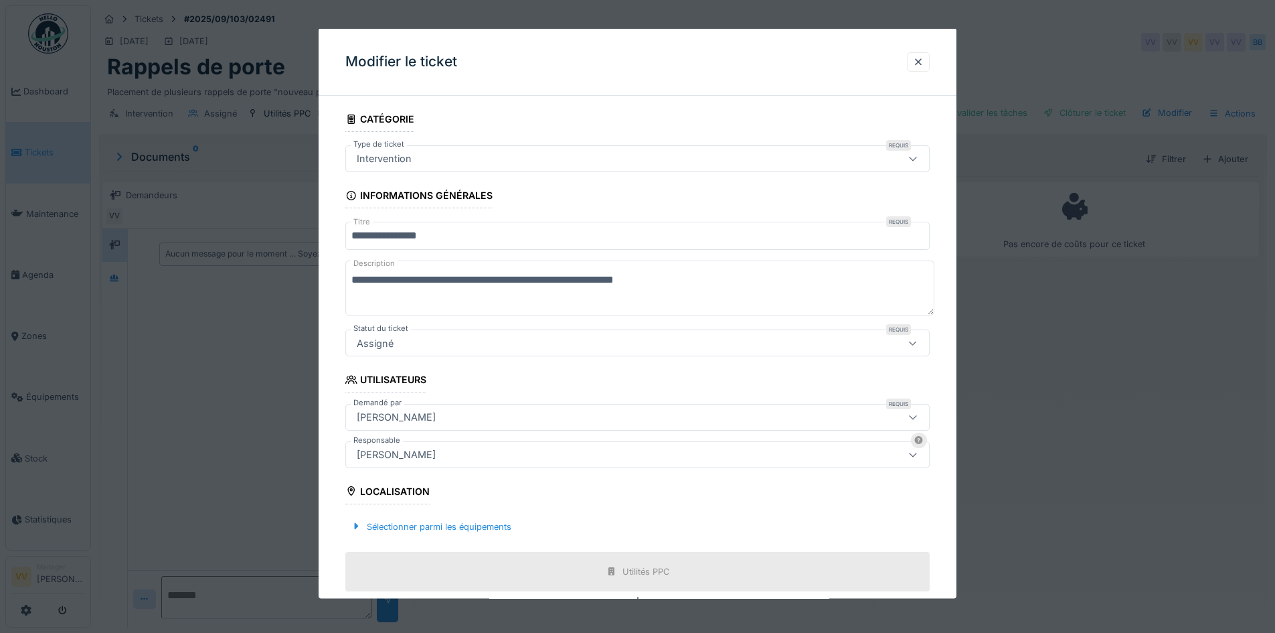
click at [766, 283] on textarea "**********" at bounding box center [639, 287] width 589 height 55
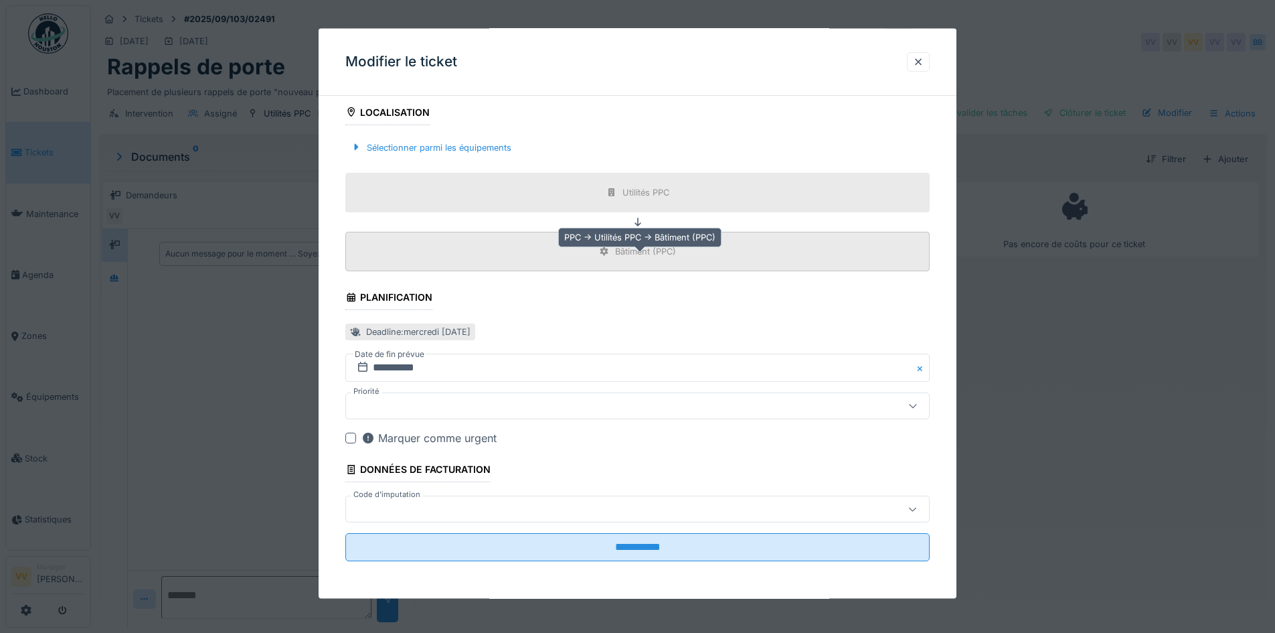
scroll to position [10, 0]
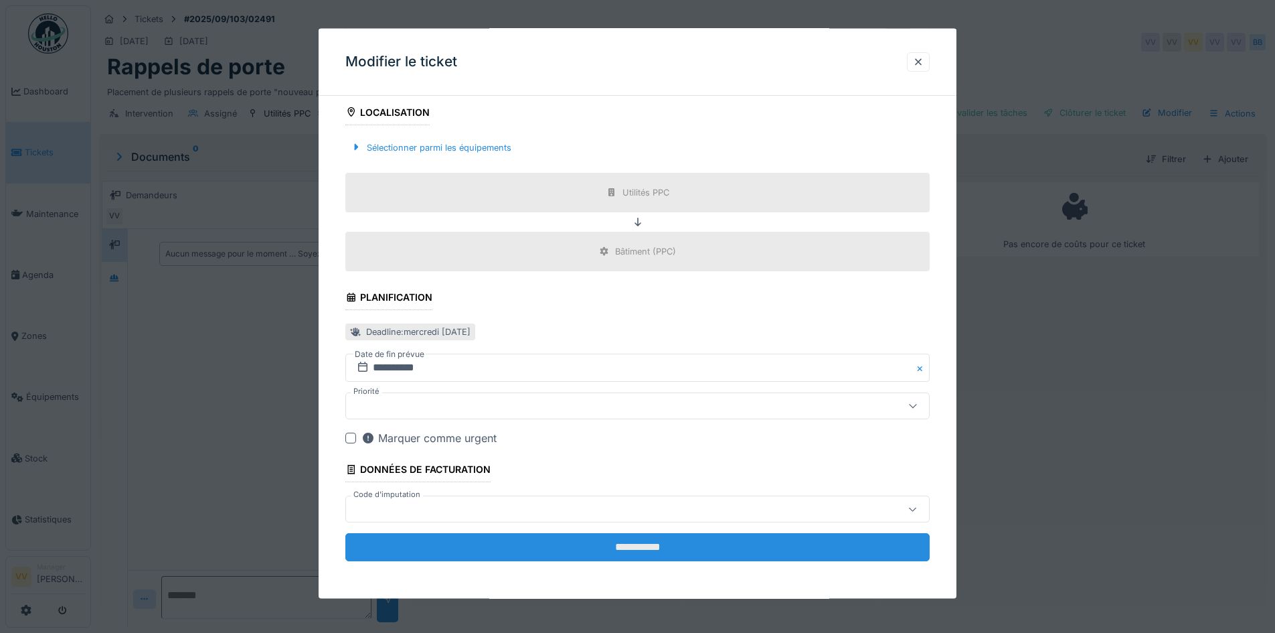
type textarea "**********"
click at [684, 550] on input "**********" at bounding box center [637, 547] width 584 height 28
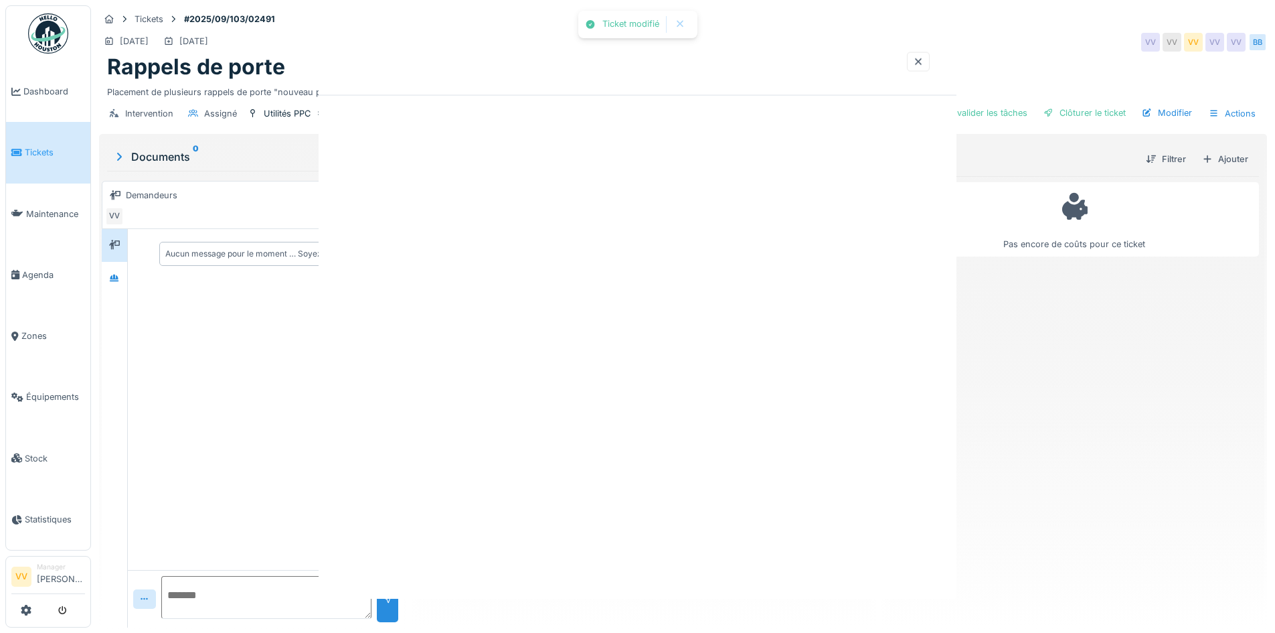
scroll to position [0, 0]
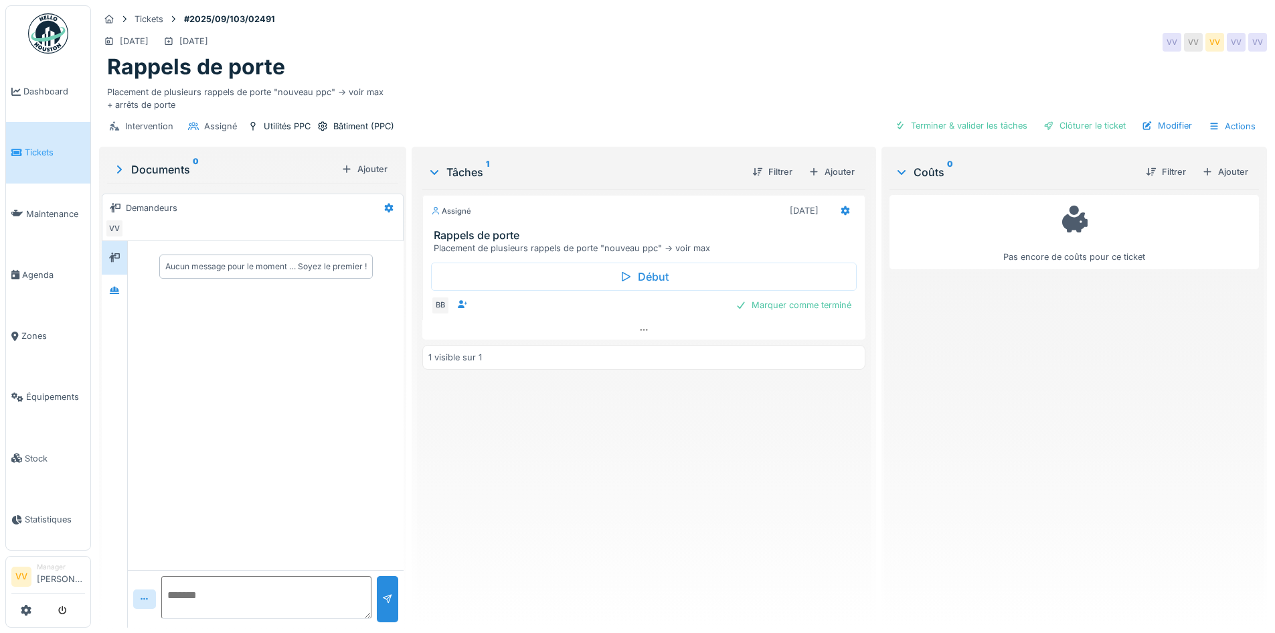
click at [32, 152] on span "Tickets" at bounding box center [55, 152] width 60 height 13
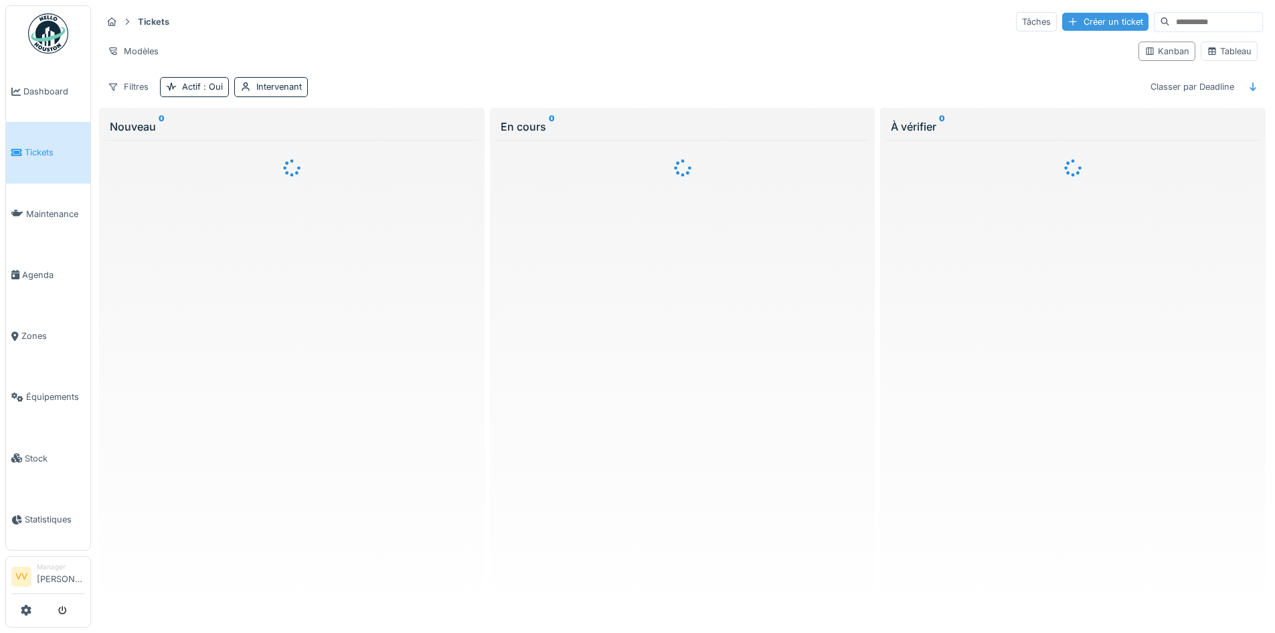
click at [1076, 17] on div "Créer un ticket" at bounding box center [1105, 22] width 86 height 18
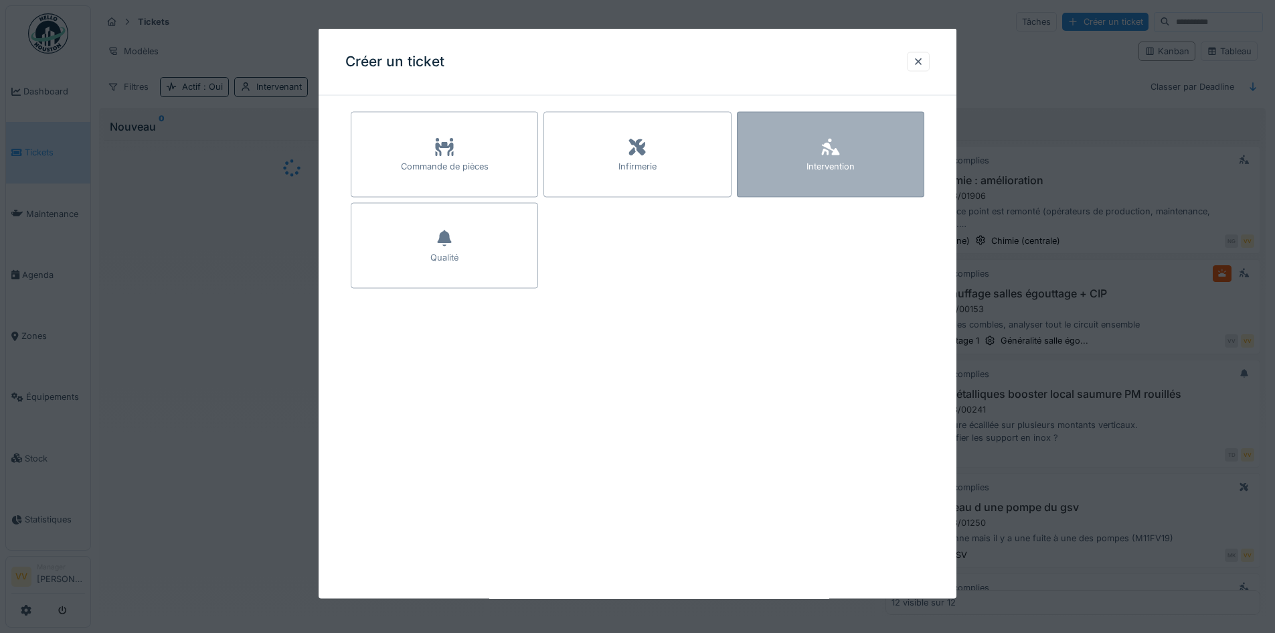
click at [825, 151] on icon at bounding box center [831, 147] width 20 height 16
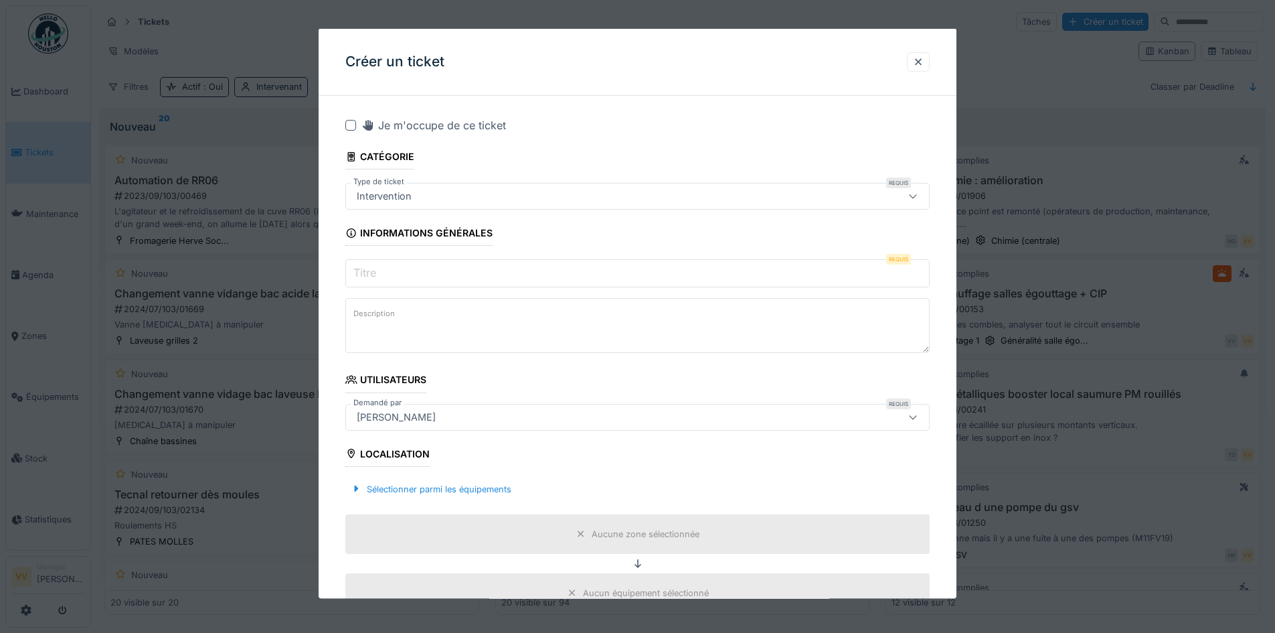
click at [600, 268] on input "Titre" at bounding box center [637, 273] width 584 height 28
type input "*"
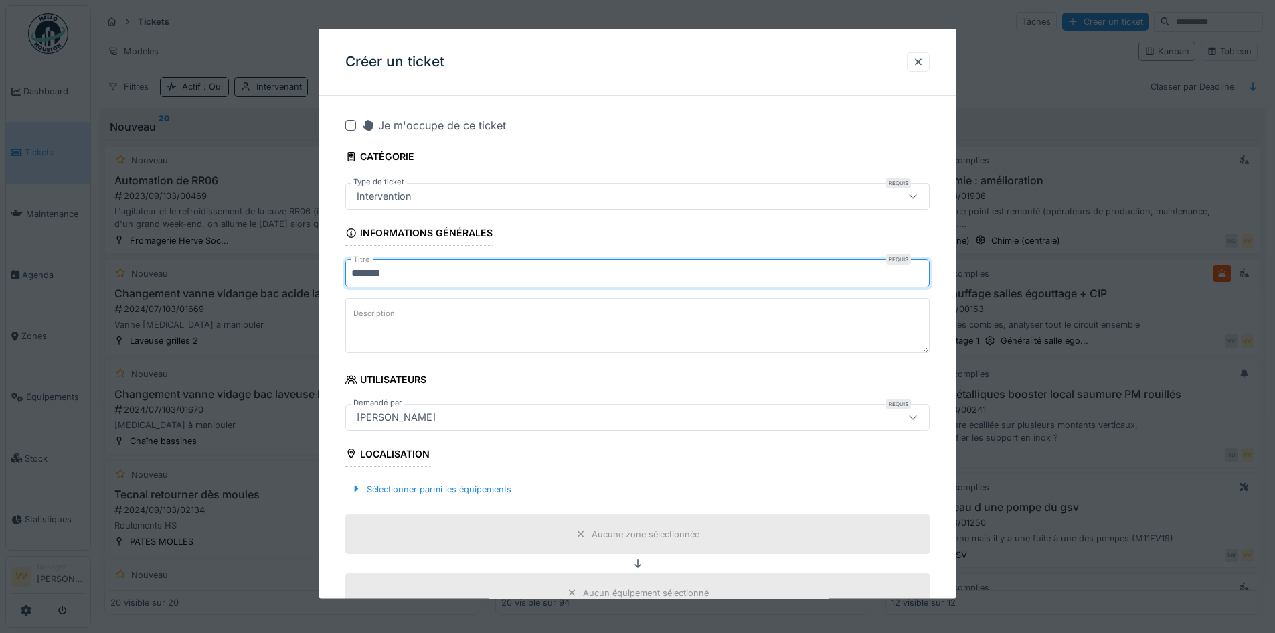
type input "******"
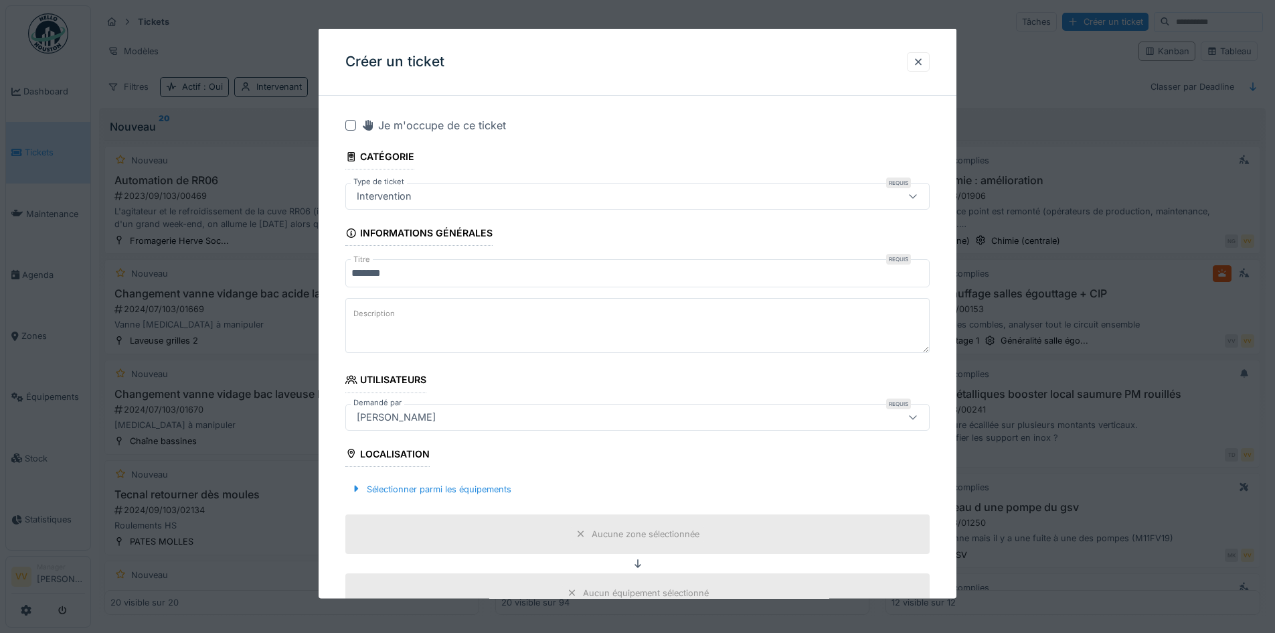
click at [878, 332] on textarea "Description" at bounding box center [637, 325] width 584 height 55
paste textarea "**********"
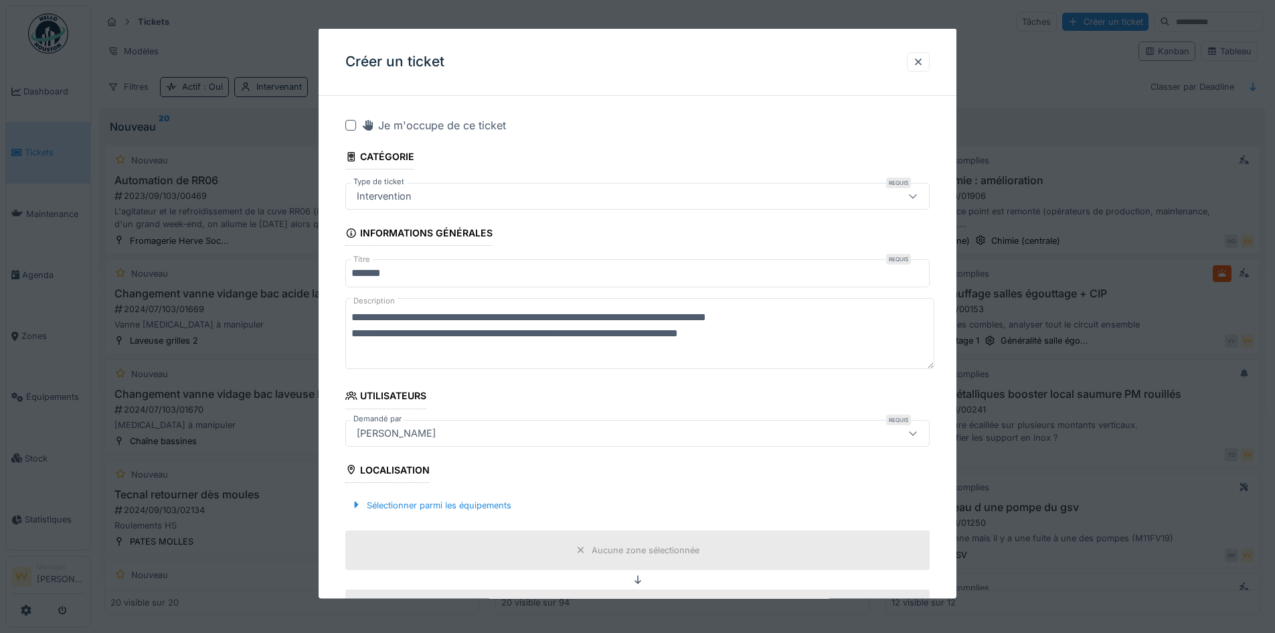
drag, startPoint x: 793, startPoint y: 340, endPoint x: 660, endPoint y: 308, distance: 136.4
click at [660, 308] on textarea "**********" at bounding box center [639, 333] width 589 height 71
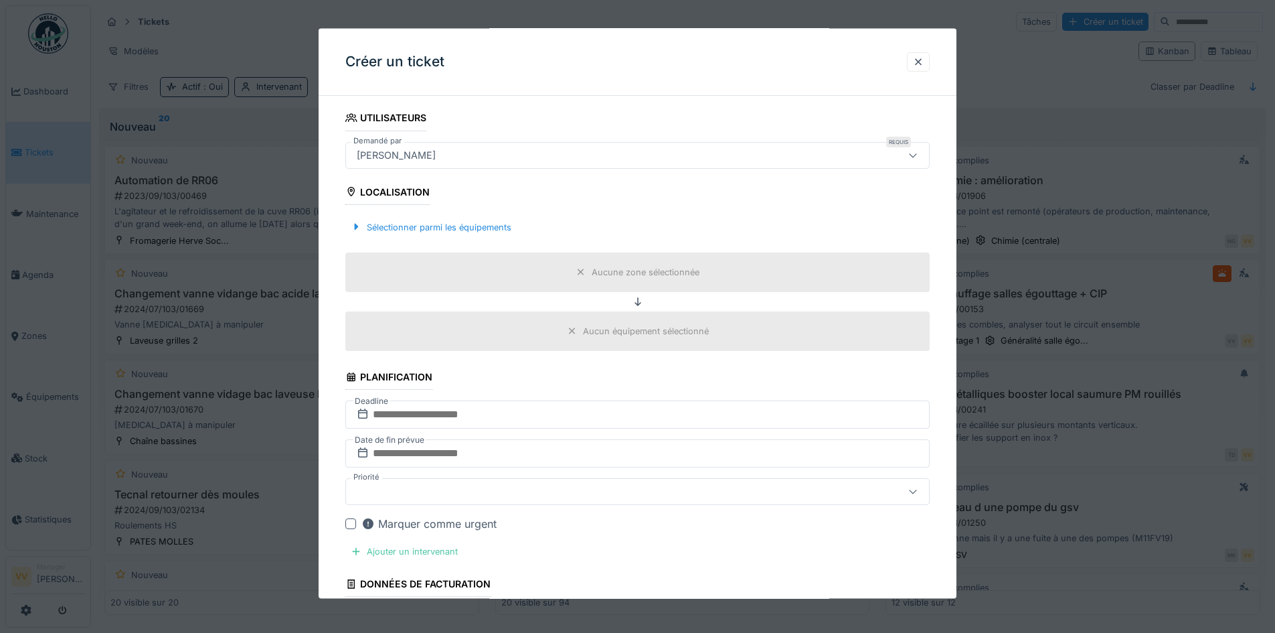
scroll to position [268, 0]
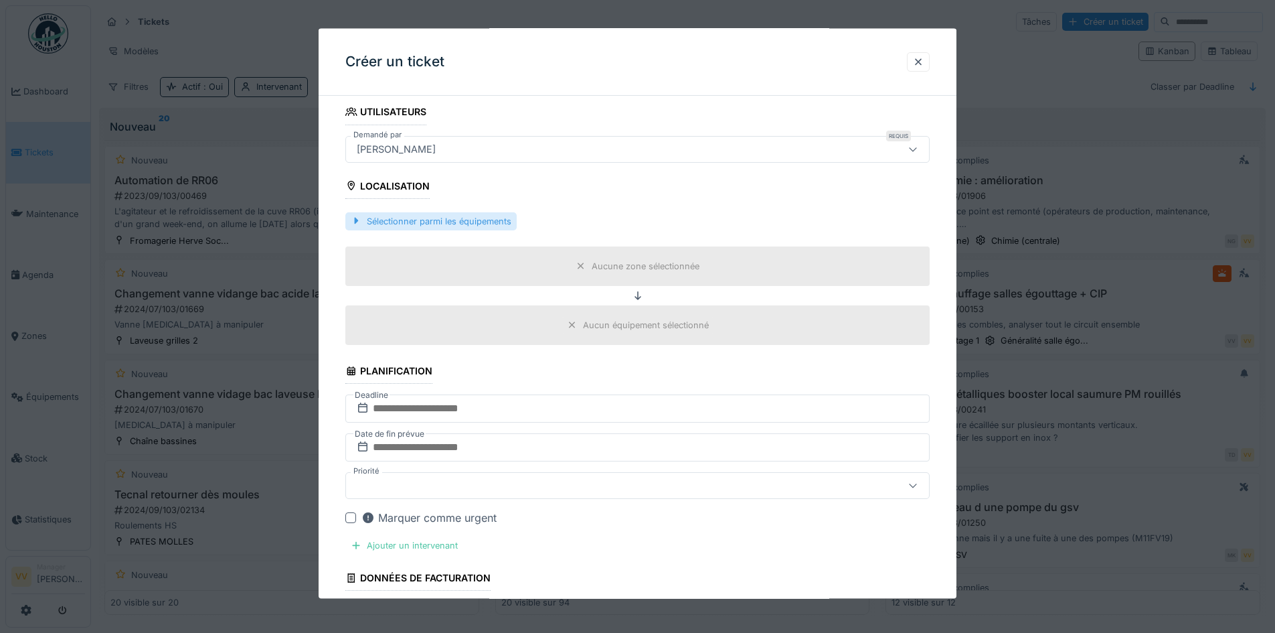
type textarea "**********"
click at [372, 213] on div "Sélectionner parmi les équipements" at bounding box center [430, 221] width 171 height 18
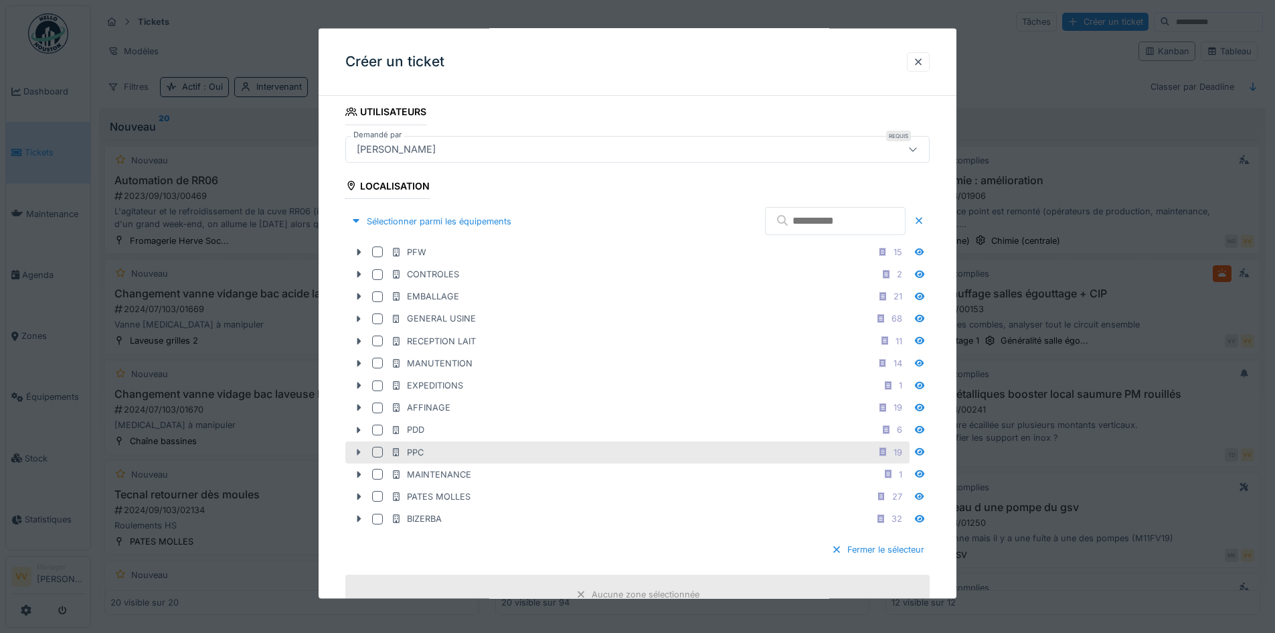
click at [361, 455] on icon at bounding box center [358, 451] width 11 height 9
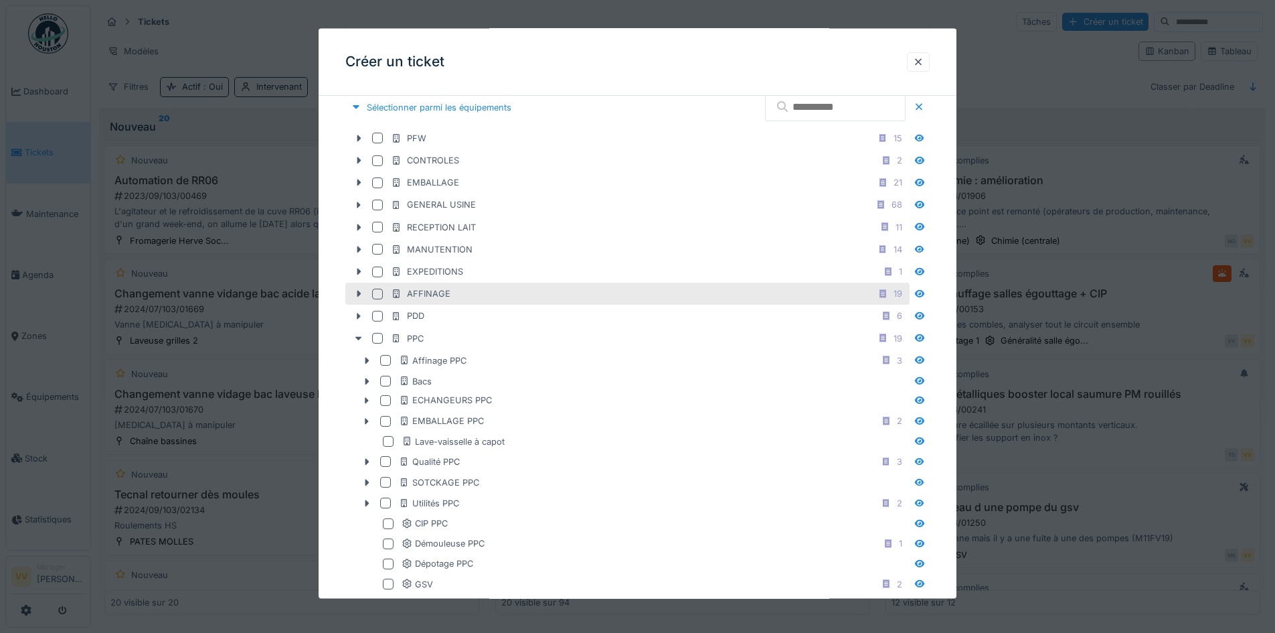
scroll to position [402, 0]
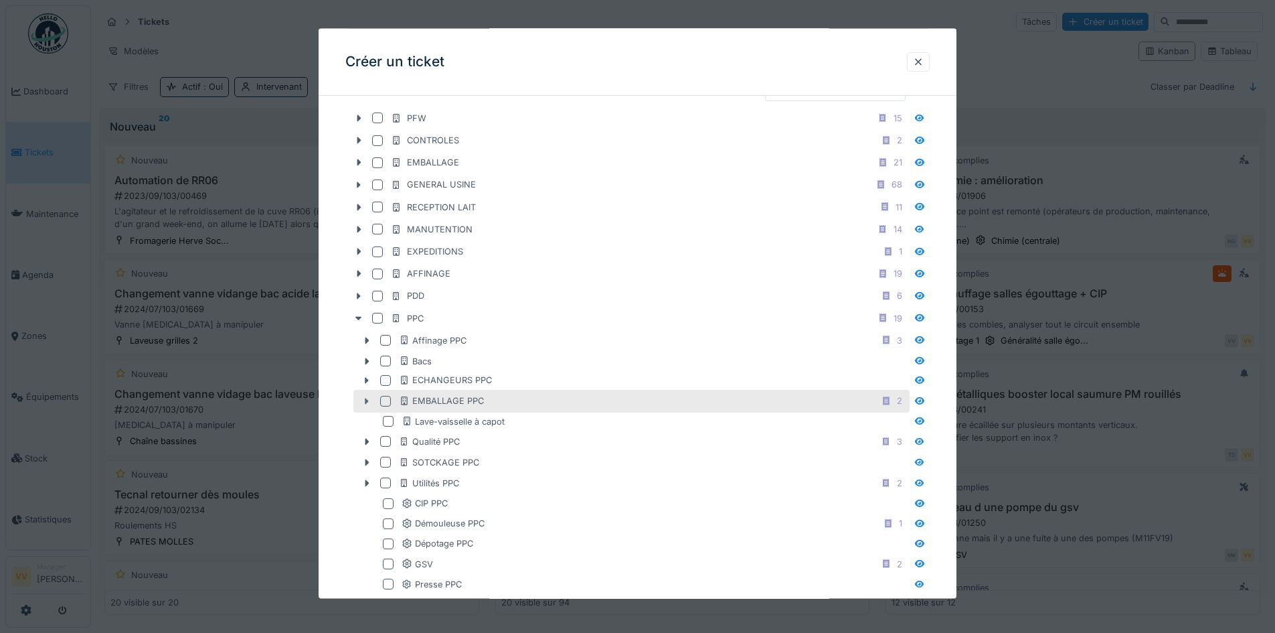
click at [367, 398] on icon at bounding box center [366, 400] width 11 height 9
click at [386, 402] on div at bounding box center [385, 401] width 11 height 11
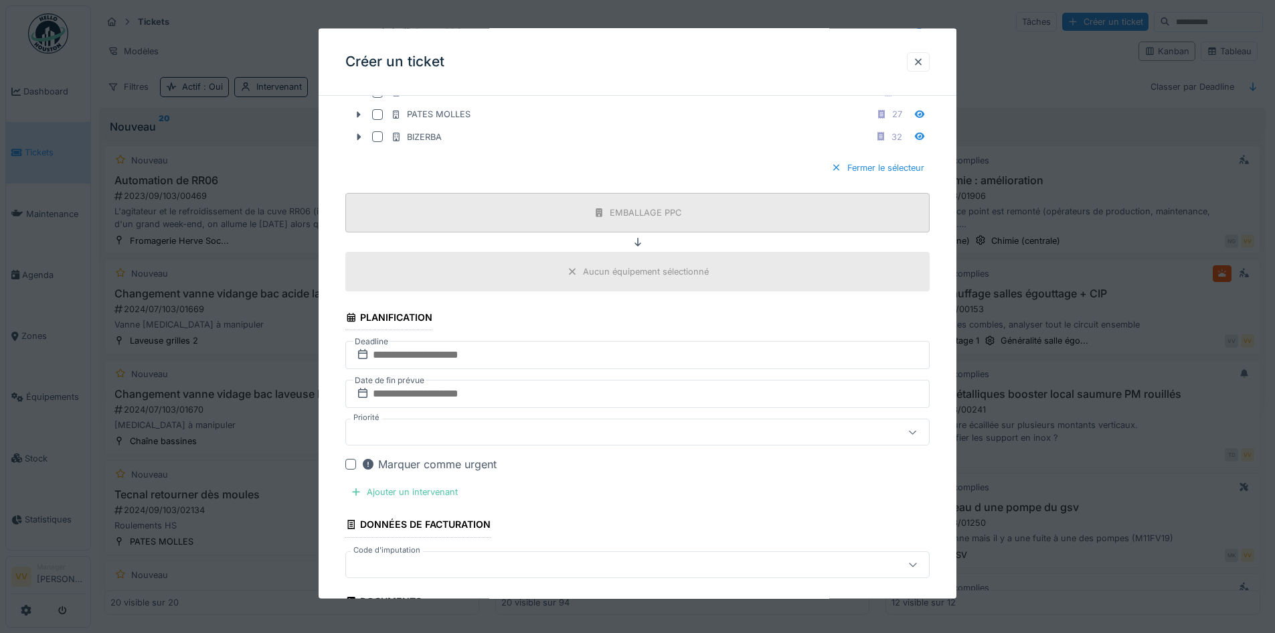
scroll to position [1272, 0]
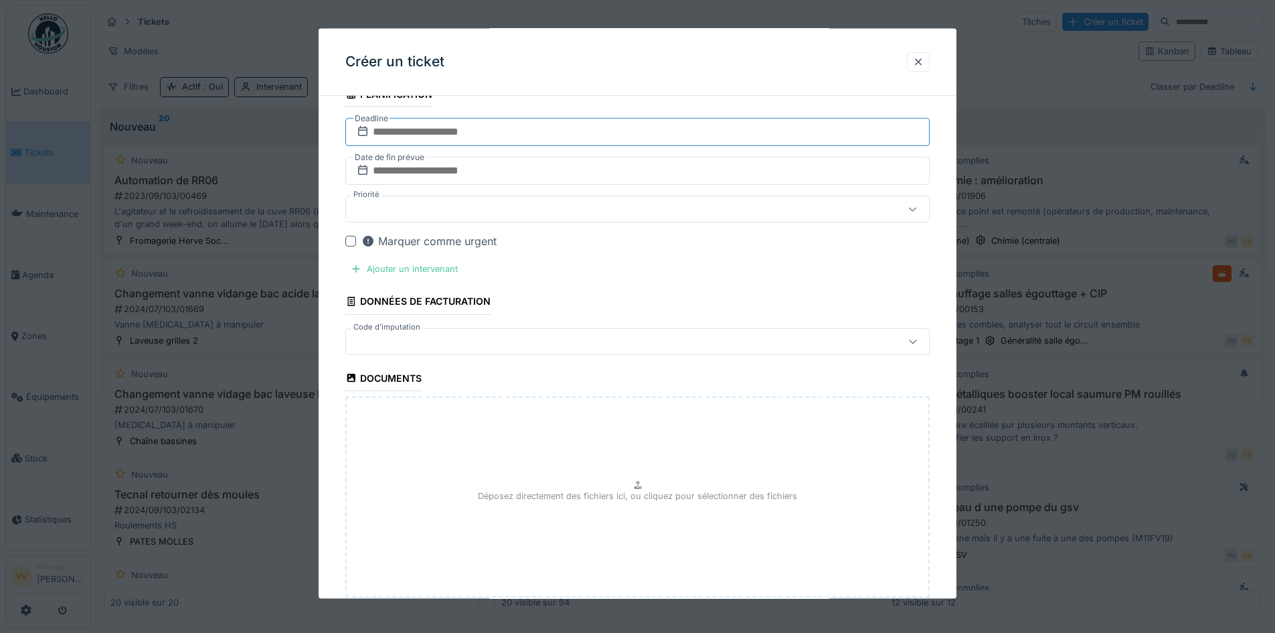
click at [600, 130] on input "text" at bounding box center [637, 132] width 584 height 28
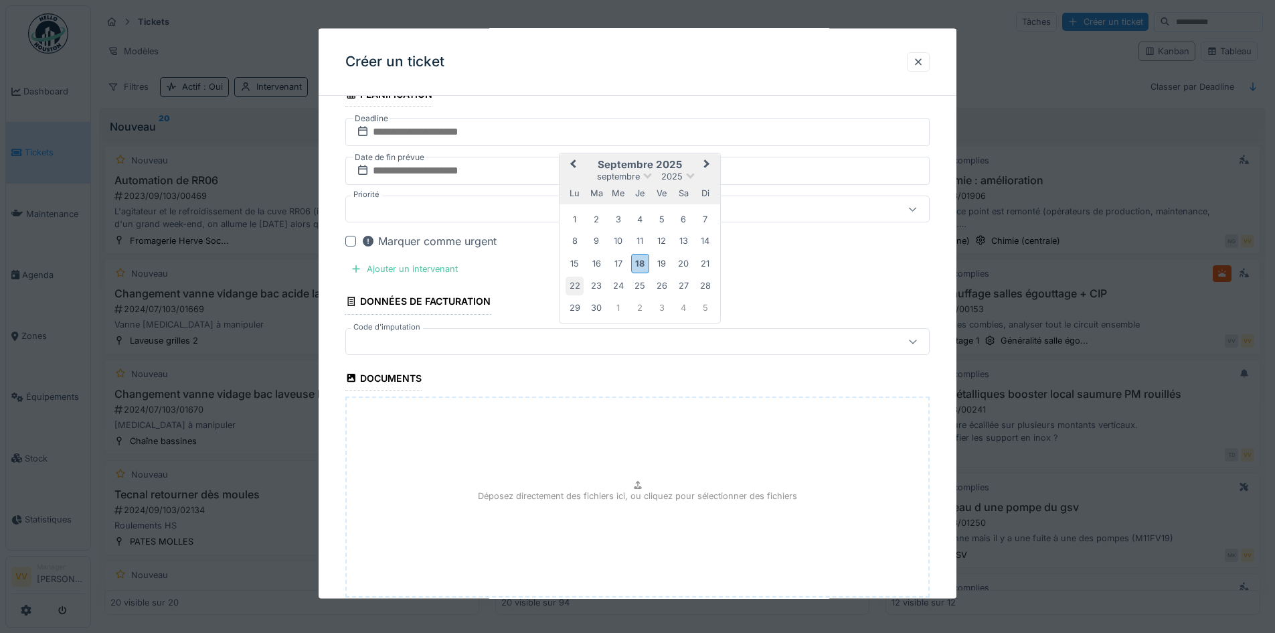
click at [581, 284] on div "22" at bounding box center [575, 285] width 18 height 18
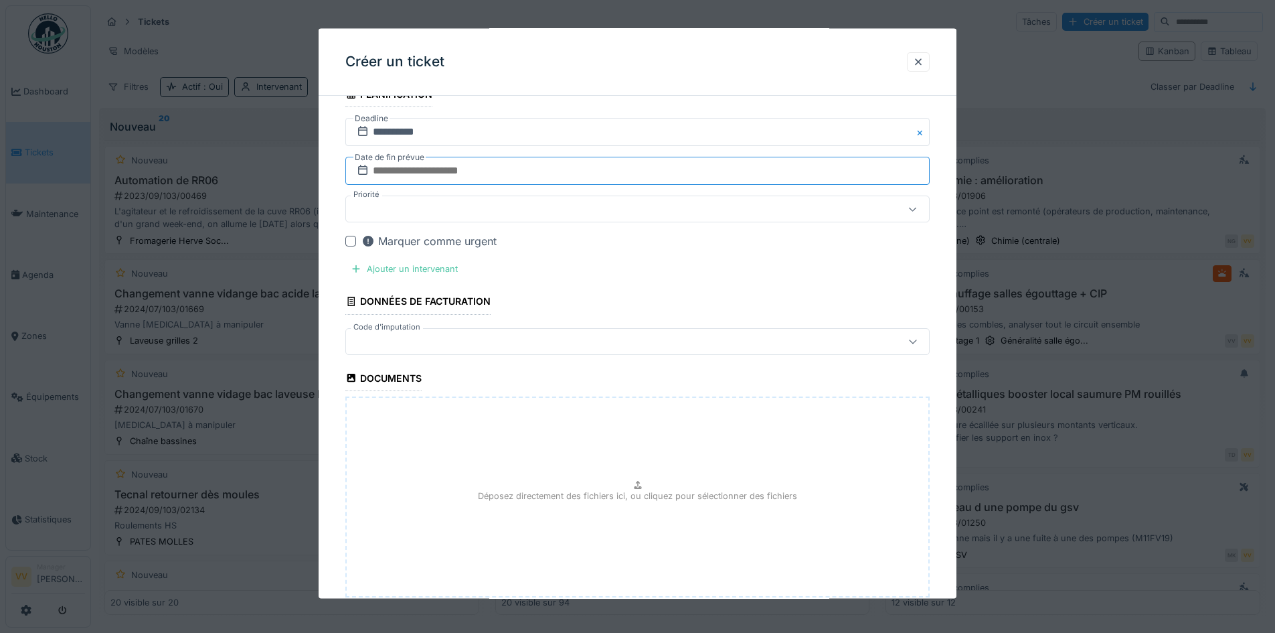
click at [561, 175] on input "text" at bounding box center [637, 171] width 584 height 28
click at [590, 323] on div "23" at bounding box center [597, 324] width 18 height 18
click at [418, 267] on div "Ajouter un intervenant" at bounding box center [404, 269] width 118 height 18
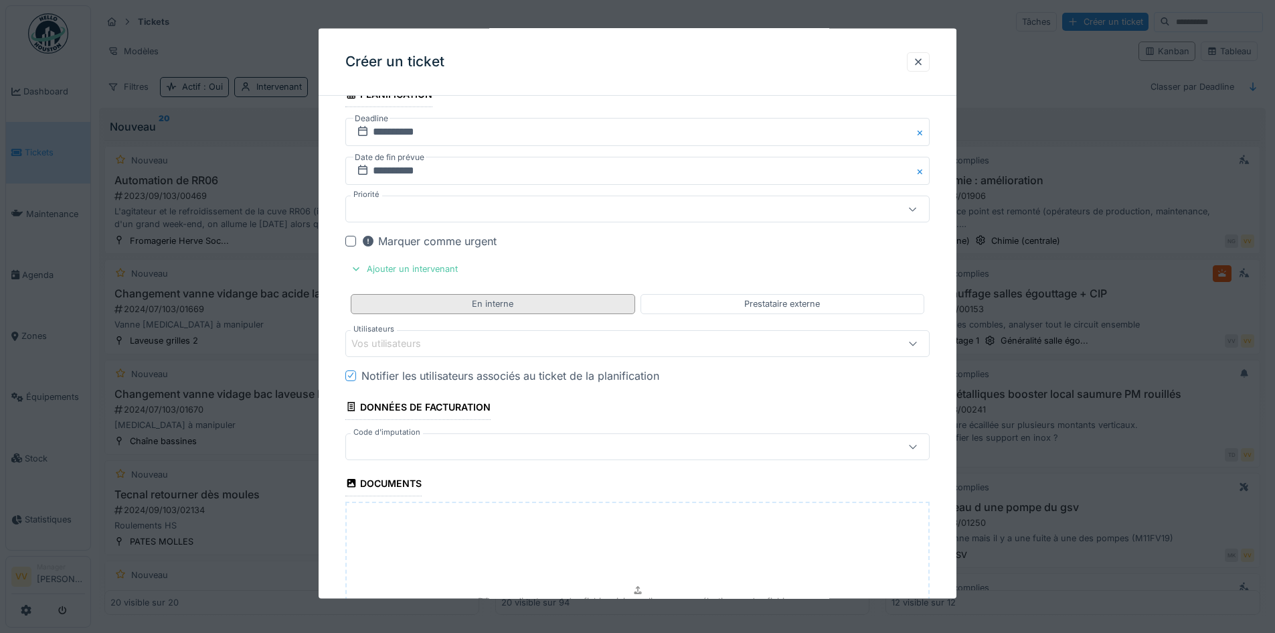
click at [488, 305] on div "En interne" at bounding box center [493, 303] width 42 height 13
click at [493, 337] on div "Vos utilisateurs" at bounding box center [603, 342] width 504 height 15
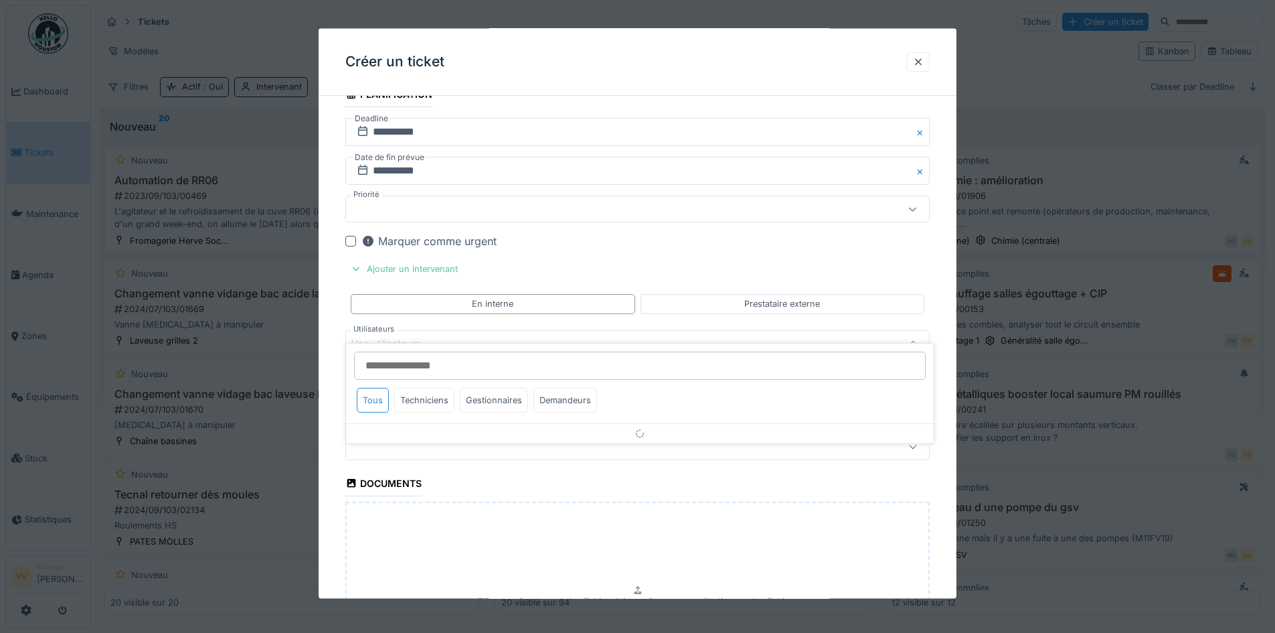
scroll to position [1301, 0]
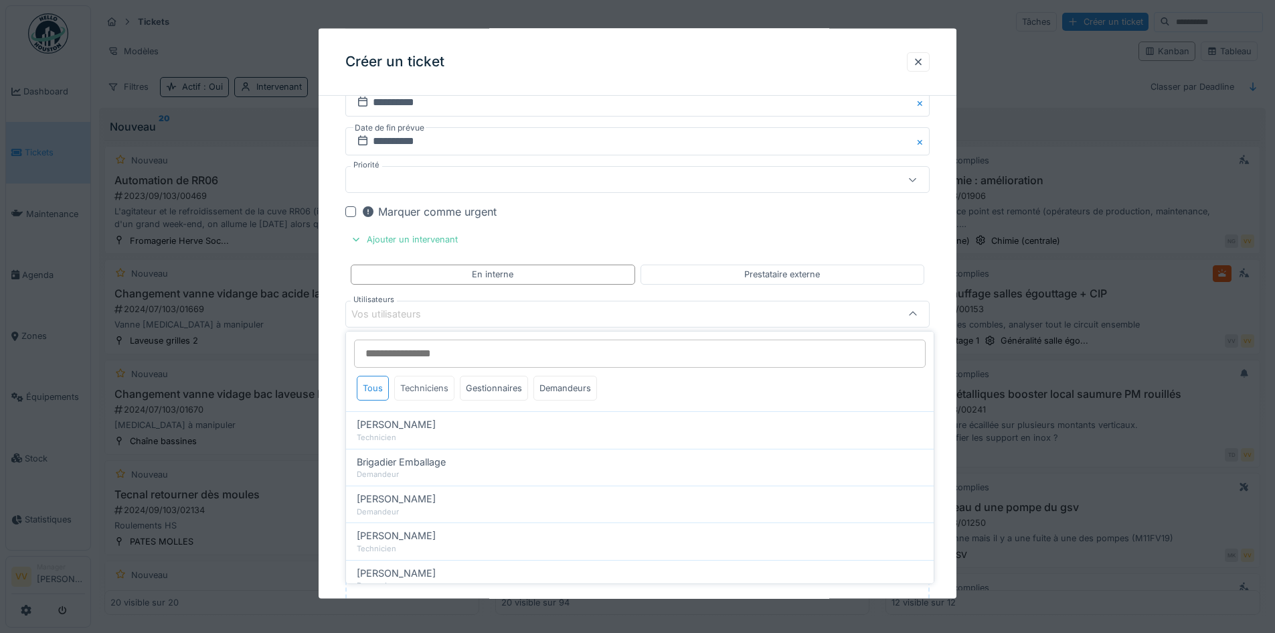
click at [440, 383] on div "Techniciens" at bounding box center [424, 388] width 60 height 25
click at [836, 210] on div "Marquer comme urgent" at bounding box center [645, 211] width 568 height 16
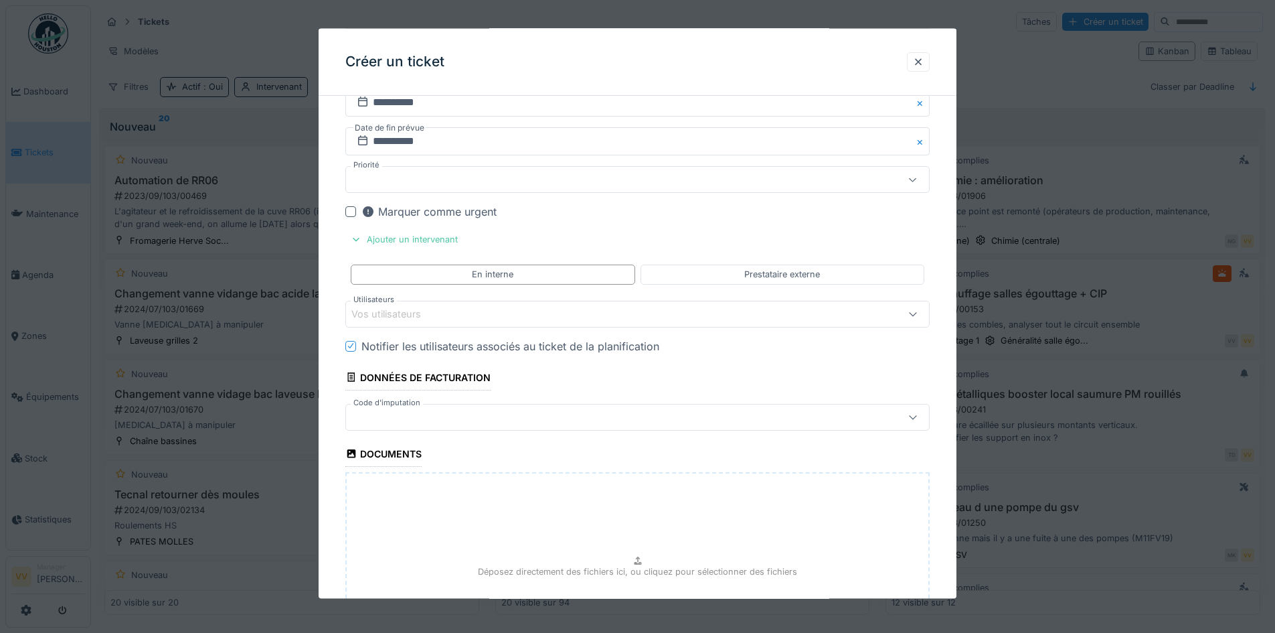
click at [451, 308] on div "Vos utilisateurs" at bounding box center [603, 313] width 504 height 15
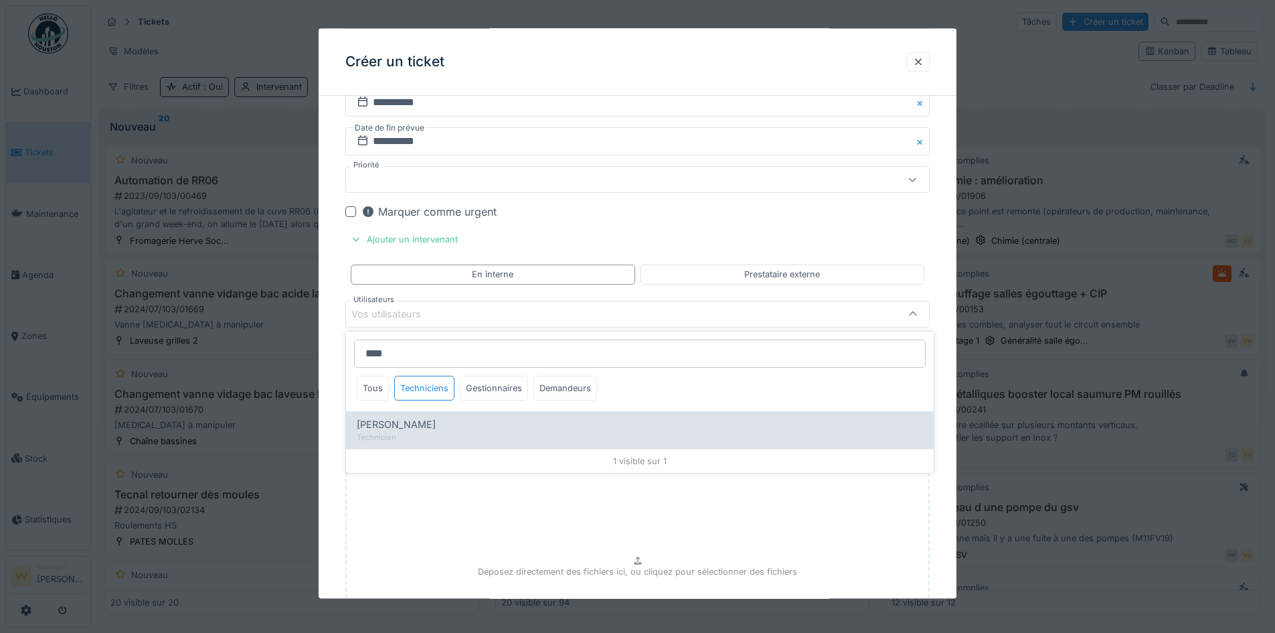
type input "****"
click at [432, 428] on div "Valmir Zhuti" at bounding box center [640, 424] width 566 height 15
type input "****"
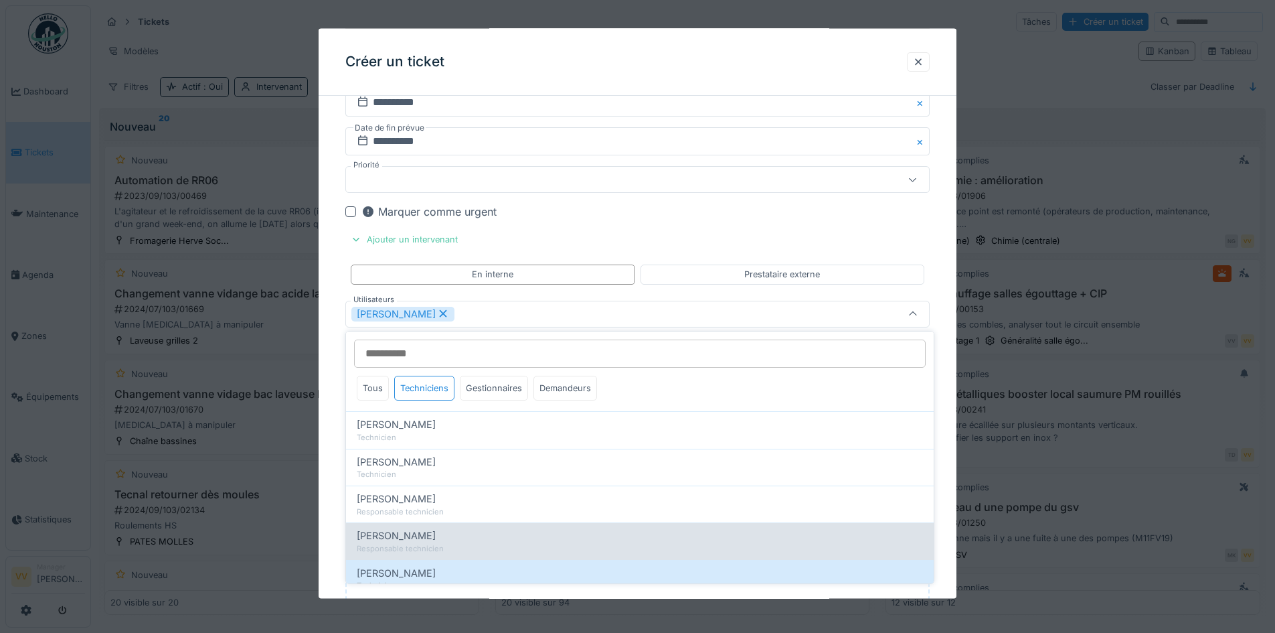
click at [425, 531] on div "Lucas Herbet" at bounding box center [640, 535] width 566 height 15
type input "**********"
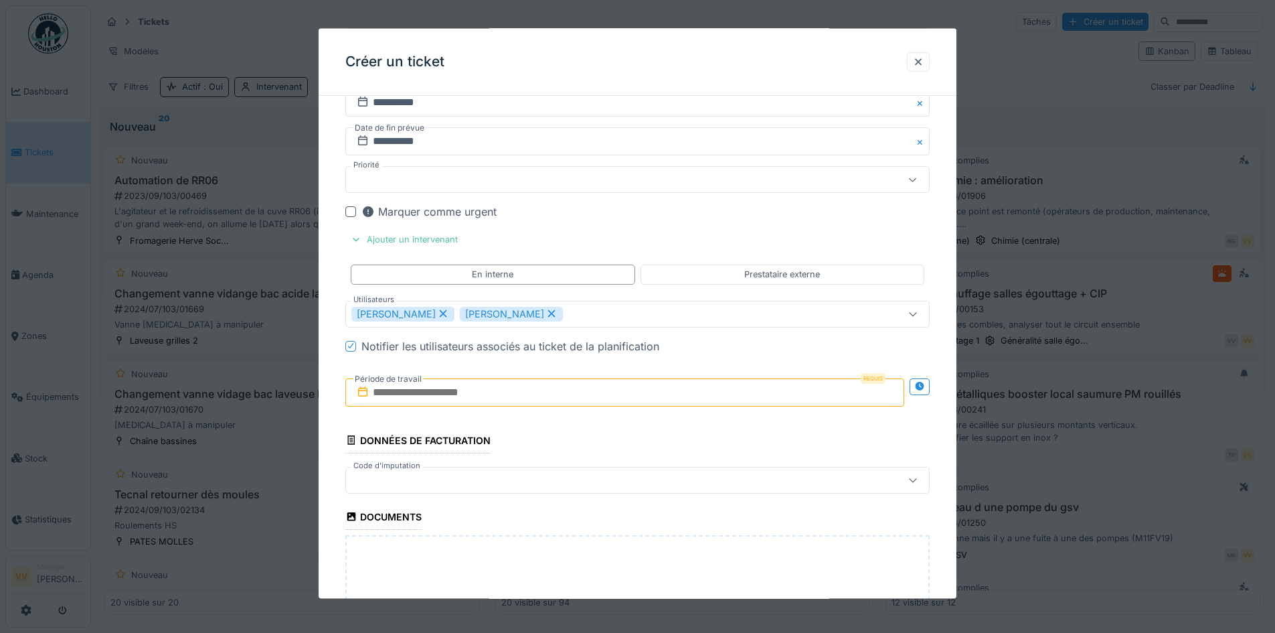
click at [905, 219] on div "Marquer comme urgent" at bounding box center [645, 211] width 568 height 16
click at [524, 392] on input "text" at bounding box center [624, 392] width 559 height 28
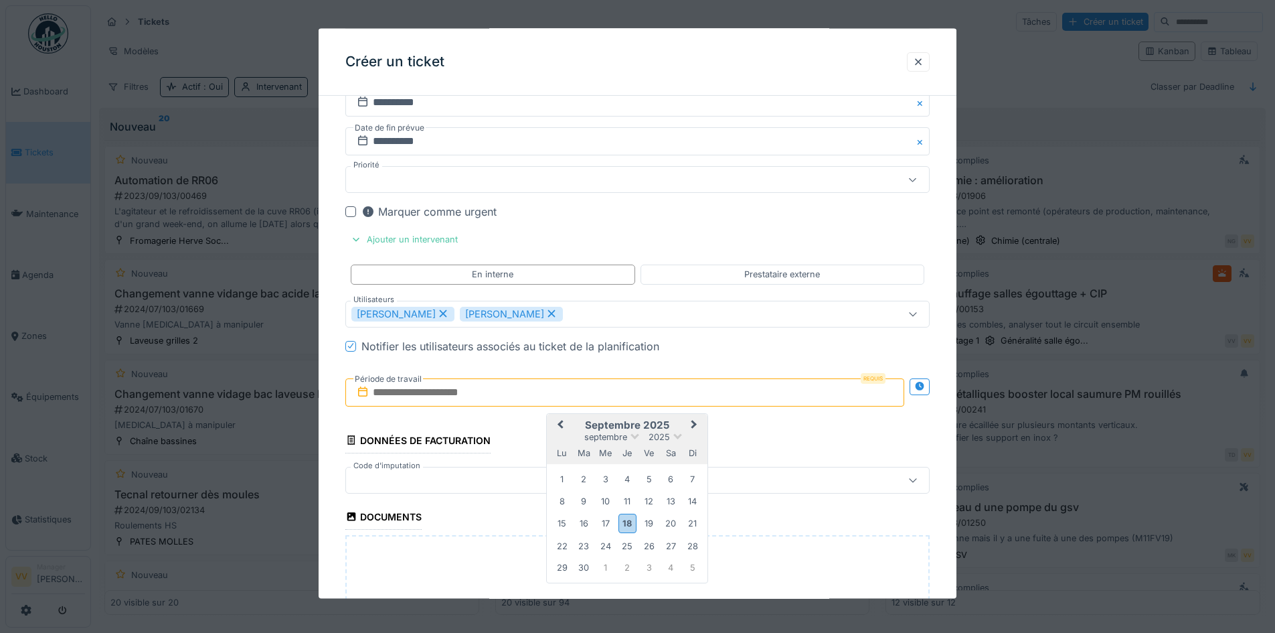
click at [575, 541] on div "23" at bounding box center [584, 545] width 18 height 18
click at [564, 544] on div "22" at bounding box center [562, 545] width 18 height 18
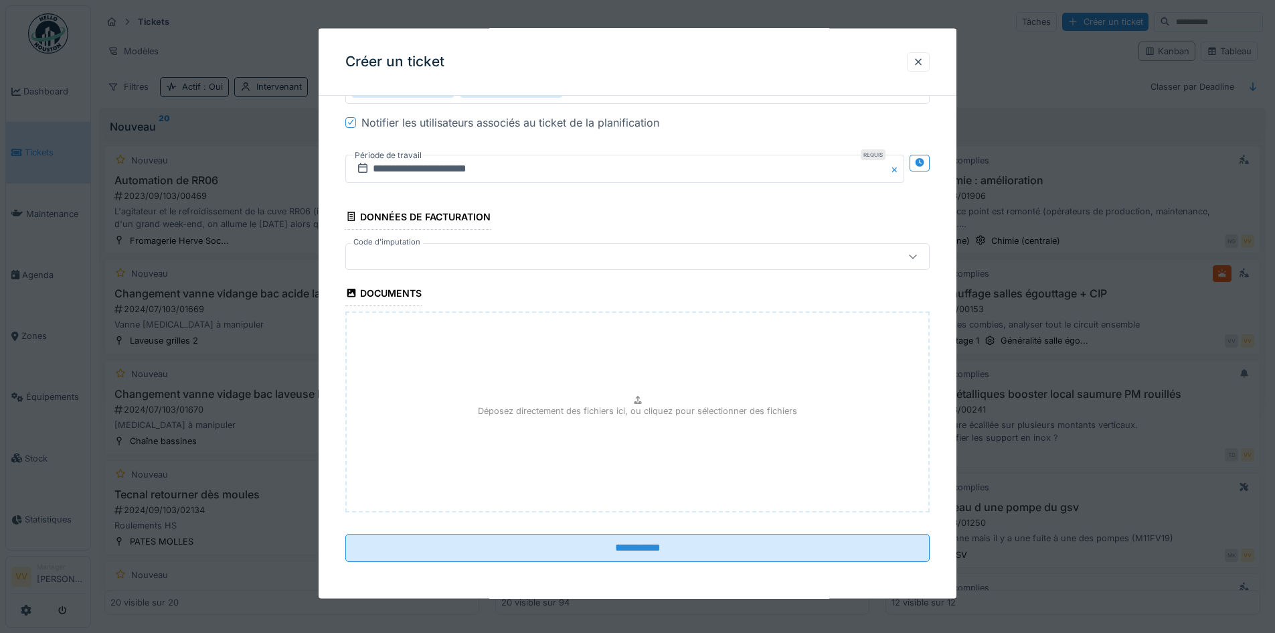
scroll to position [1525, 0]
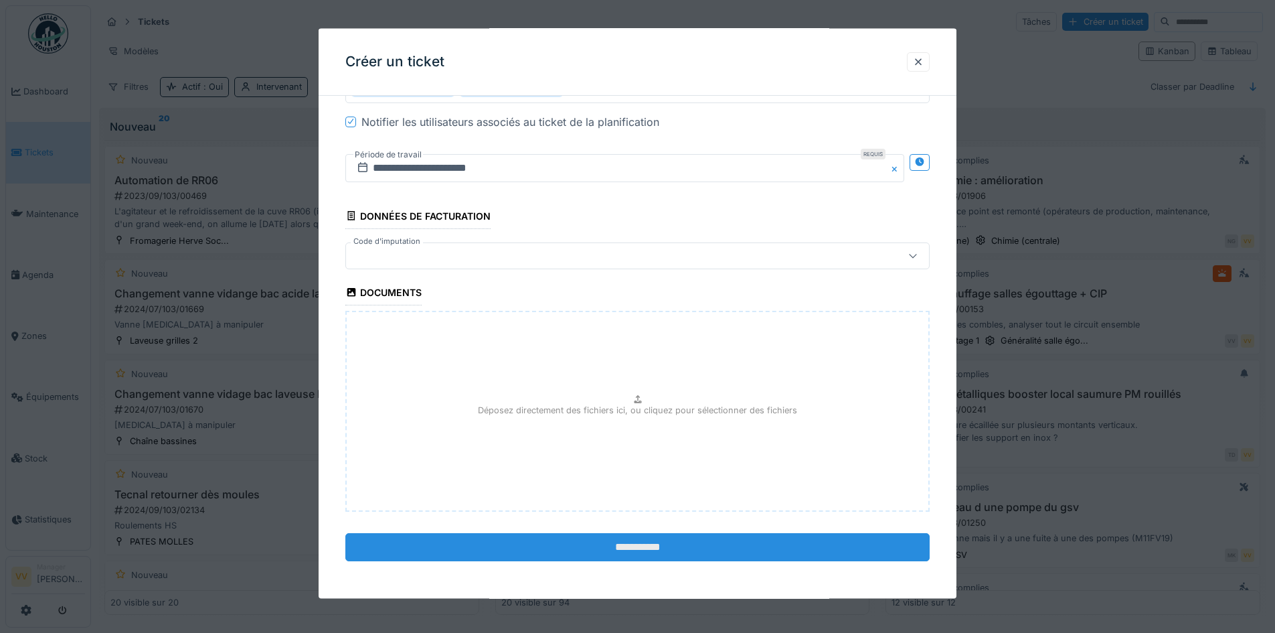
click at [602, 544] on input "**********" at bounding box center [637, 546] width 584 height 28
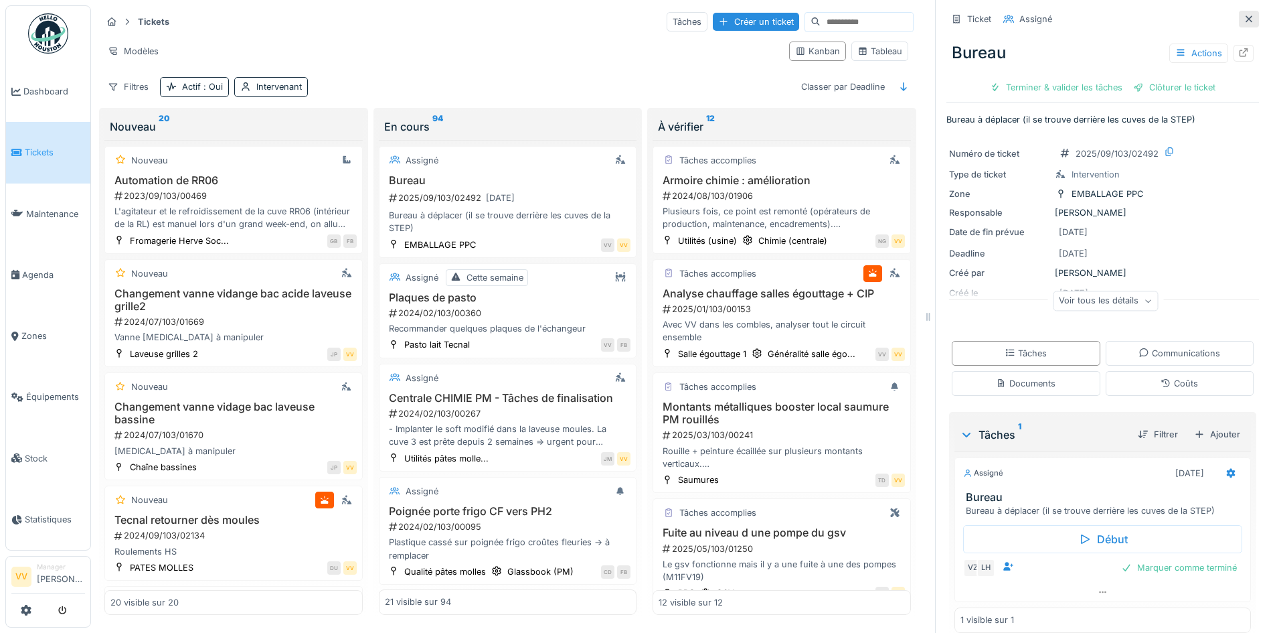
click at [1239, 12] on div at bounding box center [1249, 19] width 20 height 17
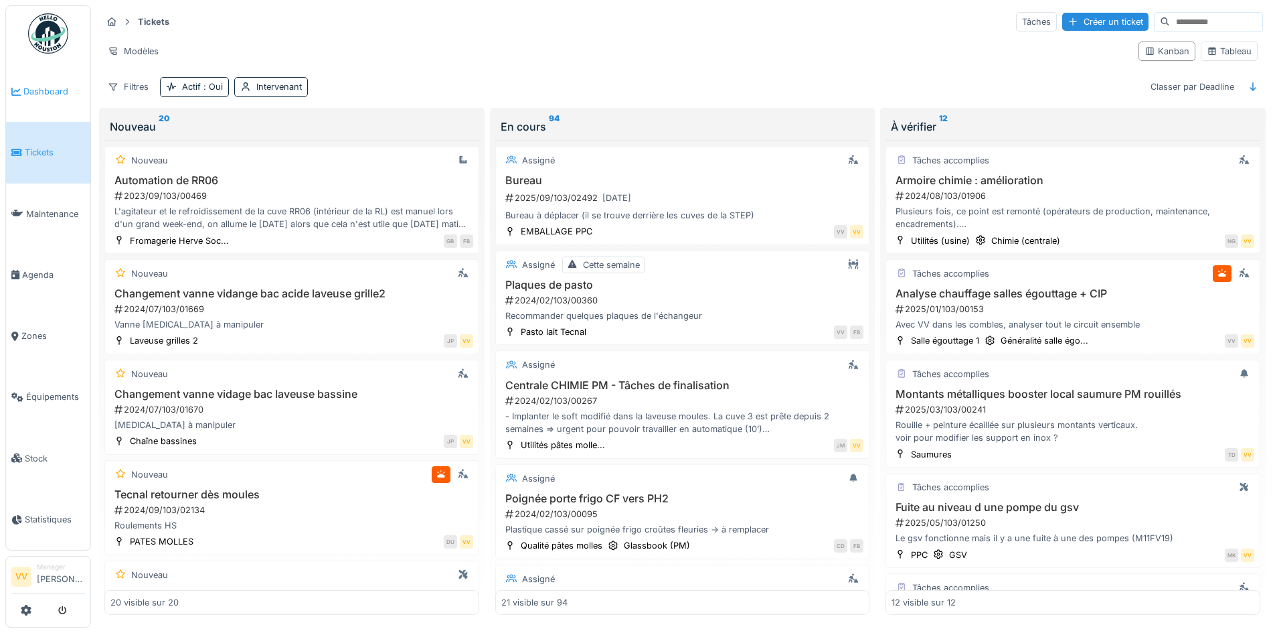
click at [26, 89] on span "Dashboard" at bounding box center [54, 91] width 62 height 13
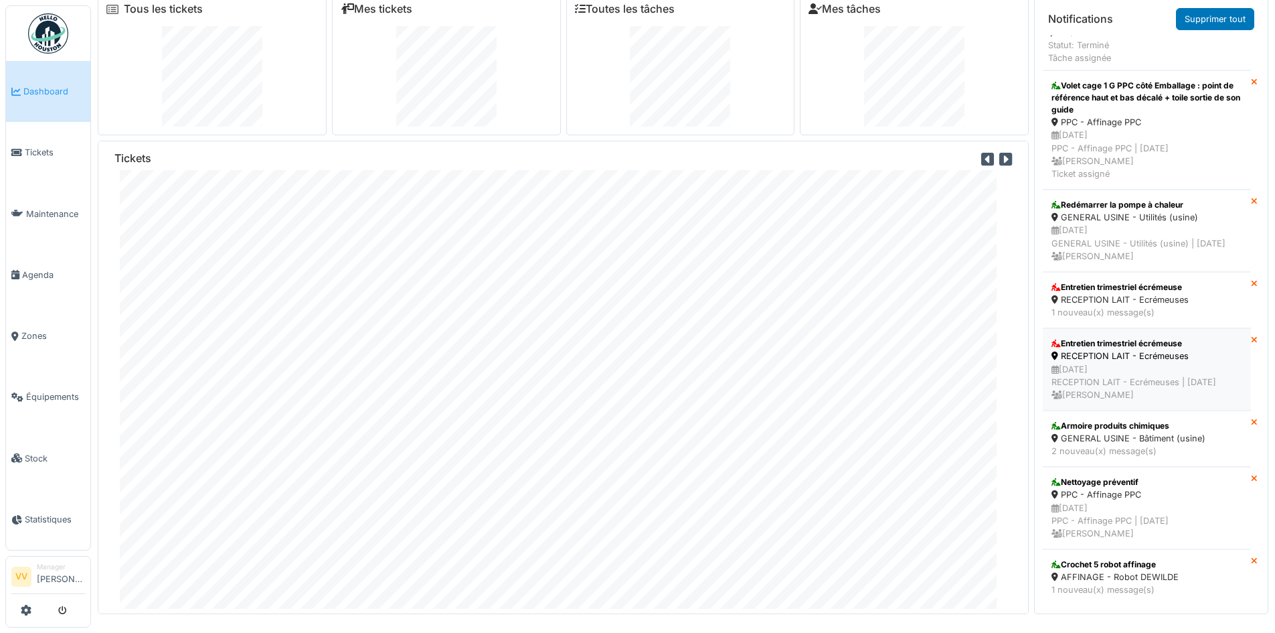
scroll to position [14, 0]
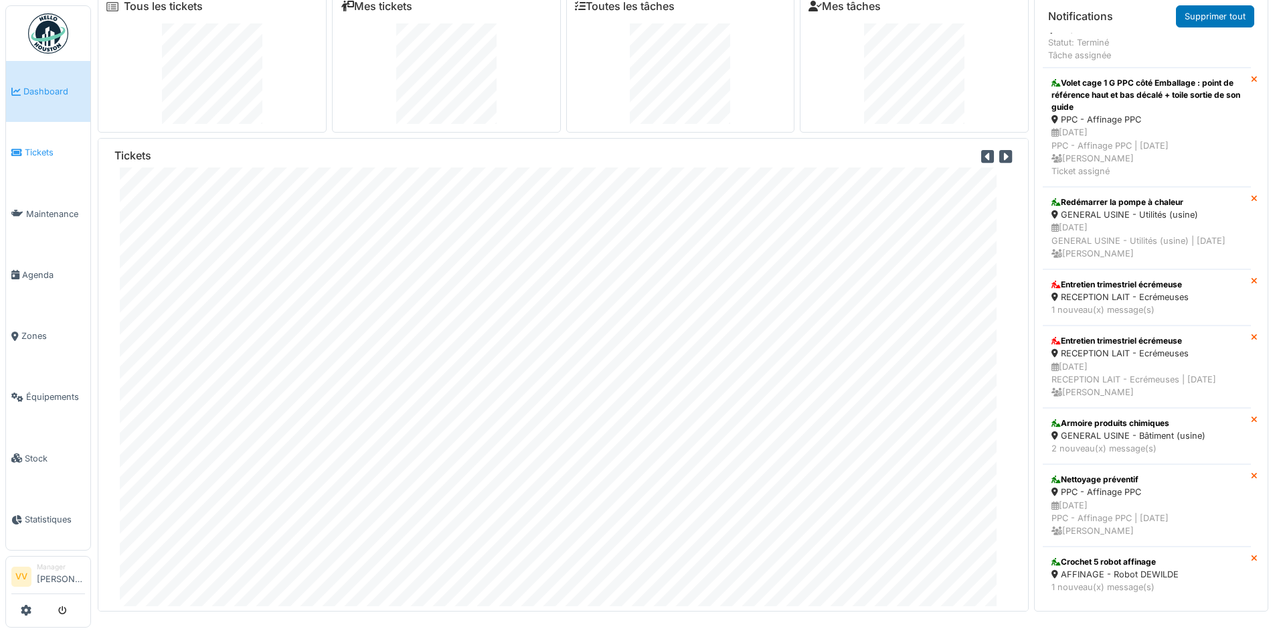
click at [37, 150] on span "Tickets" at bounding box center [55, 152] width 60 height 13
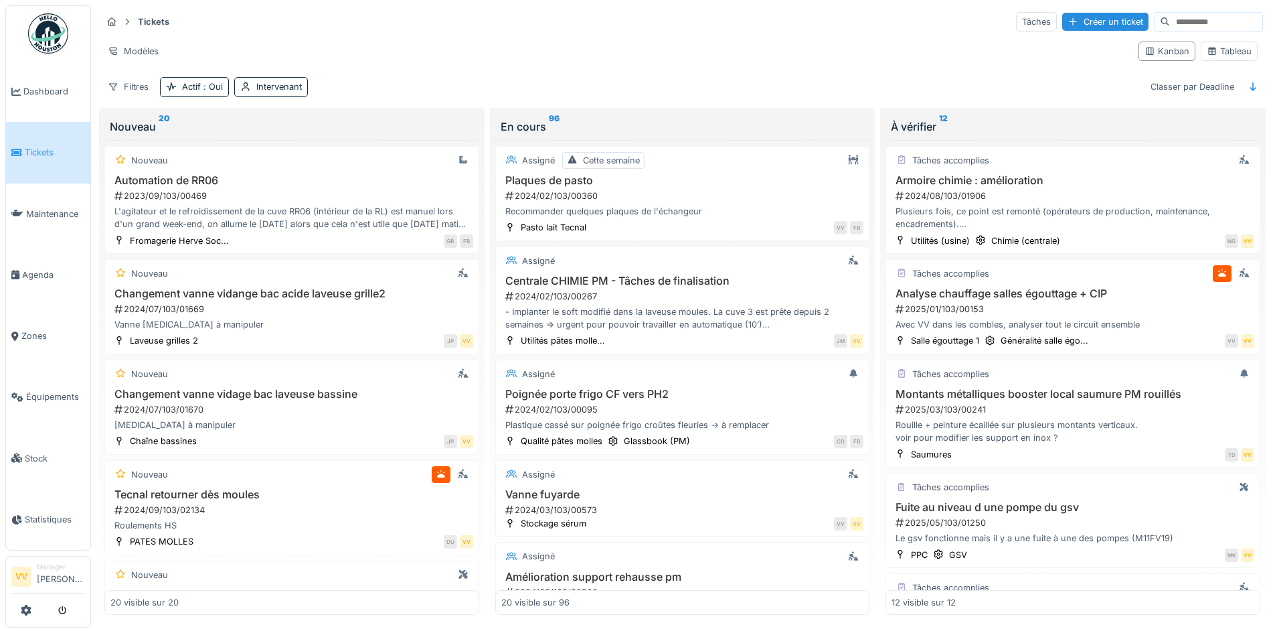
click at [21, 151] on icon at bounding box center [16, 152] width 11 height 9
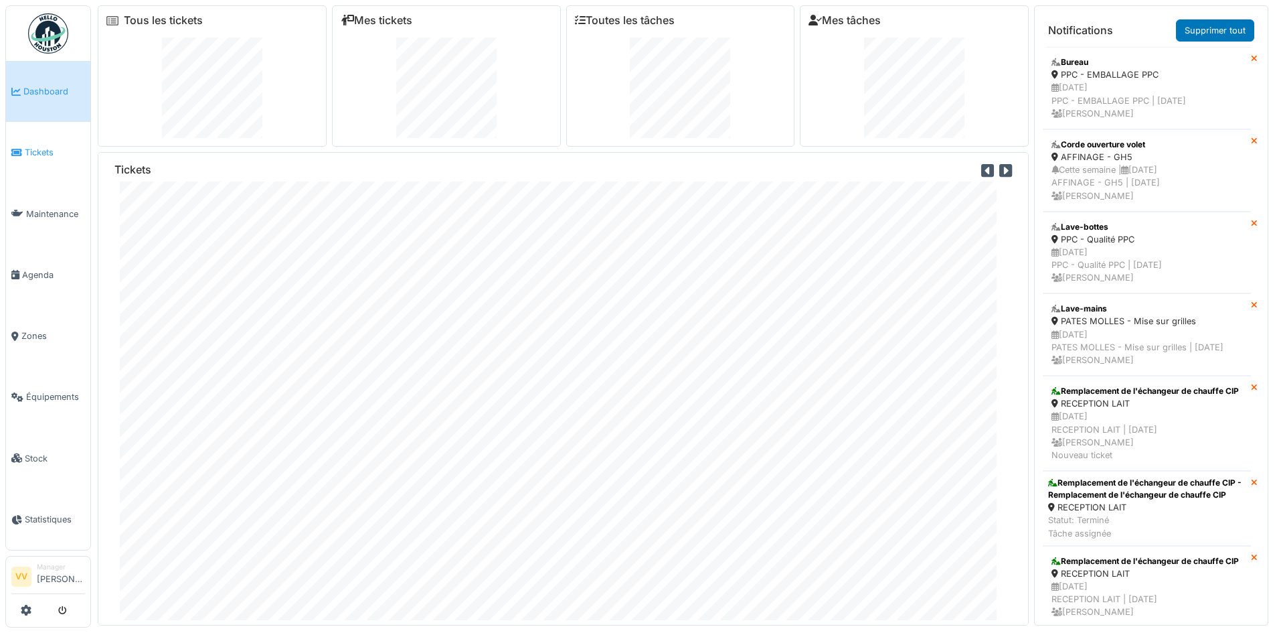
click at [46, 147] on span "Tickets" at bounding box center [55, 152] width 60 height 13
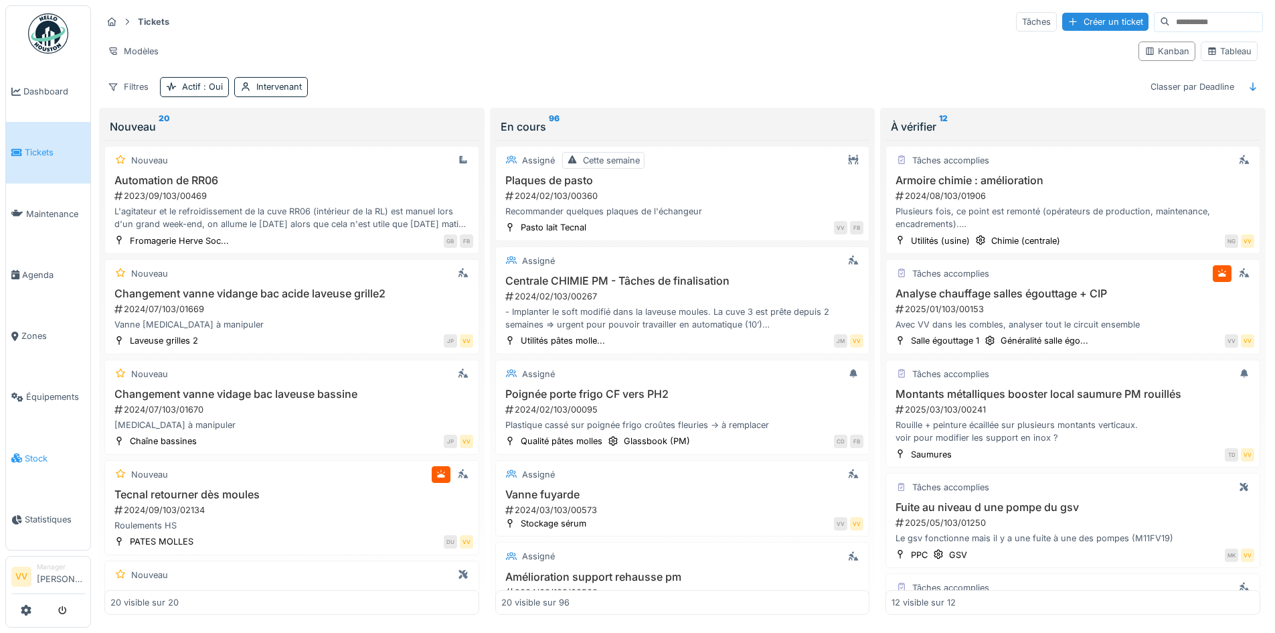
click at [39, 455] on link "Stock" at bounding box center [48, 458] width 84 height 61
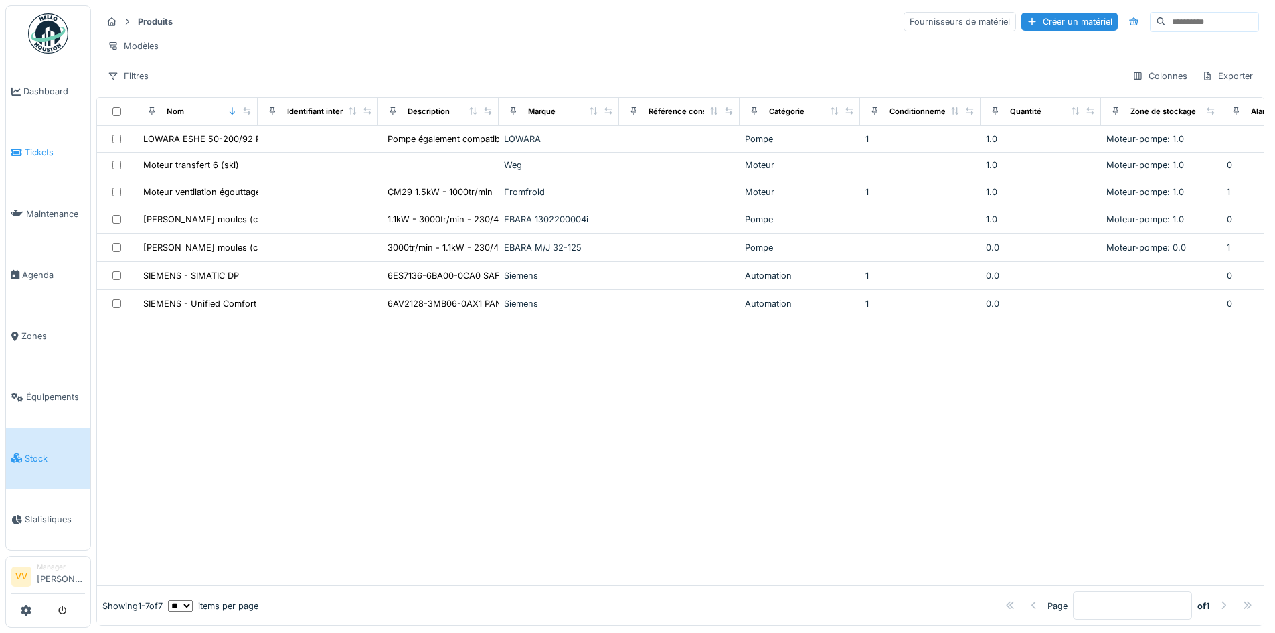
click at [16, 149] on icon at bounding box center [16, 152] width 11 height 9
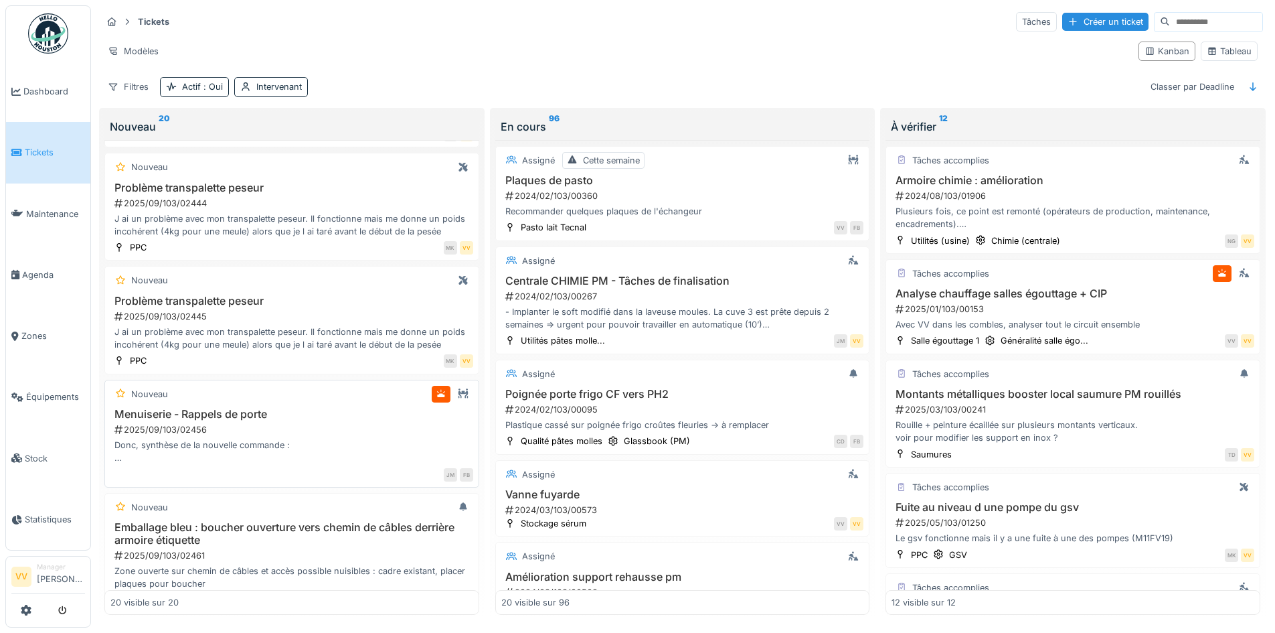
scroll to position [1768, 0]
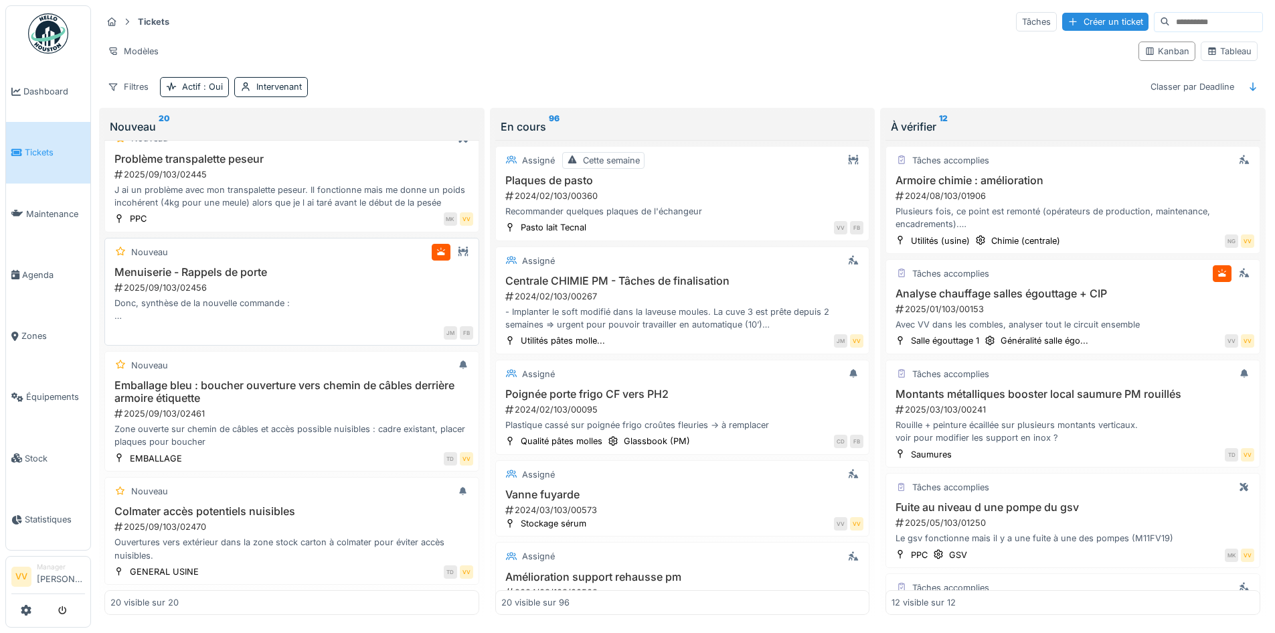
click at [319, 284] on div "2025/09/103/02456" at bounding box center [293, 287] width 360 height 13
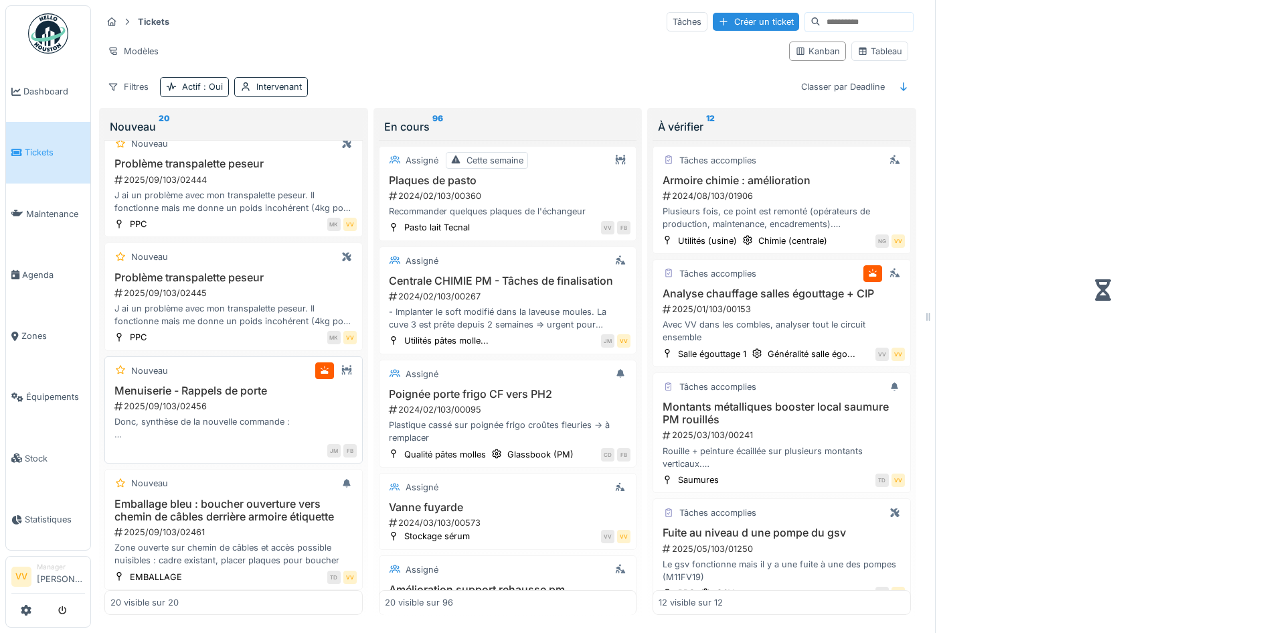
scroll to position [1949, 0]
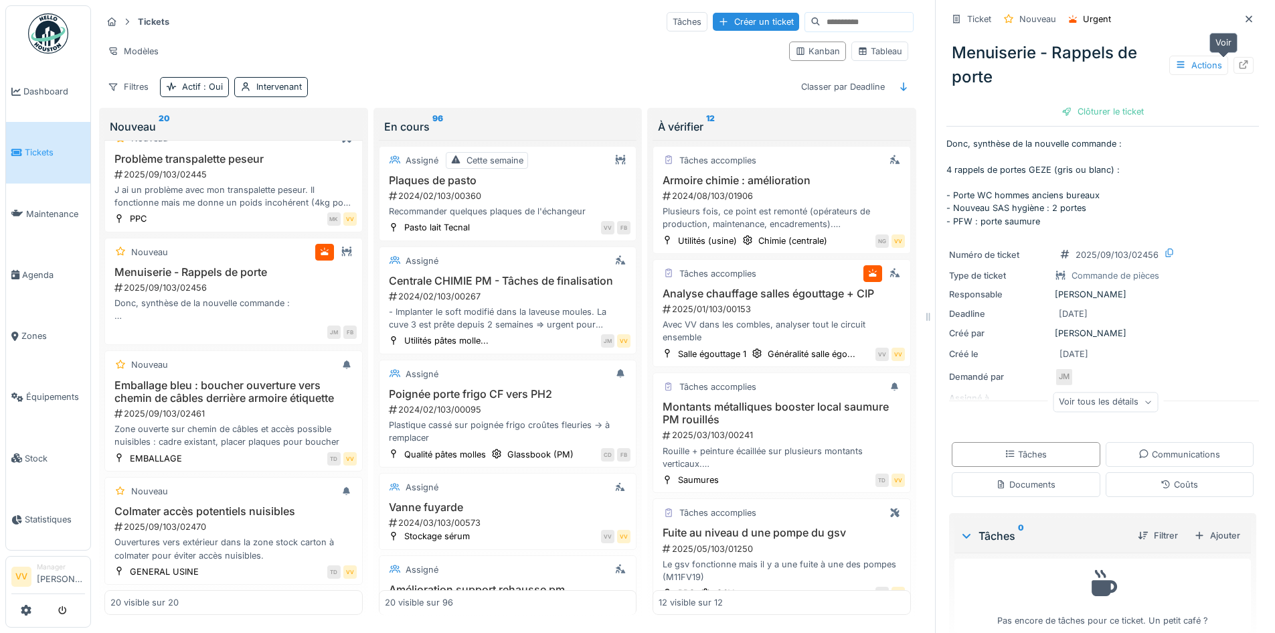
click at [1238, 66] on icon at bounding box center [1243, 64] width 11 height 9
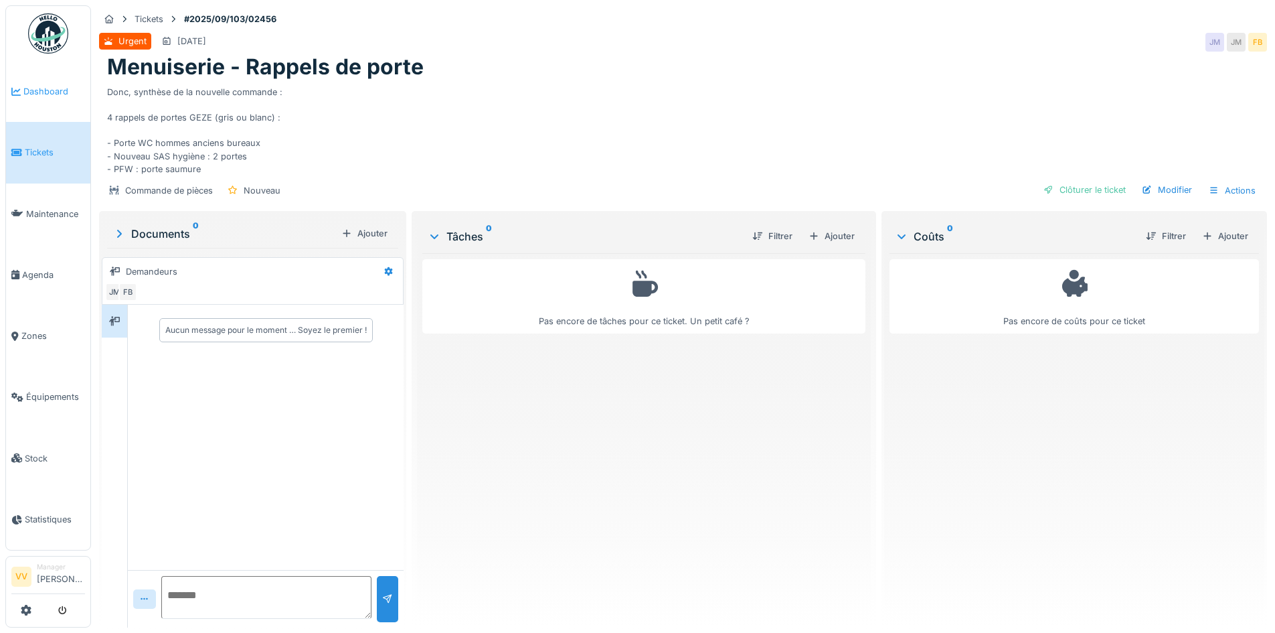
click at [43, 100] on link "Dashboard" at bounding box center [48, 91] width 84 height 61
